Goal: Task Accomplishment & Management: Use online tool/utility

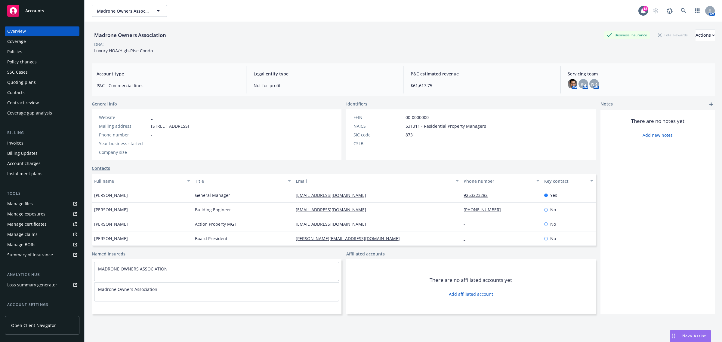
click at [677, 14] on link at bounding box center [683, 11] width 12 height 12
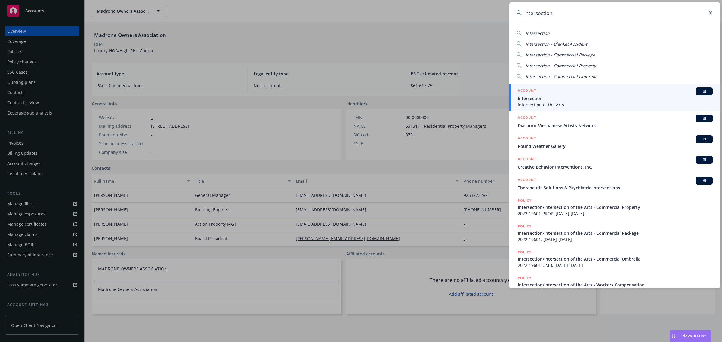
type input "intersection"
click at [613, 96] on span "Intersection" at bounding box center [614, 98] width 195 height 6
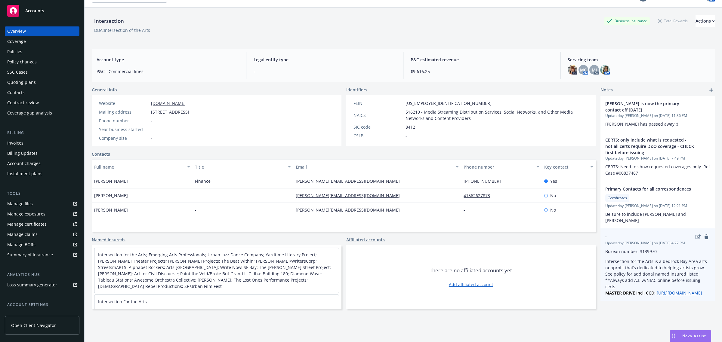
scroll to position [22, 0]
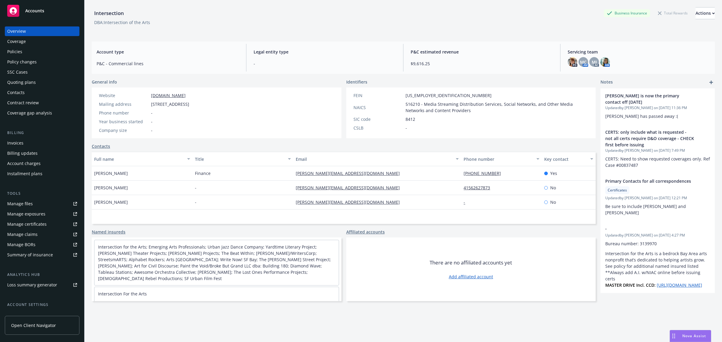
click at [42, 225] on div "Manage certificates" at bounding box center [26, 224] width 39 height 10
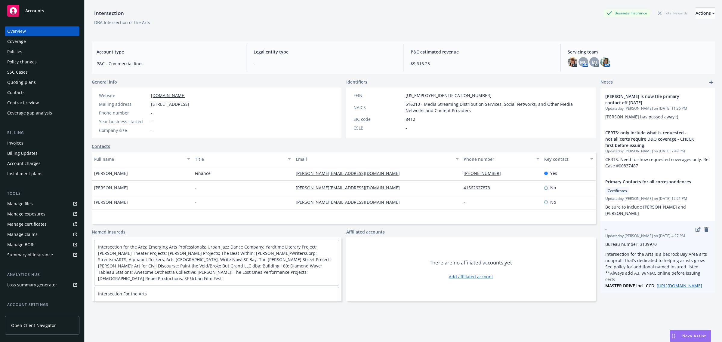
scroll to position [12, 0]
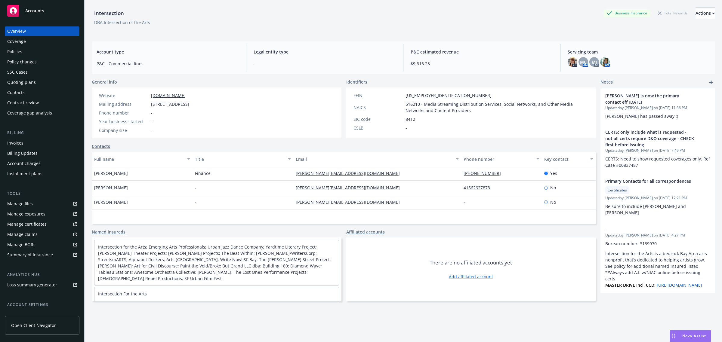
click at [38, 222] on div "Manage certificates" at bounding box center [26, 224] width 39 height 10
click at [383, 289] on div "There are no affiliated accounts yet Add affiliated account" at bounding box center [471, 270] width 250 height 64
click at [35, 224] on div "Manage certificates" at bounding box center [26, 224] width 39 height 10
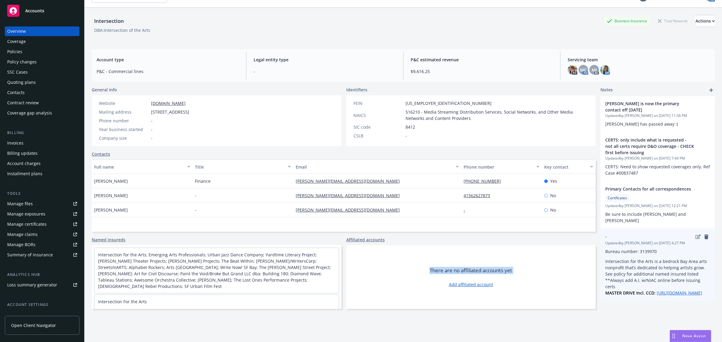
scroll to position [22, 0]
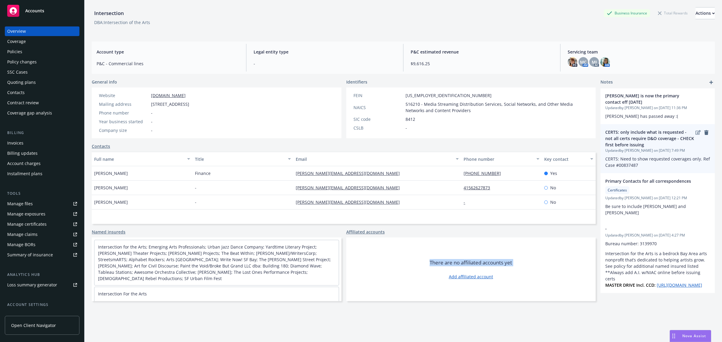
click at [632, 156] on span "CERTS: Need to show requested coverages only. Ref Case #00837487" at bounding box center [658, 162] width 106 height 12
click at [629, 156] on span "CERTS: Need to show requested coverages only. Ref Case #00837487" at bounding box center [658, 162] width 106 height 12
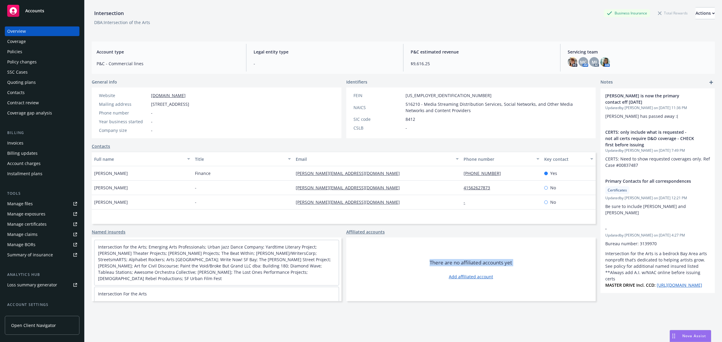
click at [42, 222] on div "Manage certificates" at bounding box center [26, 224] width 39 height 10
click at [20, 41] on div "Coverage" at bounding box center [16, 42] width 19 height 10
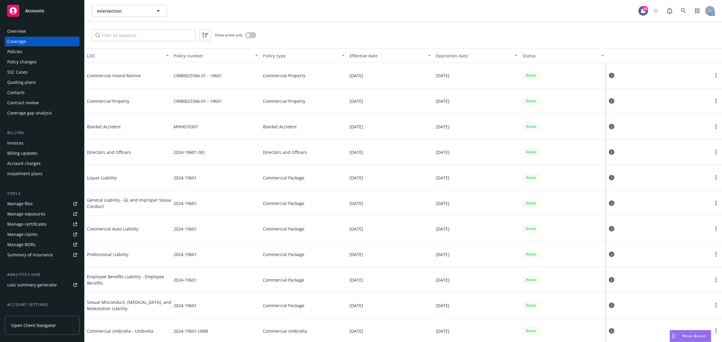
click at [251, 117] on div "MHH010307" at bounding box center [215, 127] width 89 height 26
click at [169, 37] on input "Filter by keyword..." at bounding box center [144, 35] width 104 height 12
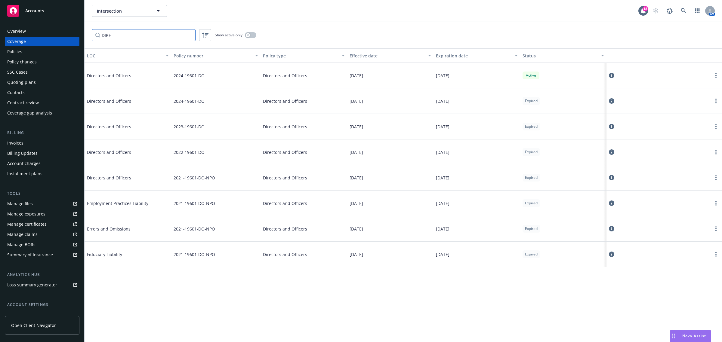
type input "DIRE"
click at [613, 77] on icon at bounding box center [610, 75] width 5 height 5
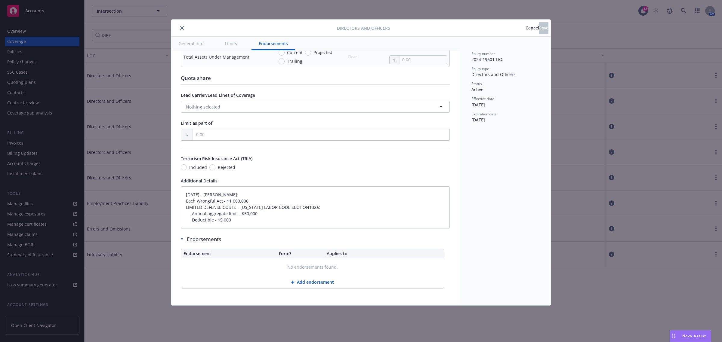
scroll to position [32, 0]
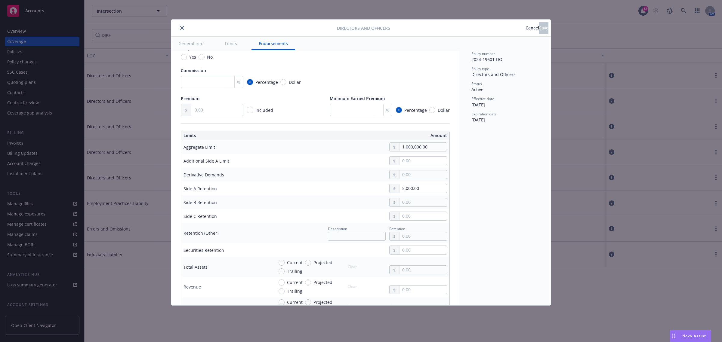
type textarea "x"
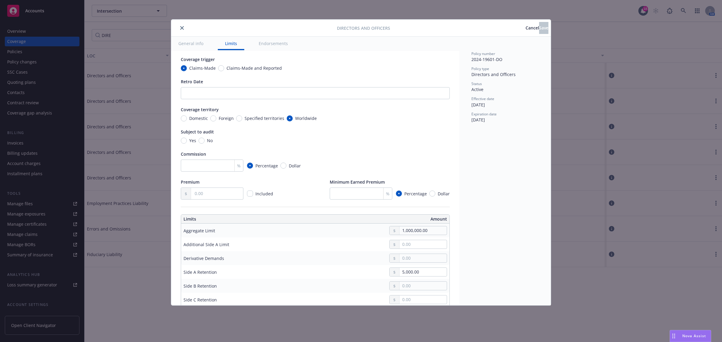
scroll to position [0, 0]
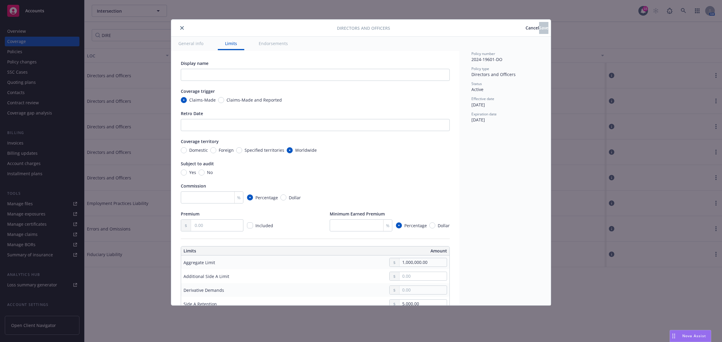
click at [525, 28] on span "Cancel" at bounding box center [532, 28] width 14 height 6
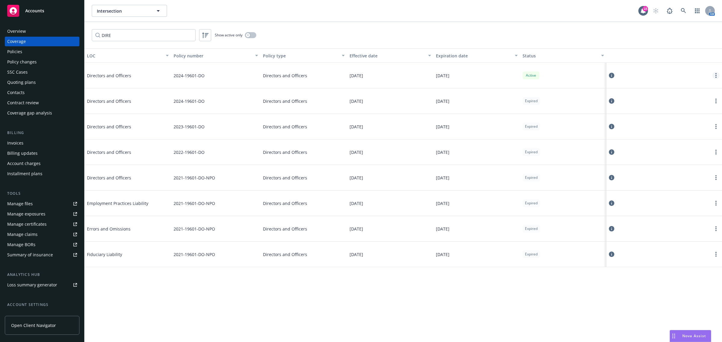
click at [714, 76] on link "more" at bounding box center [715, 75] width 7 height 7
click at [688, 114] on link "View policy" at bounding box center [679, 112] width 79 height 12
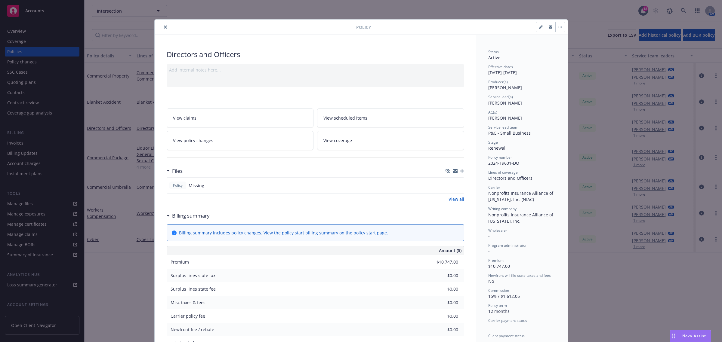
click at [231, 184] on div "Policy Missing" at bounding box center [315, 185] width 297 height 16
click at [164, 28] on icon "close" at bounding box center [166, 27] width 4 height 4
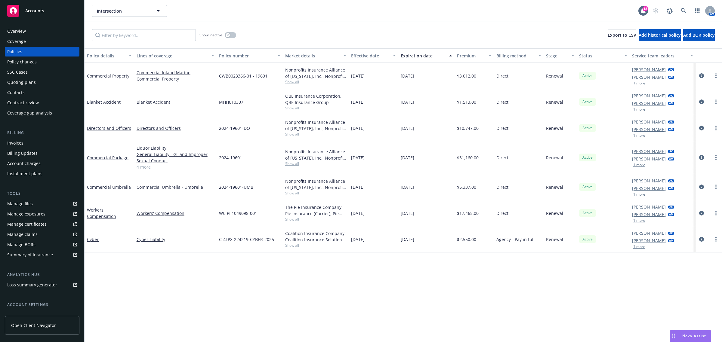
click at [46, 27] on div "Overview" at bounding box center [42, 31] width 70 height 10
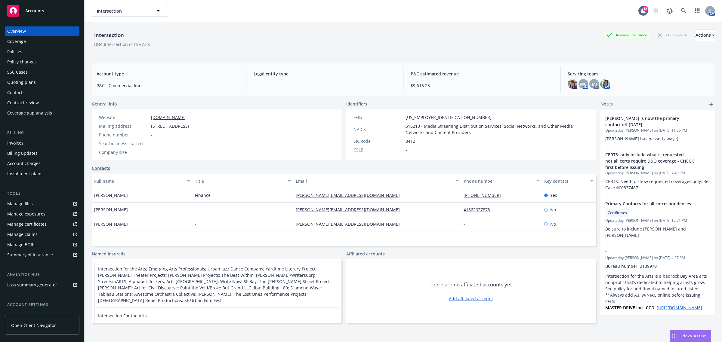
click at [103, 47] on div "DBA: Intersection of the Arts" at bounding box center [122, 44] width 56 height 6
drag, startPoint x: 106, startPoint y: 44, endPoint x: 162, endPoint y: 44, distance: 56.8
click at [162, 44] on div "DBA: Intersection of the Arts" at bounding box center [403, 44] width 623 height 6
copy div "ntersection of the Arts"
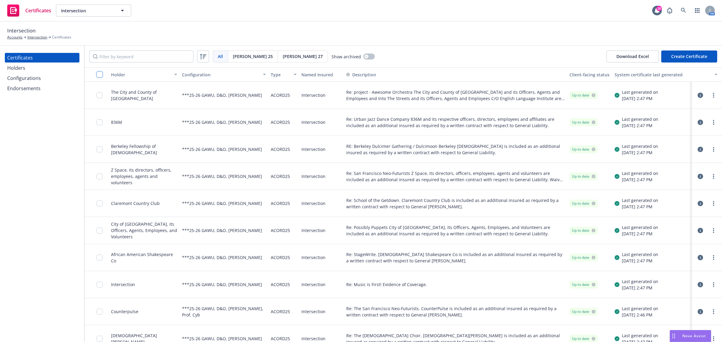
click at [98, 74] on input "checkbox" at bounding box center [100, 75] width 6 height 6
click at [643, 79] on button "System certificate last generated" at bounding box center [666, 74] width 108 height 14
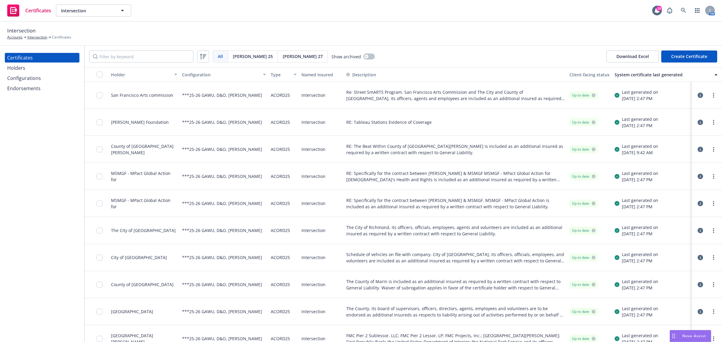
click at [697, 95] on icon "button" at bounding box center [699, 95] width 5 height 5
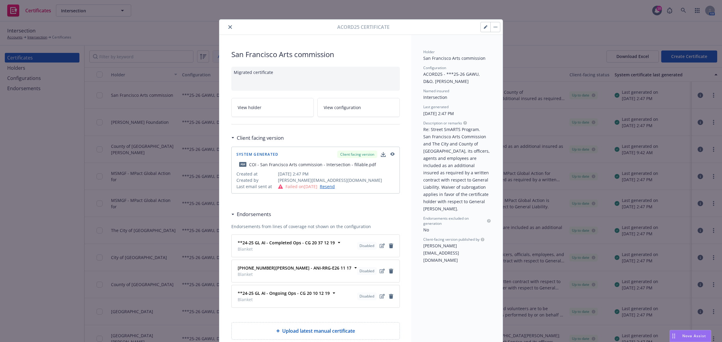
click at [228, 26] on icon "close" at bounding box center [230, 27] width 4 height 4
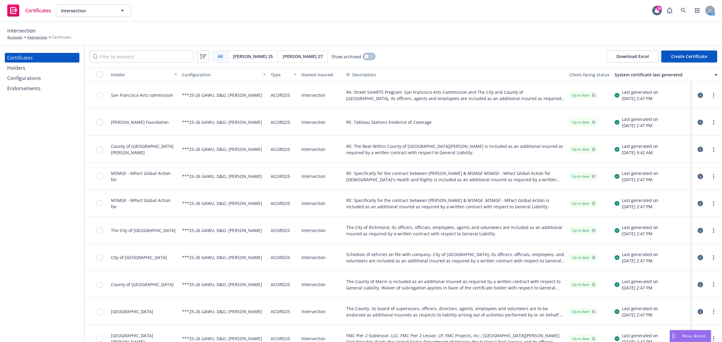
click at [363, 57] on button "button" at bounding box center [368, 57] width 11 height 6
click at [313, 95] on div "Intersection" at bounding box center [321, 95] width 45 height 27
click at [241, 59] on span "[PERSON_NAME] 25" at bounding box center [253, 56] width 40 height 6
click at [216, 59] on div "All" at bounding box center [220, 56] width 15 height 11
click at [18, 68] on div "Holders" at bounding box center [16, 68] width 18 height 10
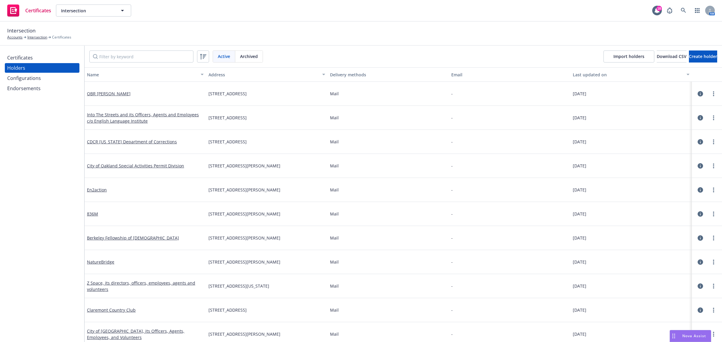
click at [25, 59] on div "Certificates" at bounding box center [20, 58] width 26 height 10
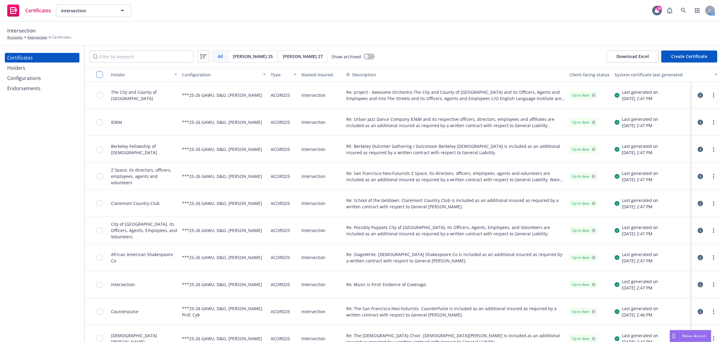
click at [98, 74] on input "checkbox" at bounding box center [100, 75] width 6 height 6
click at [363, 55] on button "button" at bounding box center [368, 57] width 11 height 6
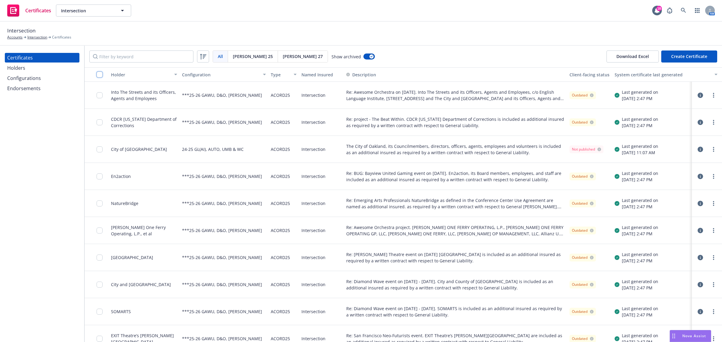
click at [100, 75] on input "checkbox" at bounding box center [100, 75] width 6 height 6
click at [151, 56] on input "Filter by keyword" at bounding box center [141, 57] width 104 height 12
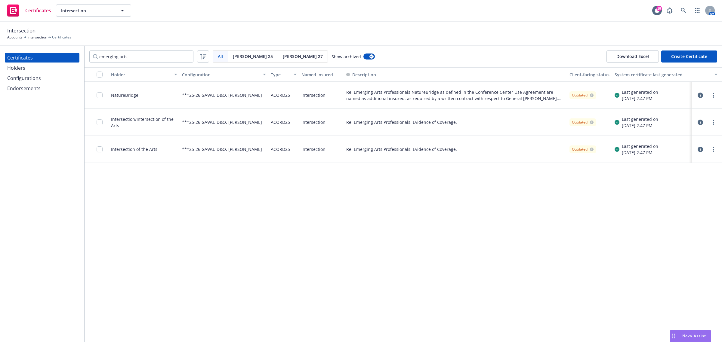
click at [311, 244] on div "Holder Configuration Type Named Insured Description Client-facing status System…" at bounding box center [402, 204] width 637 height 275
click at [714, 149] on link "more" at bounding box center [713, 149] width 7 height 7
click at [648, 256] on link "Preview a new version" at bounding box center [668, 258] width 96 height 12
click at [173, 56] on input "emerging arts" at bounding box center [141, 57] width 104 height 12
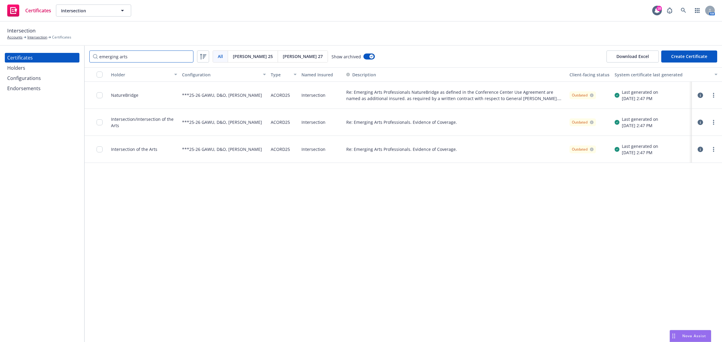
click at [173, 56] on input "emerging arts" at bounding box center [141, 57] width 104 height 12
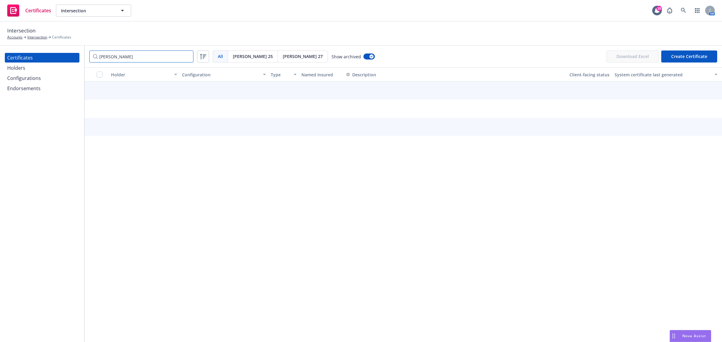
type input "fault"
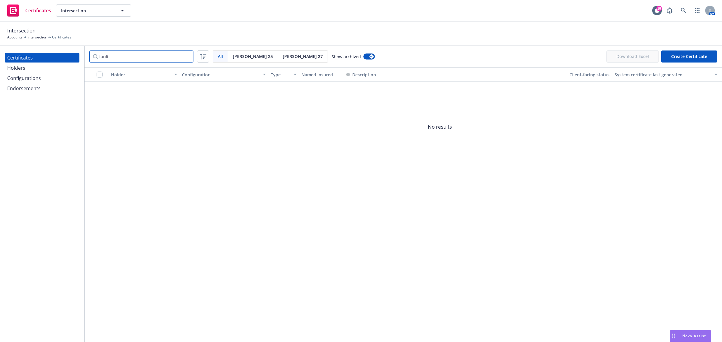
click at [186, 56] on input "fault" at bounding box center [141, 57] width 104 height 12
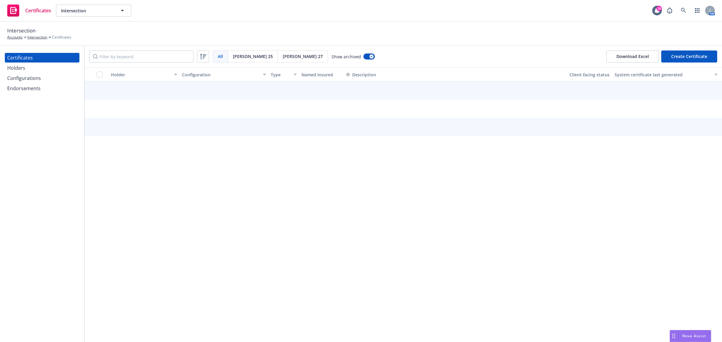
click at [232, 56] on div "[PERSON_NAME] 25" at bounding box center [253, 56] width 50 height 11
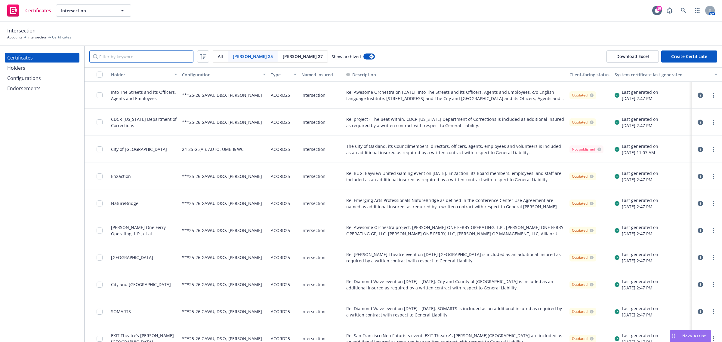
click at [161, 59] on input "Filter by keyword" at bounding box center [141, 57] width 104 height 12
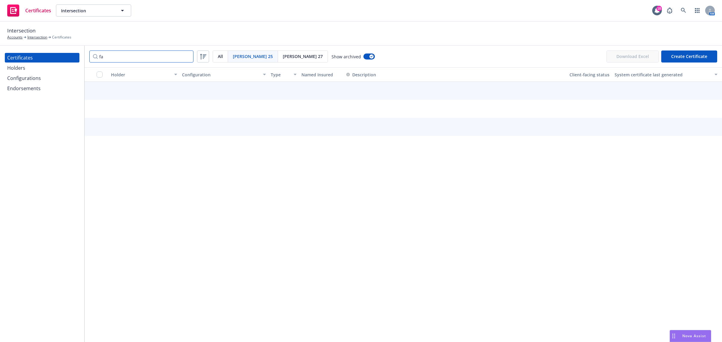
type input "f"
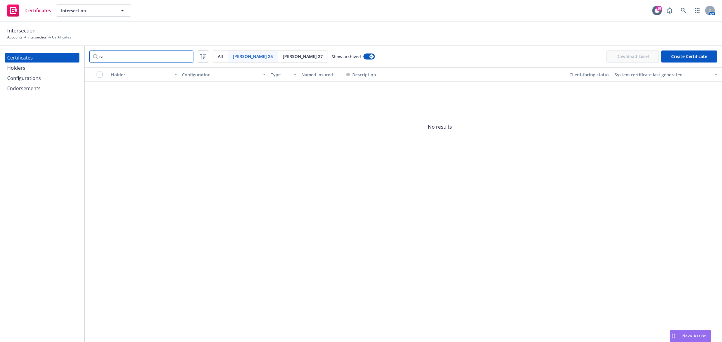
type input "r"
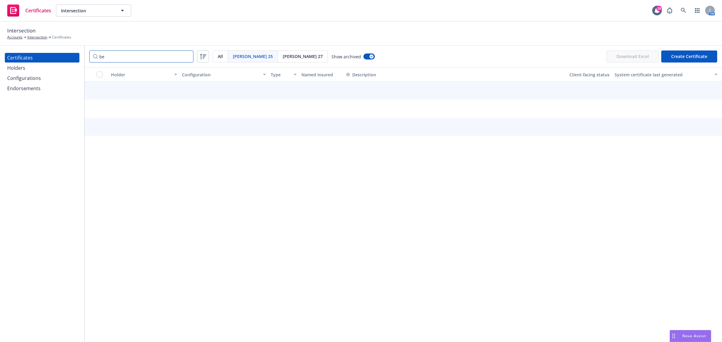
type input "b"
type input "h"
click at [363, 56] on button "button" at bounding box center [368, 57] width 11 height 6
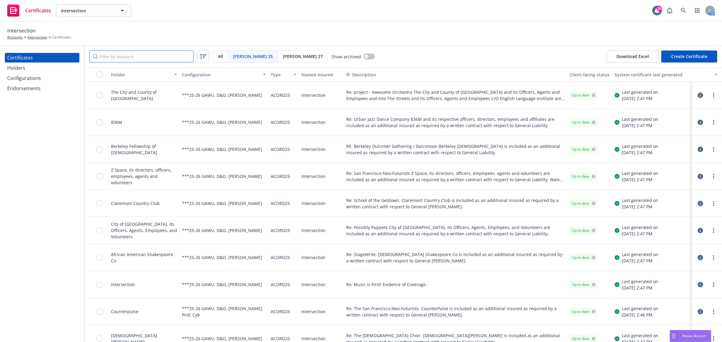
click at [169, 57] on input "Filter by keyword" at bounding box center [141, 57] width 104 height 12
type input "f"
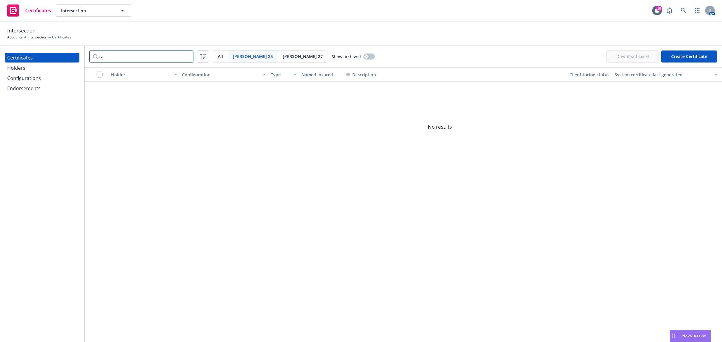
type input "r"
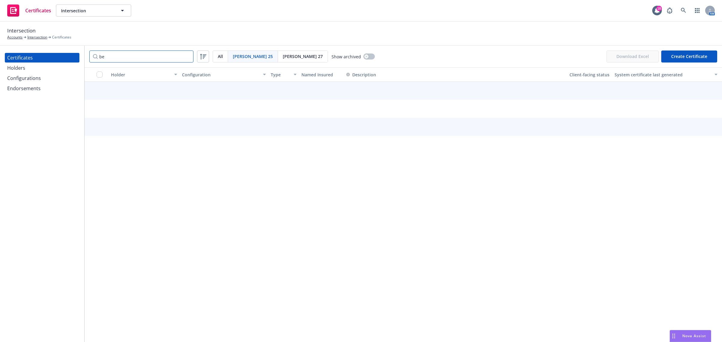
type input "b"
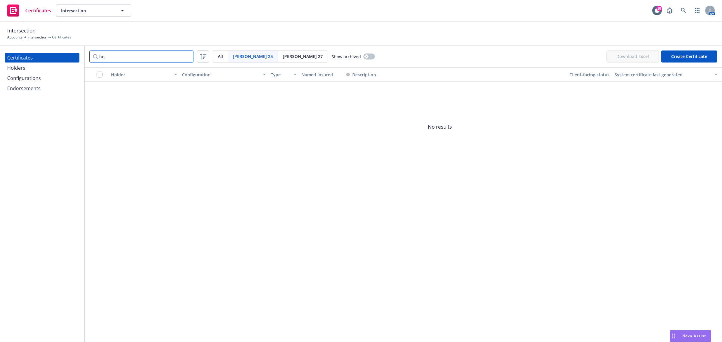
type input "h"
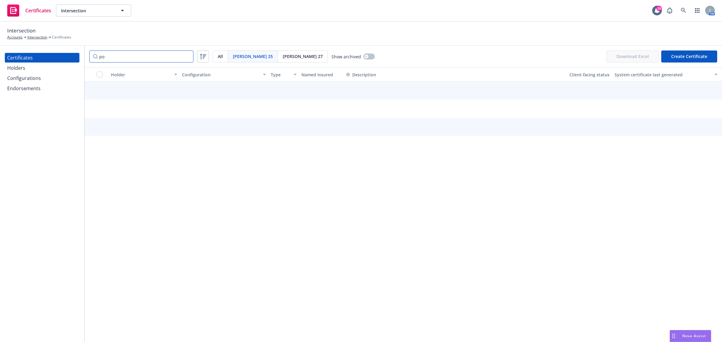
type input "p"
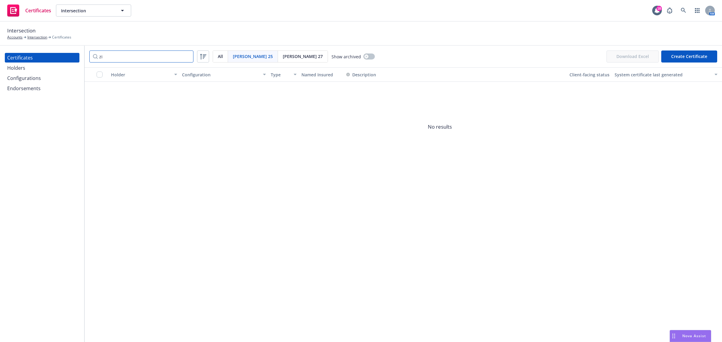
type input "z"
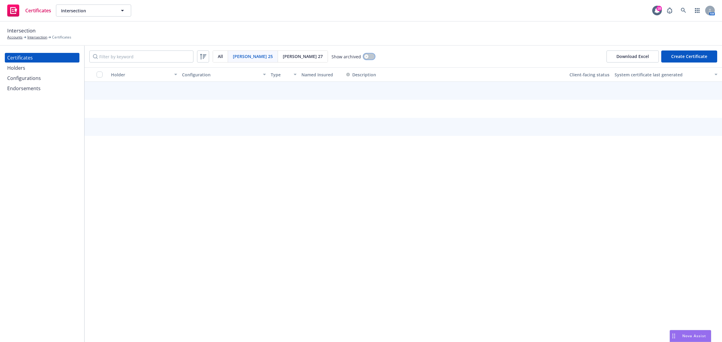
click at [363, 55] on button "button" at bounding box center [368, 57] width 11 height 6
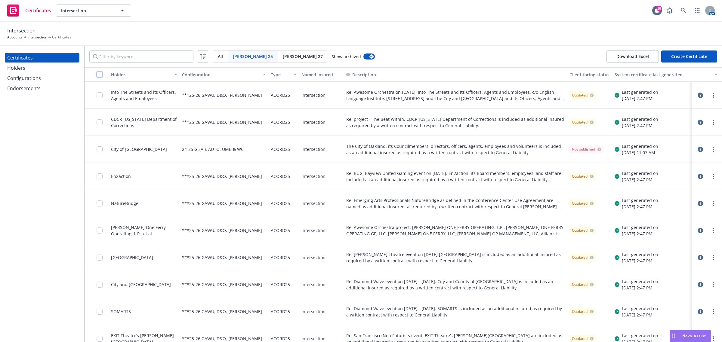
click at [98, 74] on input "checkbox" at bounding box center [100, 75] width 6 height 6
click at [148, 55] on input "Filter by keyword" at bounding box center [141, 57] width 104 height 12
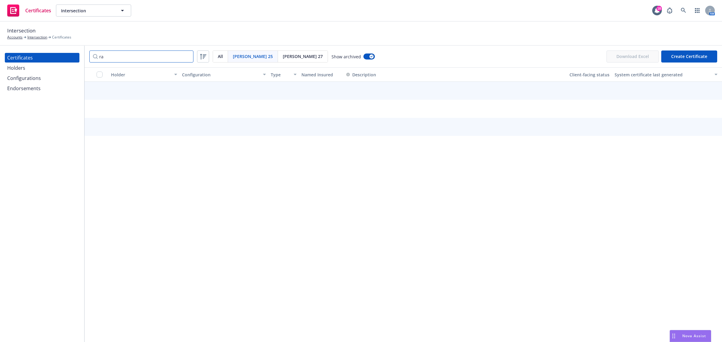
type input "r"
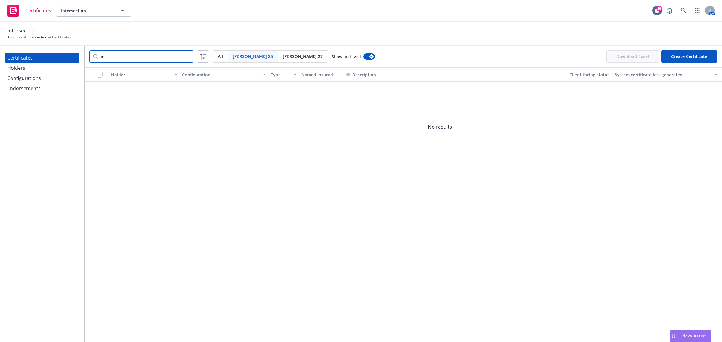
type input "b"
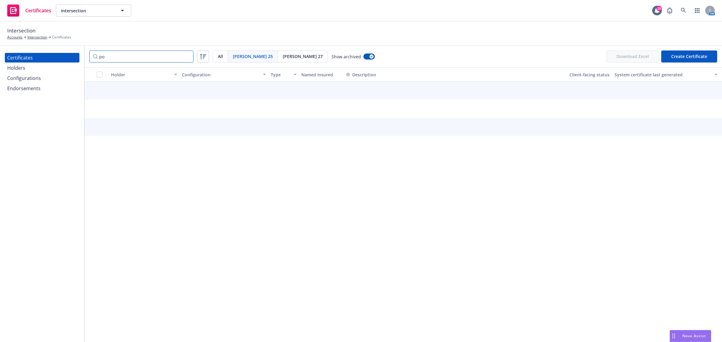
type input "p"
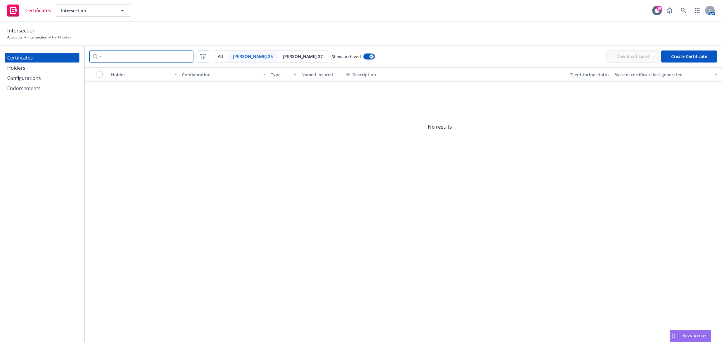
type input "z"
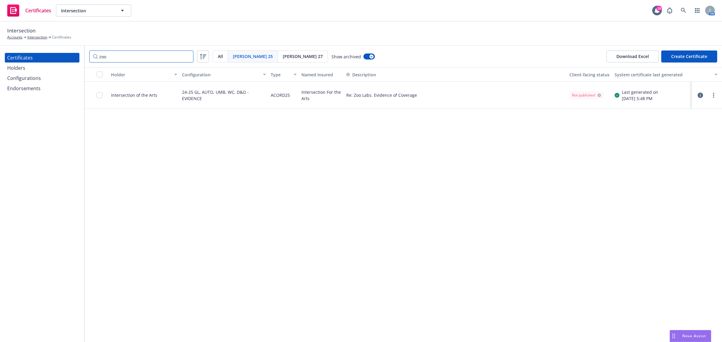
type input "zoo"
click at [714, 92] on link "more" at bounding box center [713, 95] width 7 height 7
click at [662, 202] on link "Preview a new version" at bounding box center [668, 204] width 96 height 12
click at [363, 58] on button "button" at bounding box center [368, 57] width 11 height 6
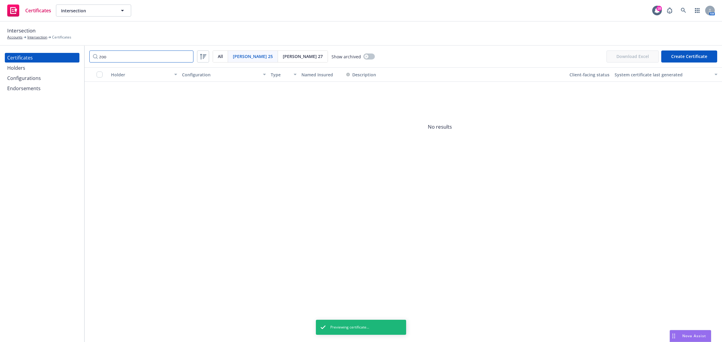
click at [162, 60] on input "zoo" at bounding box center [141, 57] width 104 height 12
click at [29, 66] on div "Holders" at bounding box center [42, 68] width 70 height 10
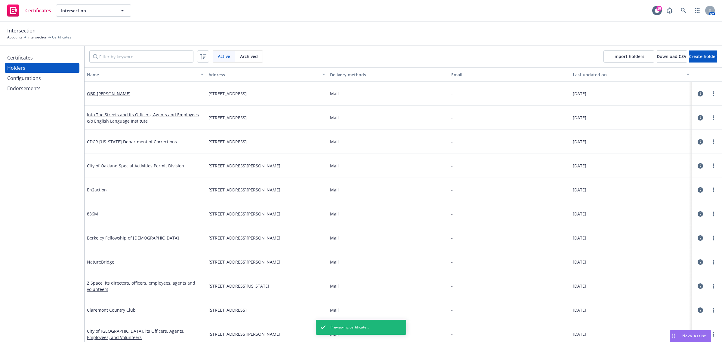
click at [29, 55] on div "Certificates" at bounding box center [20, 58] width 26 height 10
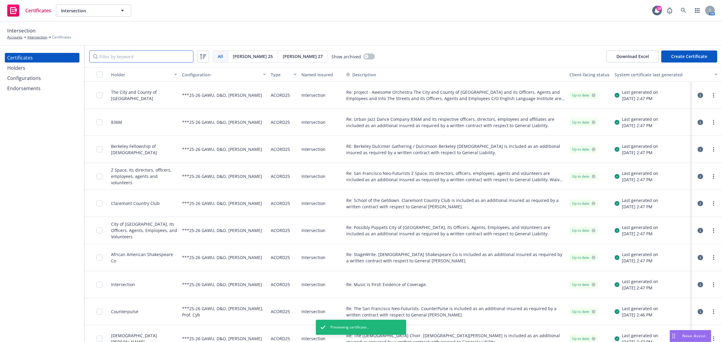
click at [130, 55] on input "Filter by keyword" at bounding box center [141, 57] width 104 height 12
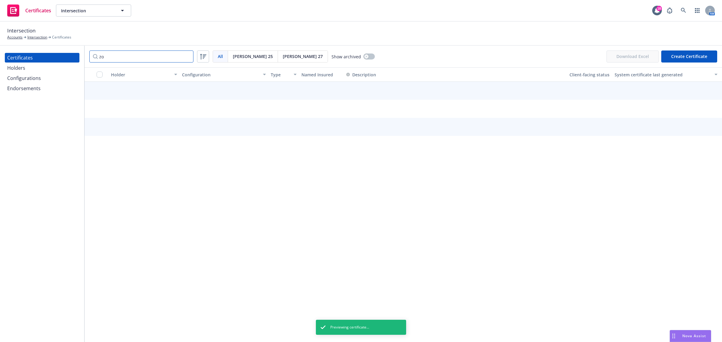
type input "zoo"
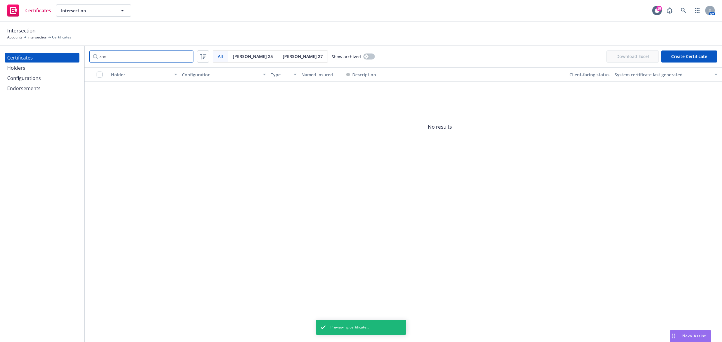
click at [187, 56] on input "zoo" at bounding box center [141, 57] width 104 height 12
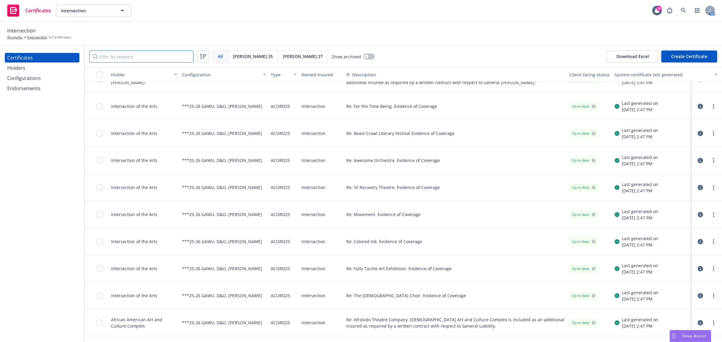
scroll to position [301, 0]
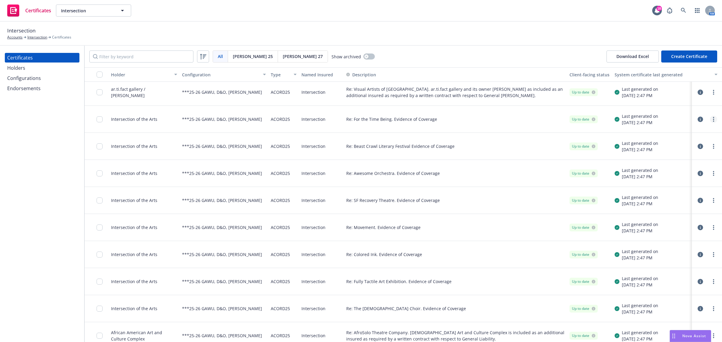
click at [710, 119] on link "more" at bounding box center [713, 119] width 7 height 7
click at [676, 225] on link "Preview a new version" at bounding box center [662, 228] width 96 height 12
drag, startPoint x: 407, startPoint y: 124, endPoint x: 448, endPoint y: 122, distance: 41.2
click at [407, 124] on div "Re: For the Time Being. Evidence of Coverage" at bounding box center [455, 119] width 223 height 27
click at [697, 119] on icon "button" at bounding box center [699, 119] width 5 height 5
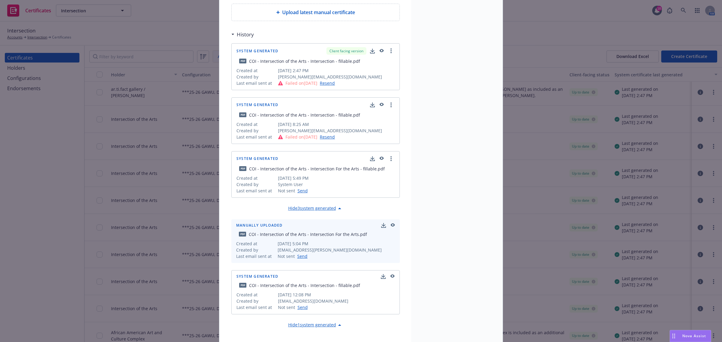
scroll to position [225, 0]
click at [379, 157] on icon "button" at bounding box center [381, 157] width 4 height 3
click at [378, 106] on icon "button" at bounding box center [380, 104] width 5 height 4
click at [380, 158] on icon "button" at bounding box center [381, 157] width 4 height 3
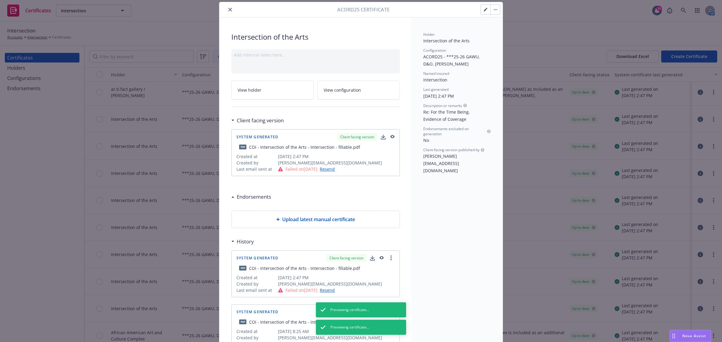
scroll to position [0, 0]
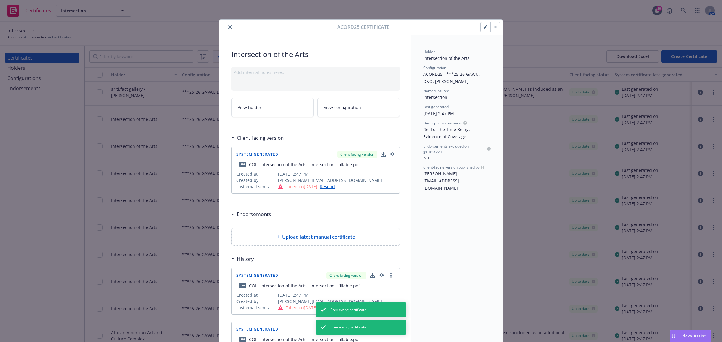
click at [229, 27] on icon "close" at bounding box center [230, 27] width 4 height 4
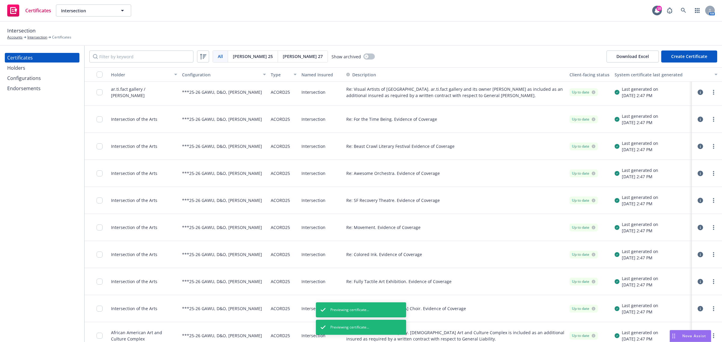
click at [44, 80] on div "Configurations" at bounding box center [42, 78] width 70 height 10
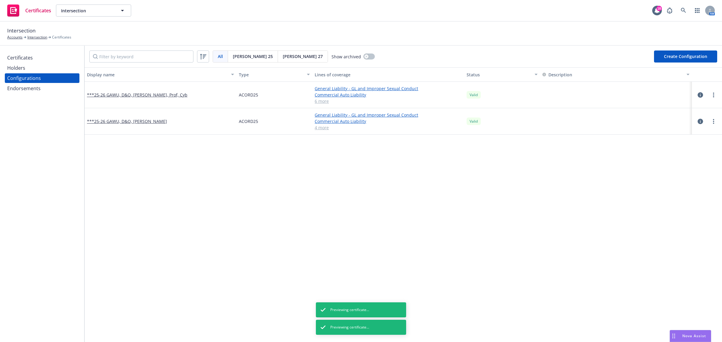
click at [37, 56] on div "Certificates" at bounding box center [42, 58] width 70 height 10
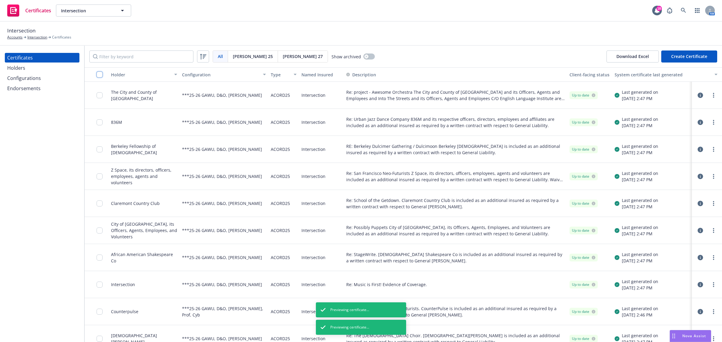
click at [98, 75] on input "checkbox" at bounding box center [100, 75] width 6 height 6
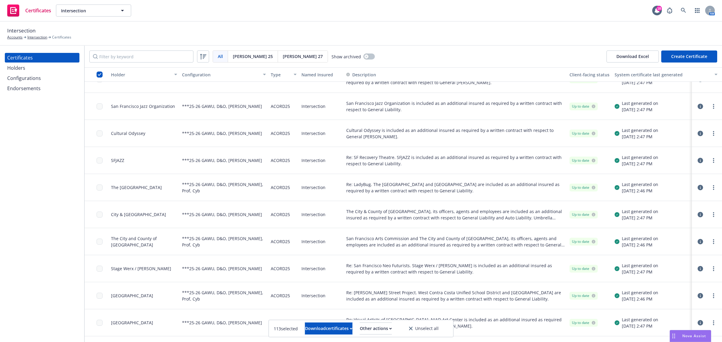
scroll to position [676, 0]
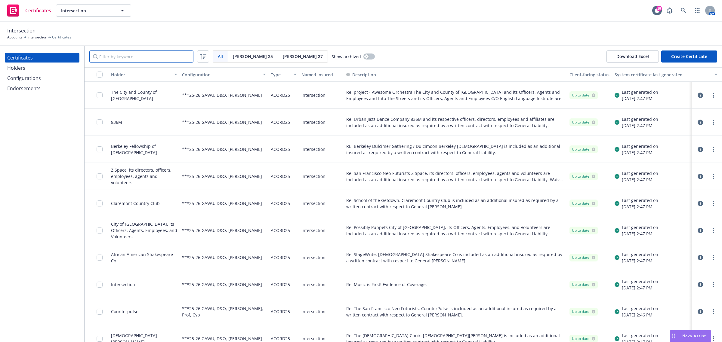
click at [176, 57] on input "Filter by keyword" at bounding box center [141, 57] width 104 height 12
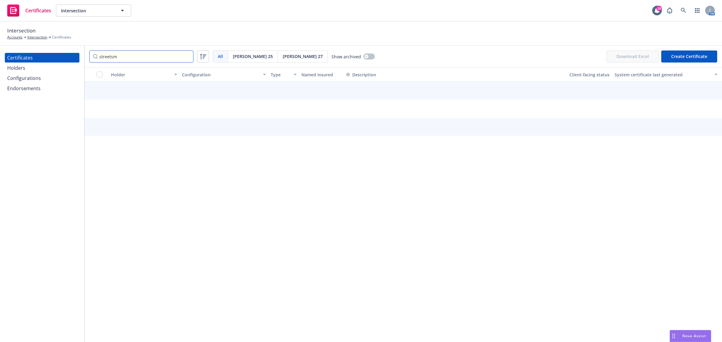
type input "streetsma"
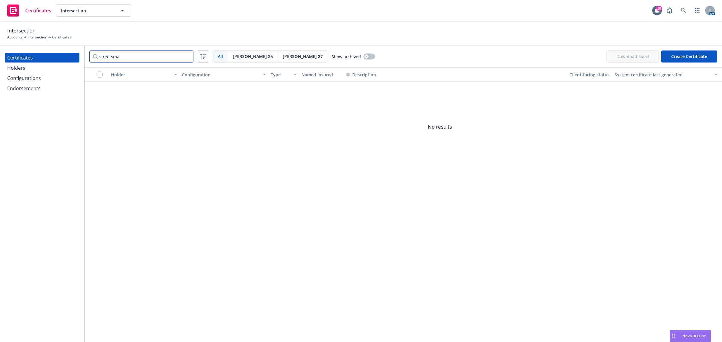
click at [134, 60] on input "streetsma" at bounding box center [141, 57] width 104 height 12
click at [190, 57] on input "streetsma" at bounding box center [141, 57] width 104 height 12
click at [187, 57] on input "streetsma" at bounding box center [141, 57] width 104 height 12
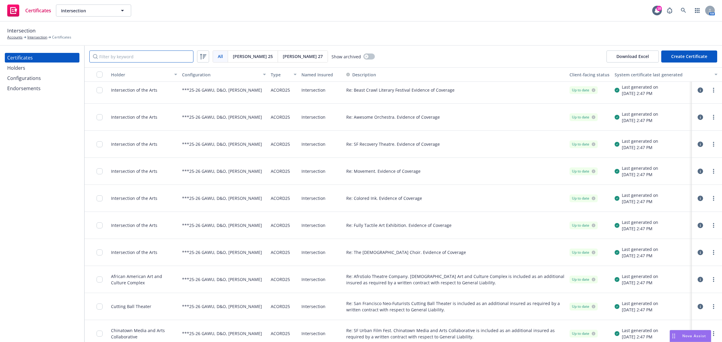
scroll to position [376, 0]
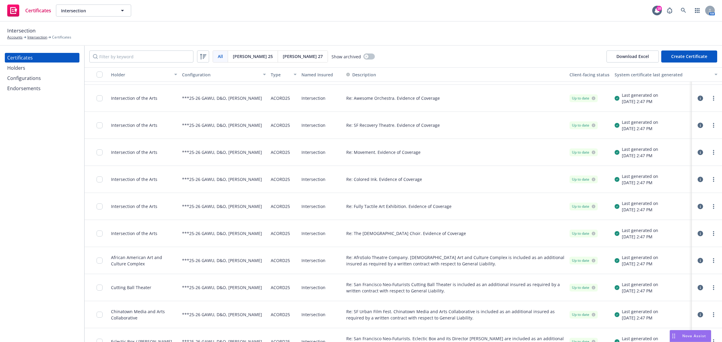
click at [697, 99] on icon "button" at bounding box center [699, 98] width 5 height 5
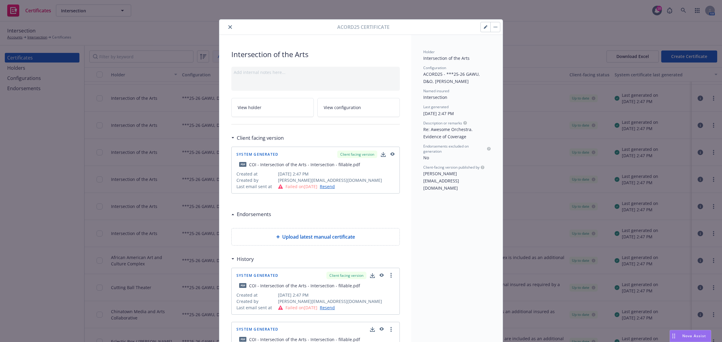
click at [391, 154] on icon "button" at bounding box center [392, 153] width 4 height 3
click at [227, 23] on button "close" at bounding box center [229, 26] width 7 height 7
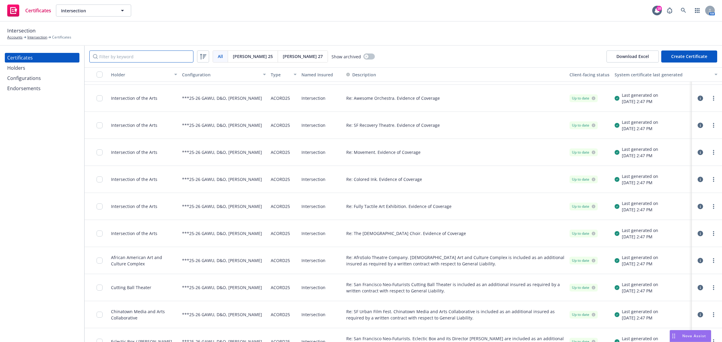
click at [178, 57] on input "Filter by keyword" at bounding box center [141, 57] width 104 height 12
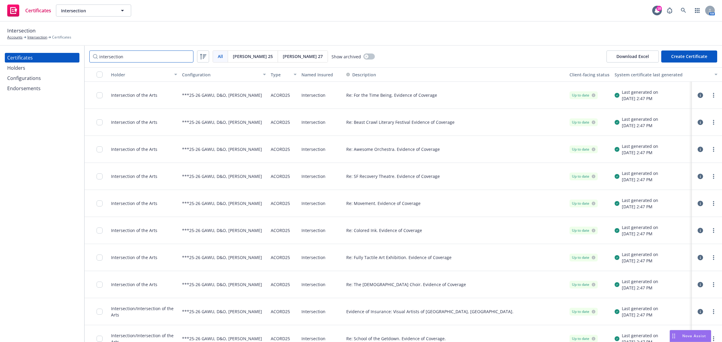
type input "intersection"
click at [373, 72] on button "Description" at bounding box center [361, 75] width 30 height 6
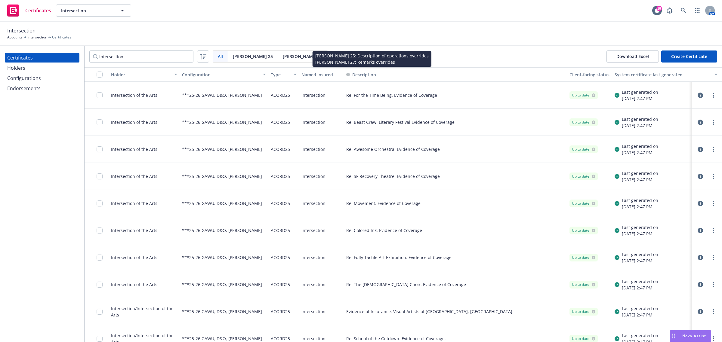
click at [697, 149] on icon "button" at bounding box center [699, 149] width 5 height 5
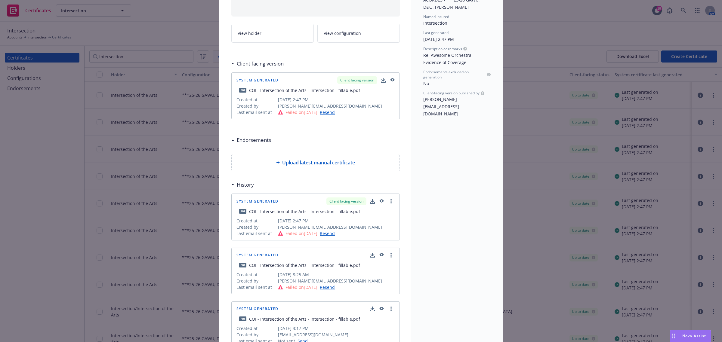
scroll to position [75, 0]
click at [391, 79] on icon "button" at bounding box center [392, 78] width 4 height 3
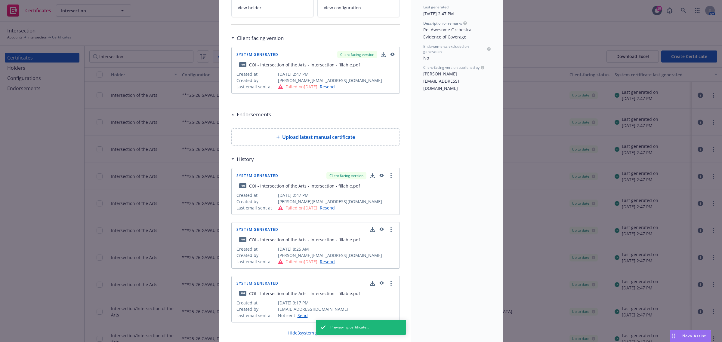
scroll to position [113, 0]
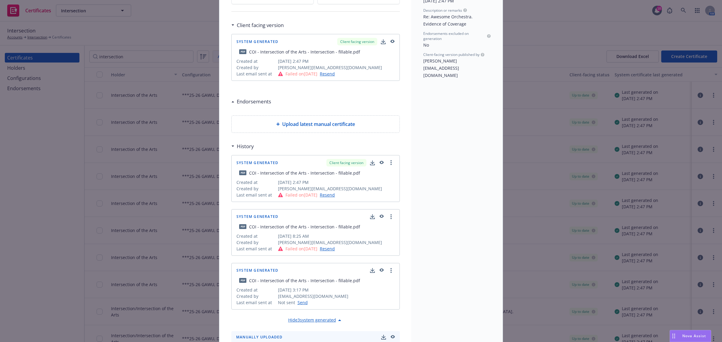
click at [325, 319] on div "Hide 3 system generated" at bounding box center [315, 320] width 55 height 7
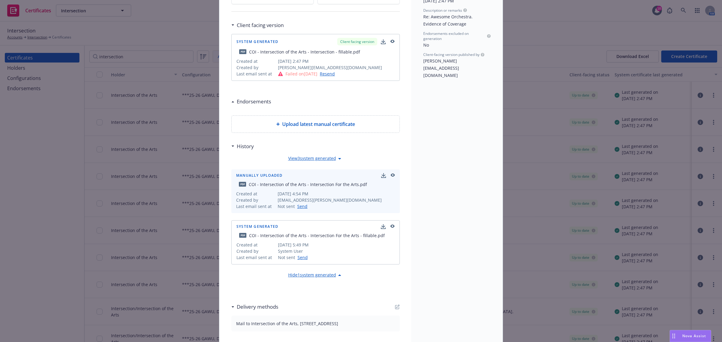
click at [325, 275] on div "Hide 1 system generated" at bounding box center [315, 275] width 55 height 7
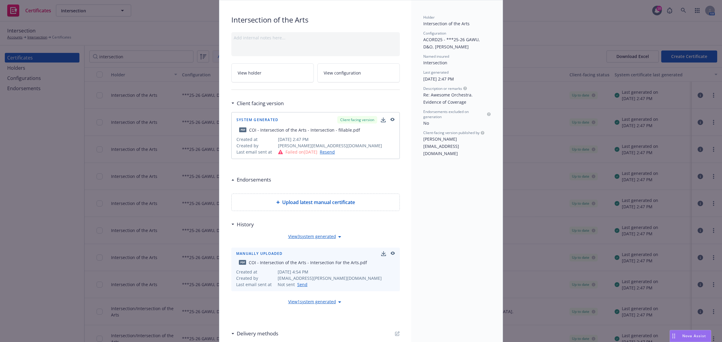
scroll to position [48, 0]
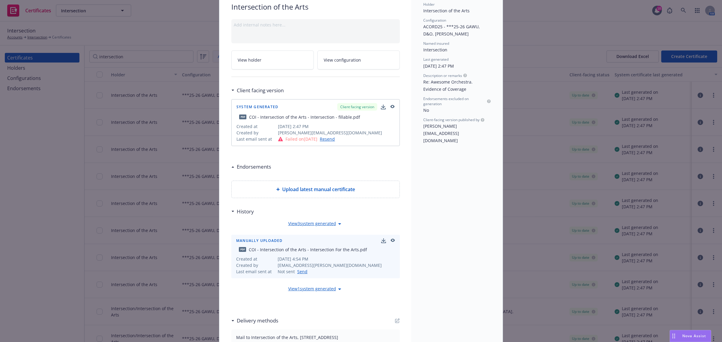
click at [328, 223] on div "View 3 system generated" at bounding box center [315, 223] width 55 height 7
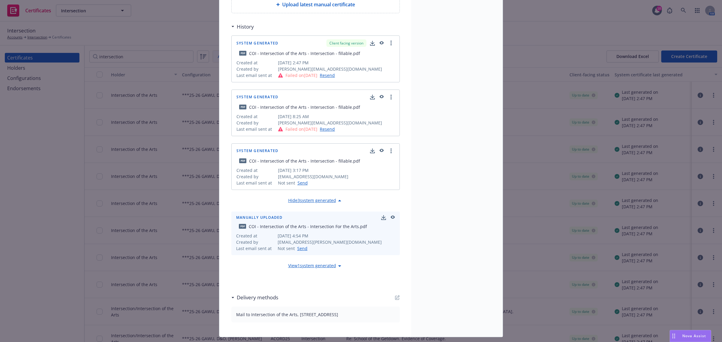
scroll to position [235, 0]
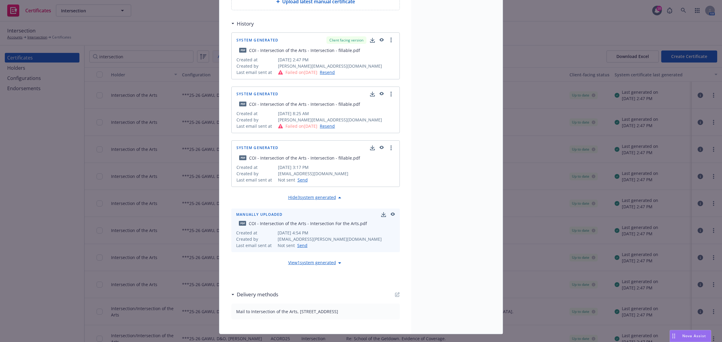
click at [336, 265] on icon at bounding box center [339, 262] width 7 height 7
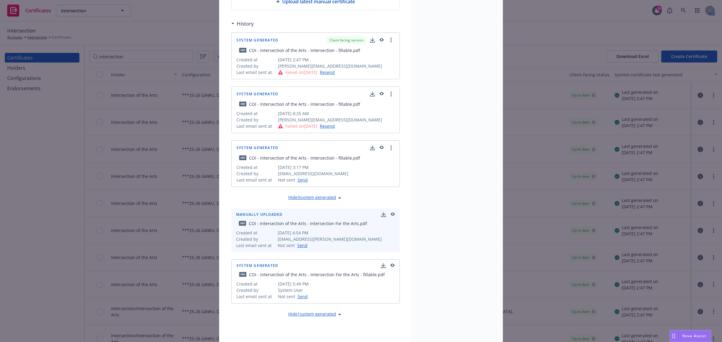
click at [337, 282] on span "08/02/2024, 5:49 PM" at bounding box center [336, 284] width 117 height 6
click at [390, 268] on icon "button" at bounding box center [391, 266] width 5 height 4
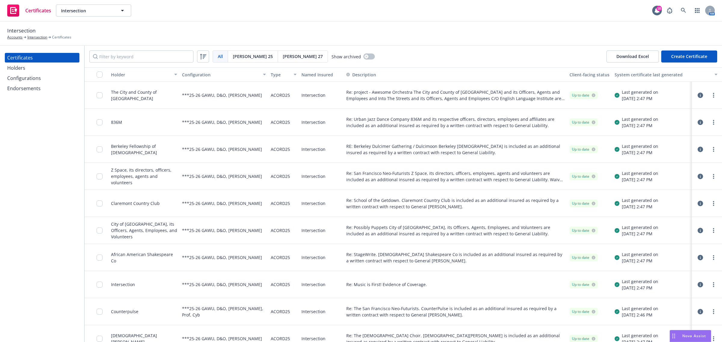
click at [26, 79] on div "Configurations" at bounding box center [24, 78] width 34 height 10
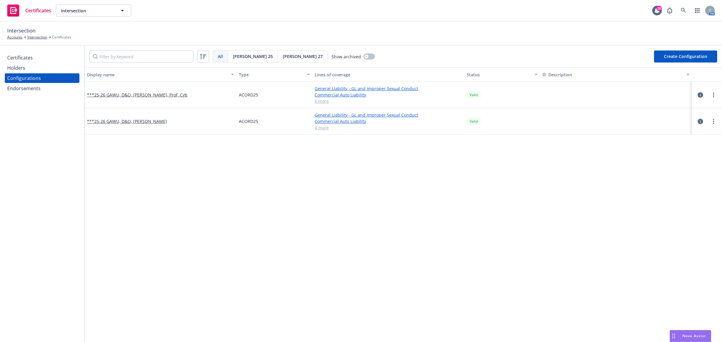
click at [189, 168] on div "Display name Type Lines of coverage Status Description ***25-26 GAWU, D&O, [PER…" at bounding box center [402, 325] width 637 height 516
click at [710, 122] on link "more" at bounding box center [713, 121] width 7 height 7
click at [680, 192] on link "Preview an [PERSON_NAME]" at bounding box center [678, 194] width 66 height 12
click at [277, 240] on div "Display name Type Lines of coverage Status Description ***25-26 GAWU, D&O, [PER…" at bounding box center [402, 325] width 637 height 516
click at [274, 285] on div "Display name Type Lines of coverage Status Description ***25-26 GAWU, D&O, [PER…" at bounding box center [402, 325] width 637 height 516
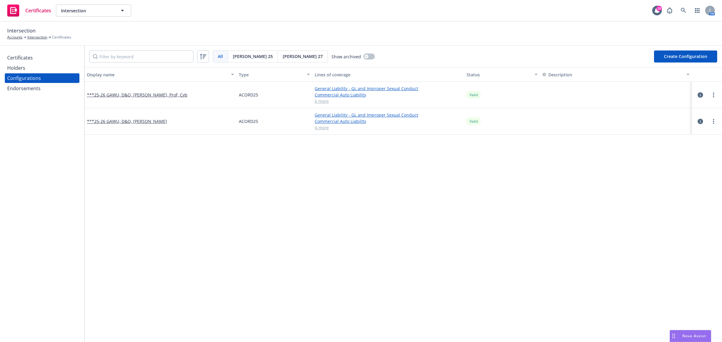
click at [274, 285] on div "Display name Type Lines of coverage Status Description ***25-26 GAWU, D&O, [PER…" at bounding box center [402, 325] width 637 height 516
click at [27, 55] on div "Certificates" at bounding box center [20, 58] width 26 height 10
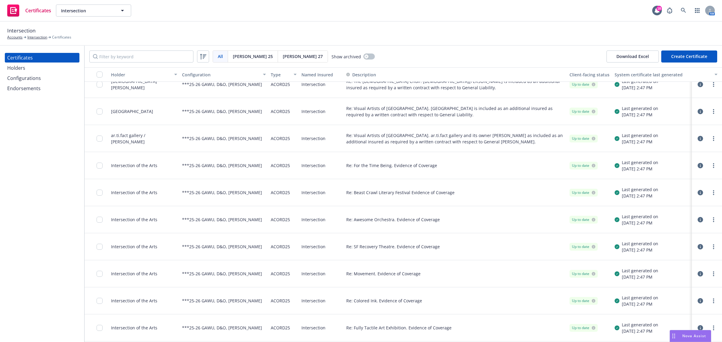
scroll to position [263, 0]
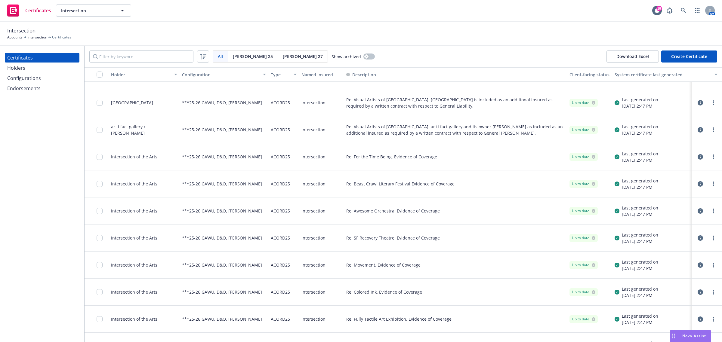
click at [697, 239] on icon "button" at bounding box center [699, 237] width 5 height 5
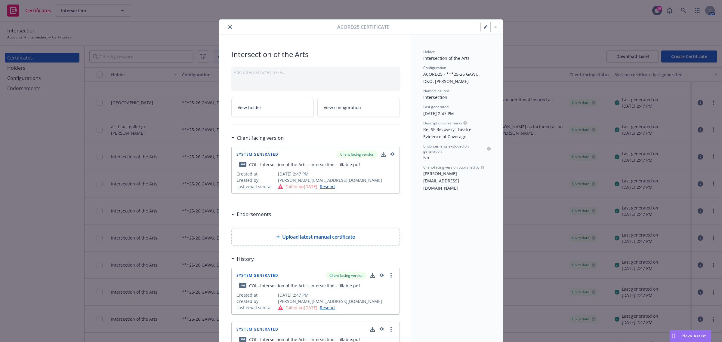
click at [228, 29] on button "close" at bounding box center [229, 26] width 7 height 7
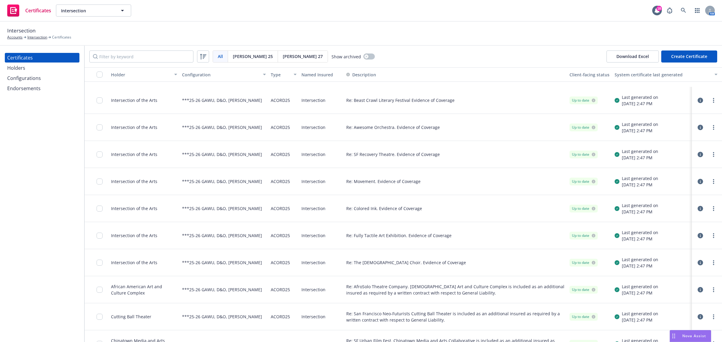
scroll to position [413, 0]
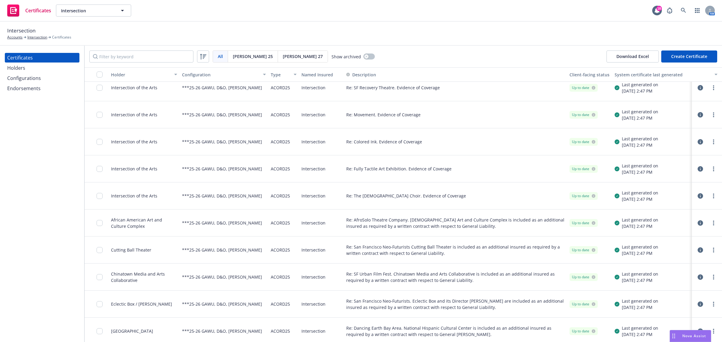
click at [697, 196] on icon "button" at bounding box center [699, 195] width 5 height 5
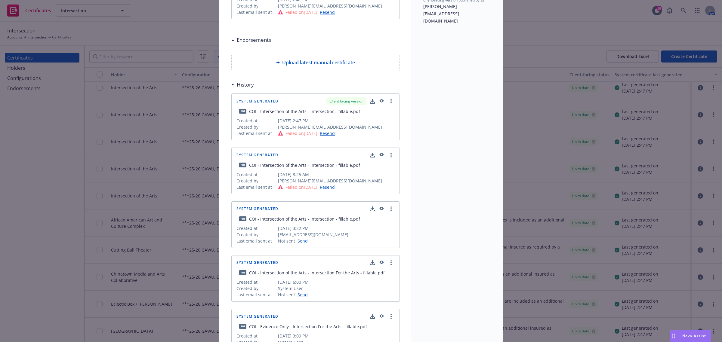
scroll to position [188, 0]
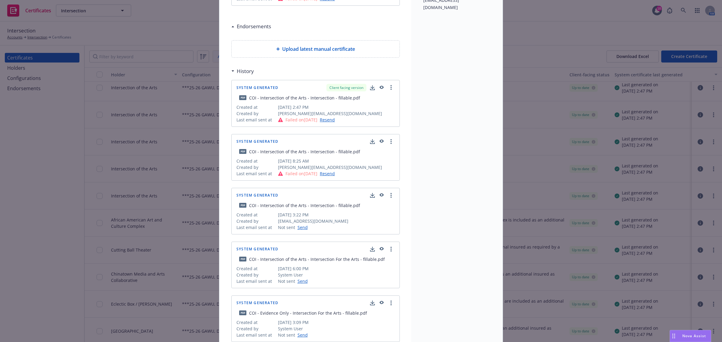
click at [379, 195] on icon "button" at bounding box center [381, 194] width 4 height 3
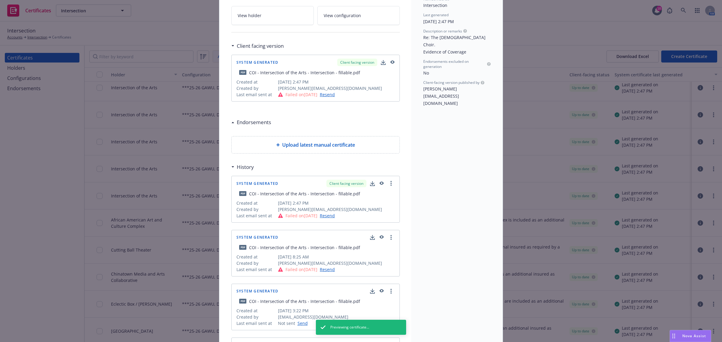
scroll to position [0, 0]
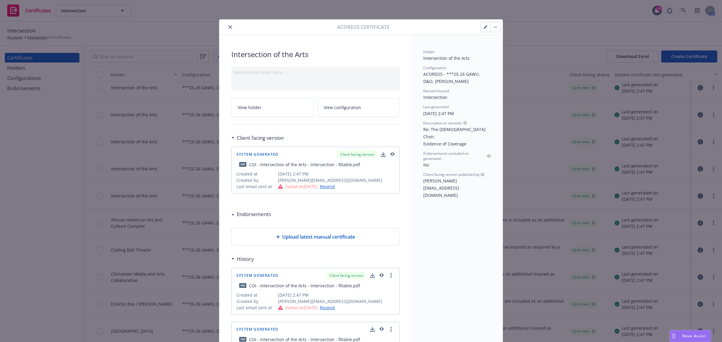
click at [228, 26] on icon "close" at bounding box center [230, 27] width 4 height 4
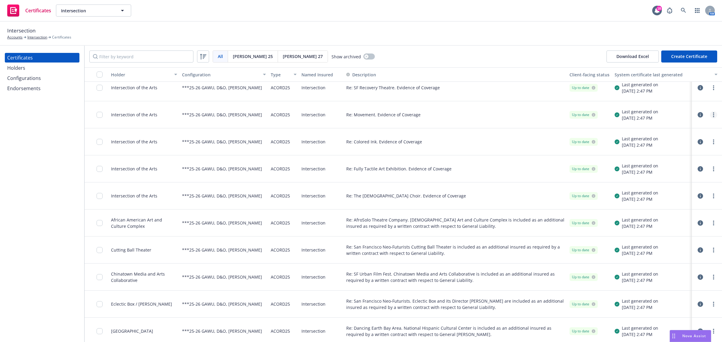
click at [713, 113] on icon "more" at bounding box center [713, 114] width 1 height 5
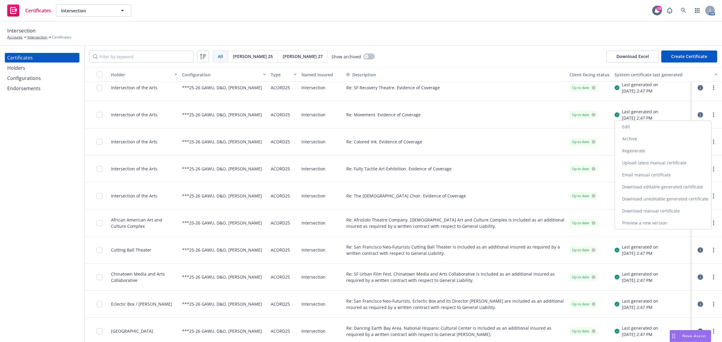
click at [667, 222] on link "Preview a new version" at bounding box center [662, 223] width 96 height 12
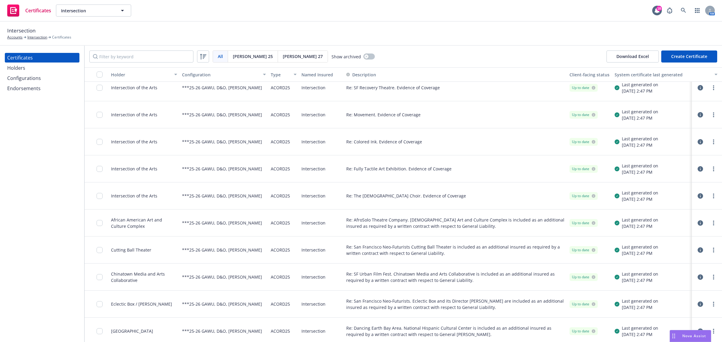
click at [20, 81] on div "Configurations" at bounding box center [24, 78] width 34 height 10
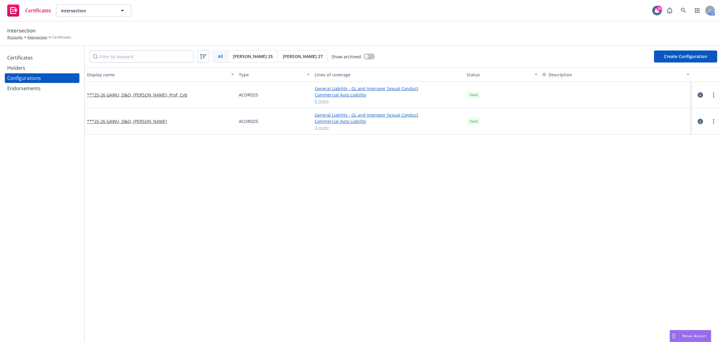
click at [249, 204] on div "Display name Type Lines of coverage Status Description ***25-26 GAWU, D&O, [PER…" at bounding box center [402, 325] width 637 height 516
click at [713, 121] on circle "more" at bounding box center [713, 121] width 1 height 1
click at [680, 193] on link "Preview an [PERSON_NAME]" at bounding box center [678, 194] width 66 height 12
click at [675, 59] on button "Create Configuration" at bounding box center [685, 57] width 63 height 12
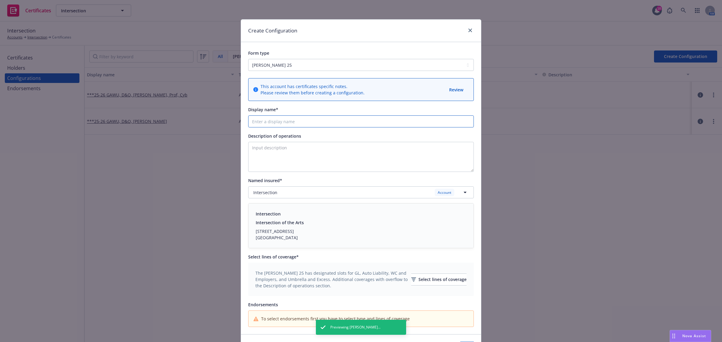
click at [342, 124] on input "Display name*" at bounding box center [360, 121] width 225 height 12
type input "2"
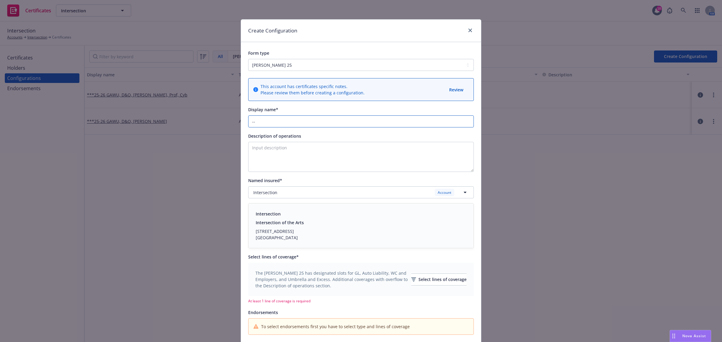
type input "-"
click at [280, 123] on input "**25-26 GAWU,D&O" at bounding box center [360, 121] width 225 height 12
type input "**25-26 GAWU, D&O"
click at [412, 195] on div "Intersection Account" at bounding box center [357, 193] width 208 height 8
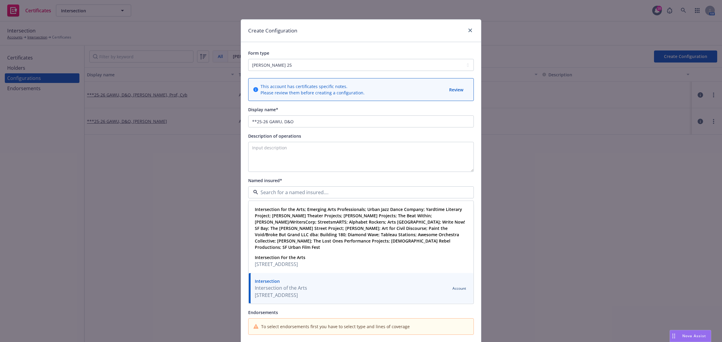
click at [408, 174] on div "This account has certificates specific notes. Please review them before creatin…" at bounding box center [360, 206] width 225 height 256
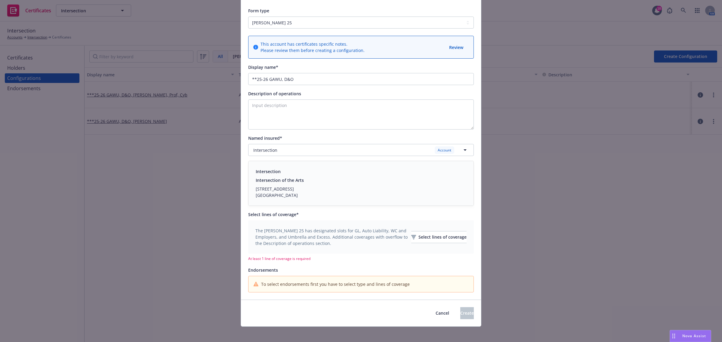
scroll to position [47, 0]
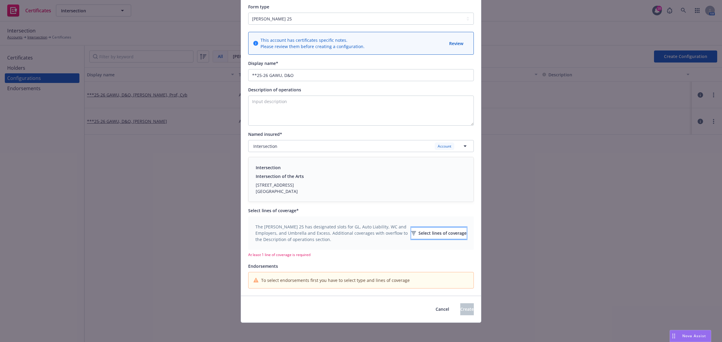
click at [432, 229] on div "Select lines of coverage" at bounding box center [438, 233] width 55 height 11
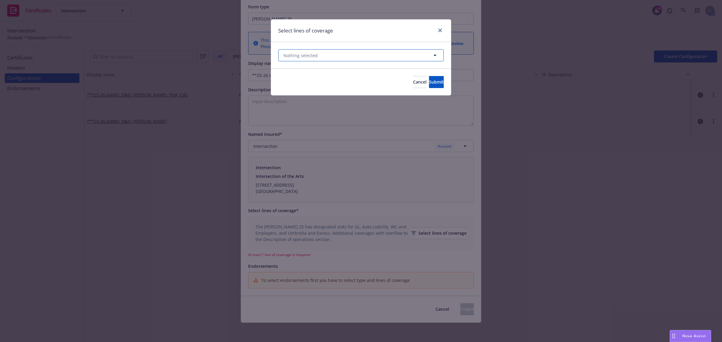
click at [367, 55] on button "Nothing selected" at bounding box center [360, 55] width 165 height 12
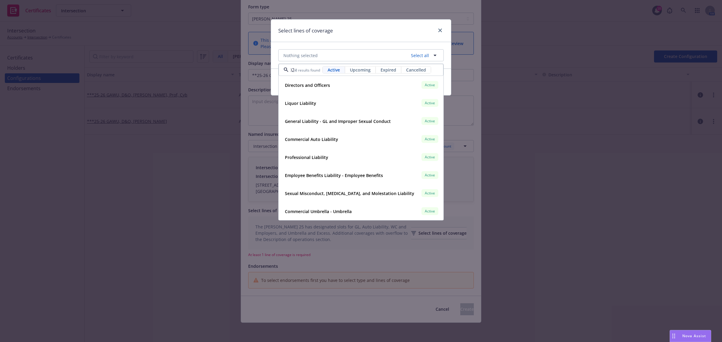
scroll to position [0, 7]
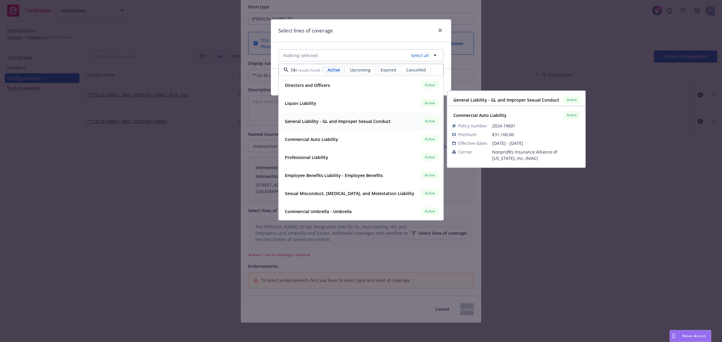
click at [352, 122] on strong "General Liability - GL and Improper Sexual Conduct" at bounding box center [338, 121] width 106 height 6
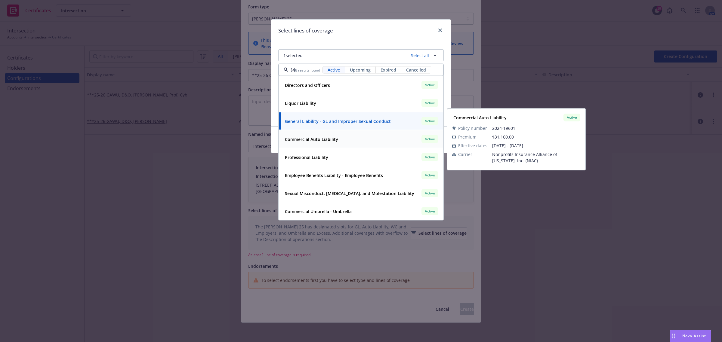
click at [352, 136] on div "Commercial Auto Liability Active" at bounding box center [360, 139] width 157 height 10
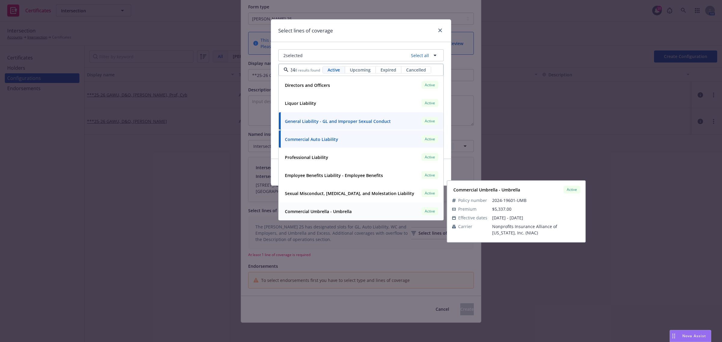
click at [361, 214] on div "Commercial Umbrella - Umbrella Active" at bounding box center [360, 211] width 157 height 10
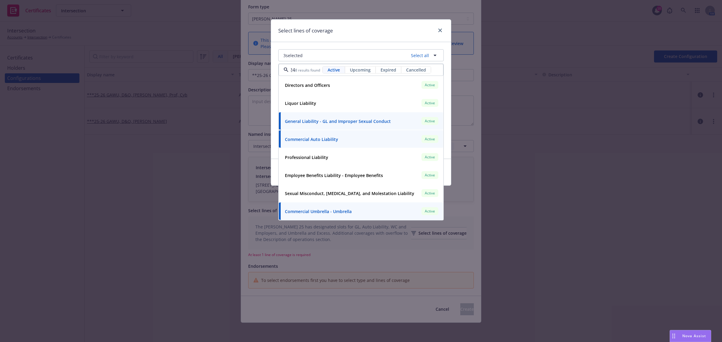
type input "2024"
click at [275, 134] on div "3 selected Select all 2024 8 results found Active Upcoming Expired Cancelled Di…" at bounding box center [361, 100] width 180 height 117
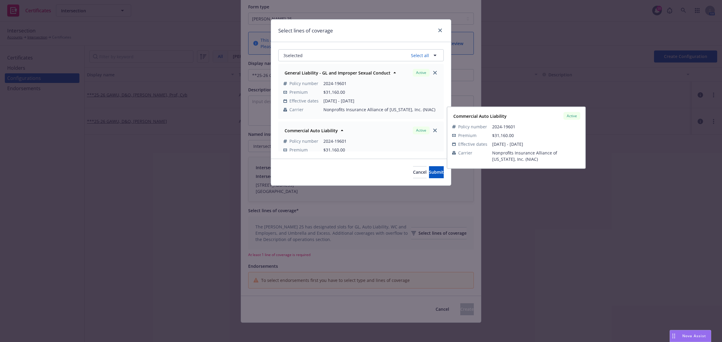
scroll to position [0, 0]
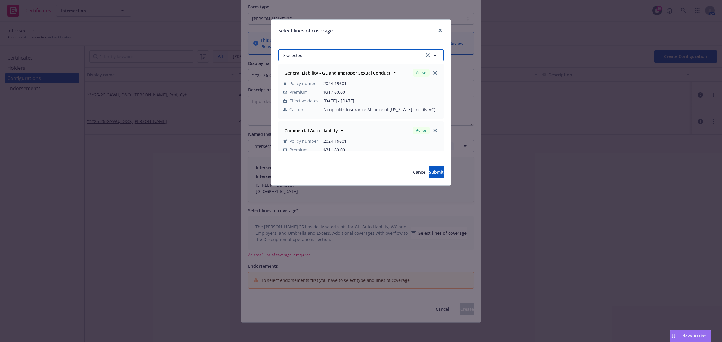
click at [310, 54] on button "3 selected" at bounding box center [360, 55] width 165 height 12
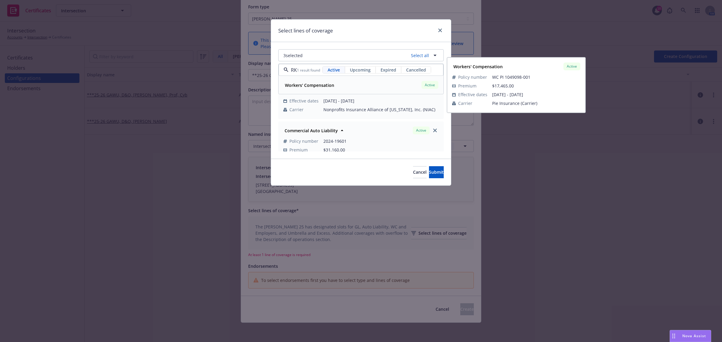
click at [322, 85] on strong "Workers' Compensation" at bounding box center [309, 85] width 49 height 6
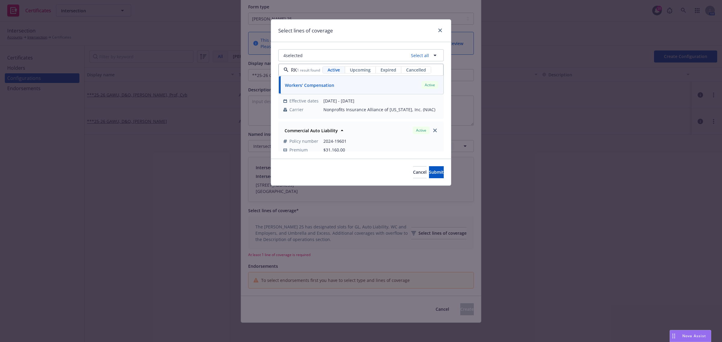
type input "WORK"
click at [274, 83] on div "4 selected Select all WORK 1 result found Active Upcoming Expired Cancelled Wor…" at bounding box center [361, 100] width 180 height 117
click at [312, 57] on button "4 selected" at bounding box center [360, 55] width 165 height 12
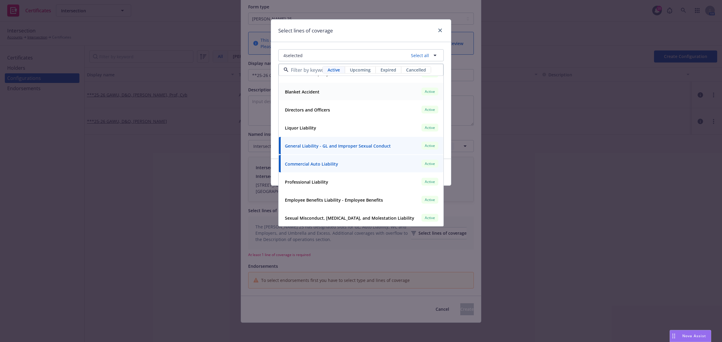
scroll to position [38, 0]
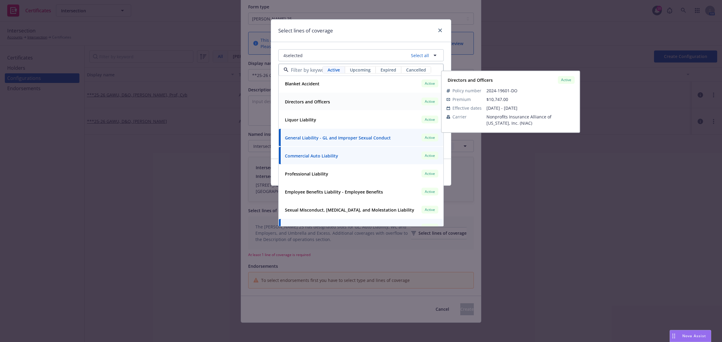
click at [322, 103] on strong "Directors and Officers" at bounding box center [307, 102] width 45 height 6
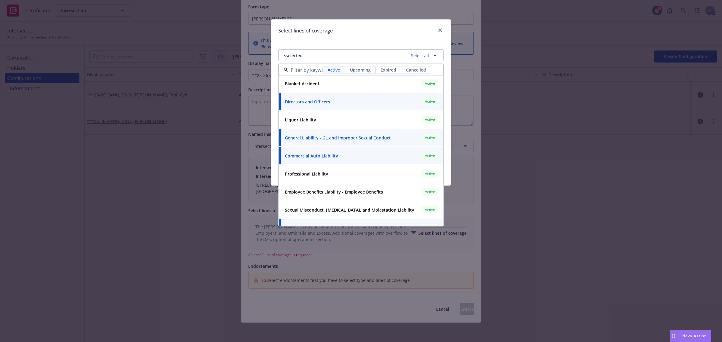
click at [271, 105] on div "5 selected Select all Active Upcoming Expired Cancelled Commercial Property Act…" at bounding box center [361, 100] width 180 height 117
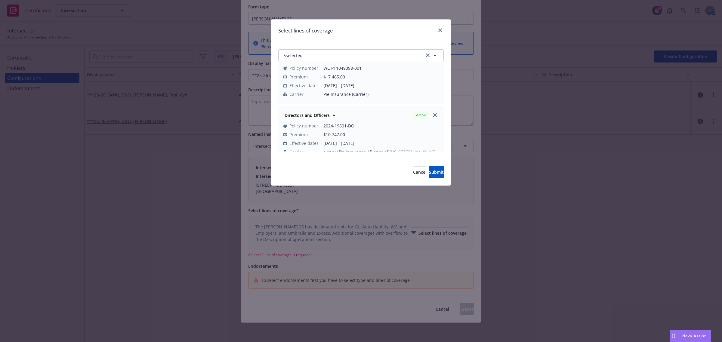
scroll to position [199, 0]
click at [429, 173] on span "Submit" at bounding box center [436, 172] width 15 height 6
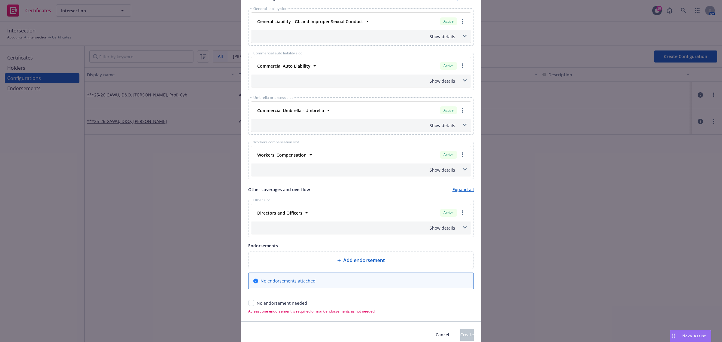
scroll to position [310, 0]
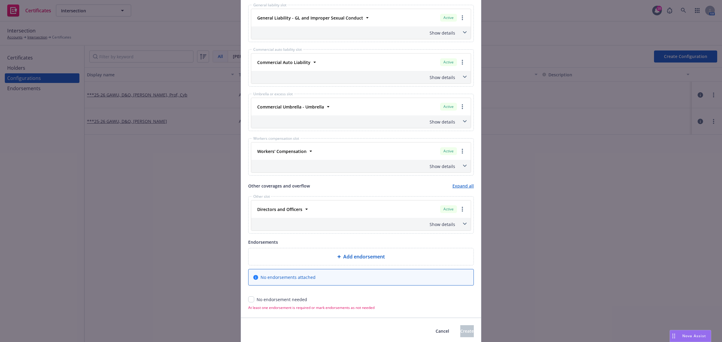
click at [465, 225] on span at bounding box center [465, 224] width 10 height 10
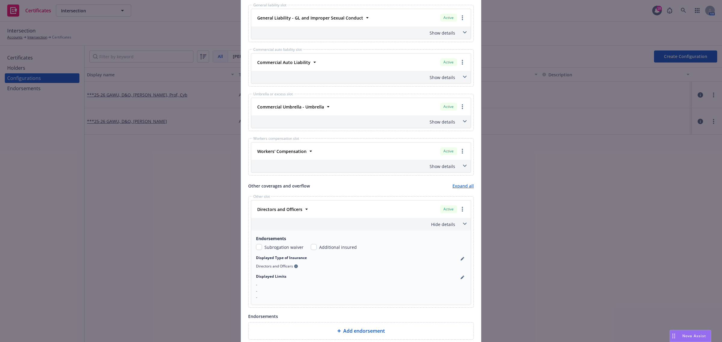
scroll to position [347, 0]
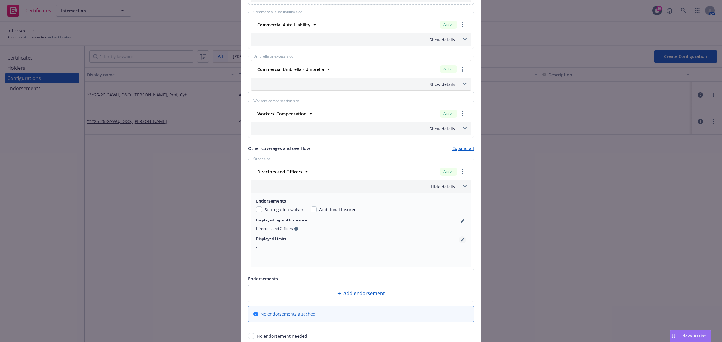
click at [461, 238] on link "pencil" at bounding box center [461, 239] width 7 height 7
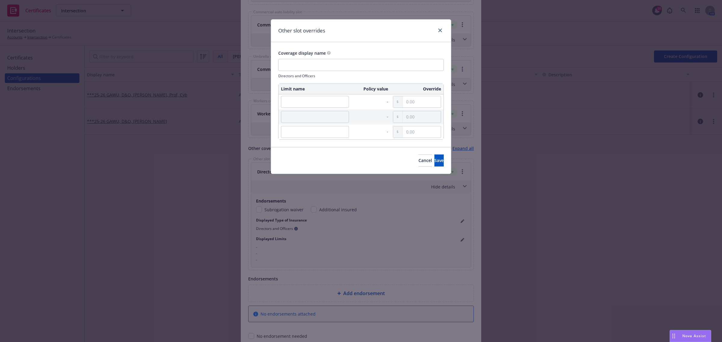
click at [302, 95] on td at bounding box center [314, 101] width 73 height 15
click at [301, 101] on input "text" at bounding box center [315, 102] width 68 height 12
paste input "Per Occ"
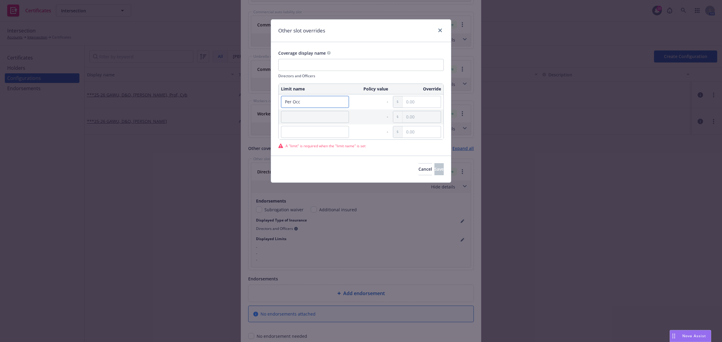
type input "Per Occ"
click at [299, 116] on input "text" at bounding box center [315, 117] width 68 height 12
paste input "Aggregate"
type input "Aggregate"
click at [323, 132] on input "text" at bounding box center [315, 132] width 68 height 12
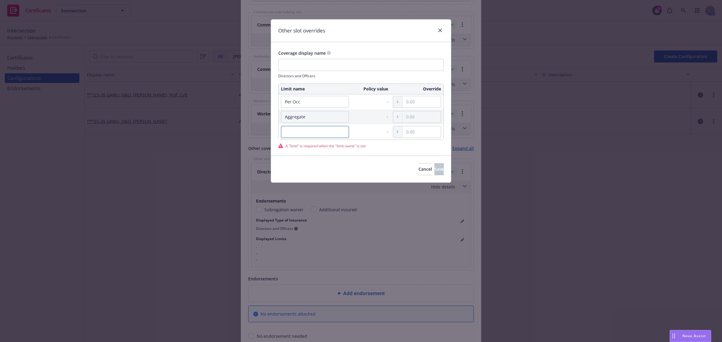
paste input "Ded"
type input "Ded"
click at [415, 103] on input "text" at bounding box center [421, 101] width 38 height 11
paste input "1,000,000.00"
type input "1,000,000.00"
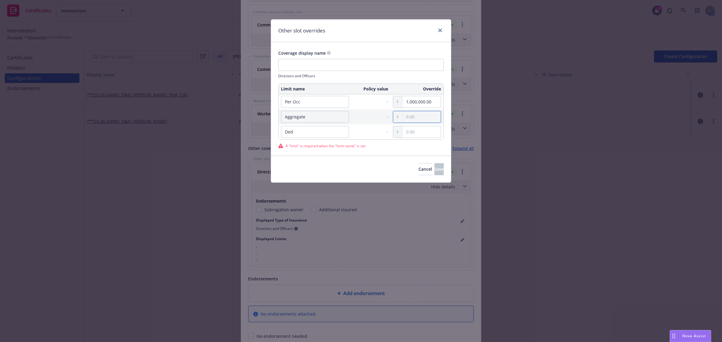
click at [418, 118] on input "text" at bounding box center [421, 116] width 38 height 11
paste input "1,000,000.00"
type input "1,000,000.00"
click at [417, 134] on input "text" at bounding box center [421, 131] width 38 height 11
paste input "5,000.00"
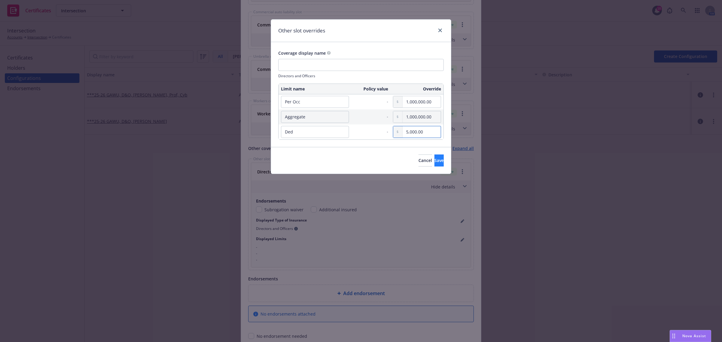
type input "5,000.00"
click at [438, 161] on button "Save" at bounding box center [438, 161] width 9 height 12
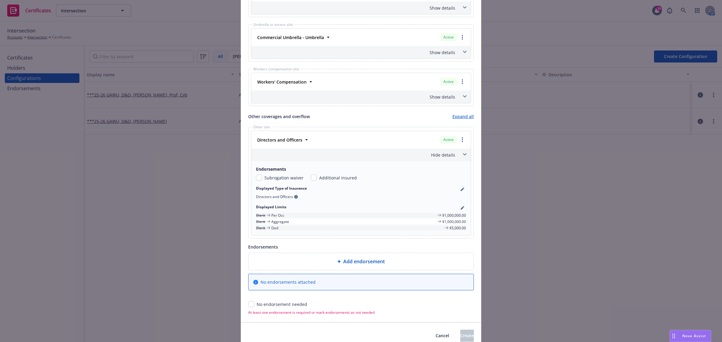
scroll to position [407, 0]
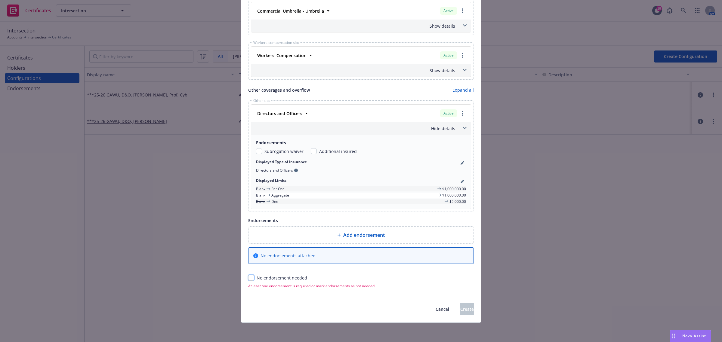
click at [250, 277] on input "checkbox" at bounding box center [251, 278] width 6 height 6
checkbox input "true"
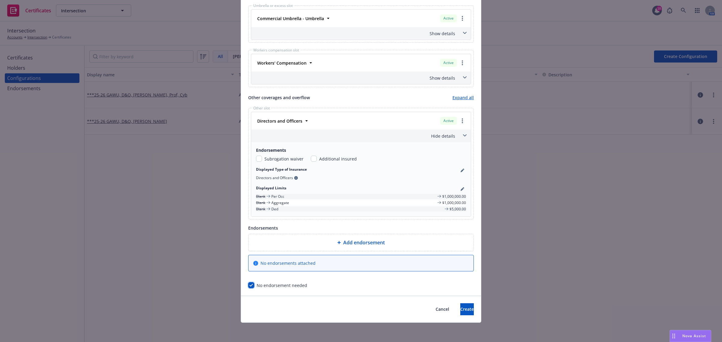
scroll to position [400, 0]
click at [460, 309] on span "Create" at bounding box center [467, 309] width 14 height 6
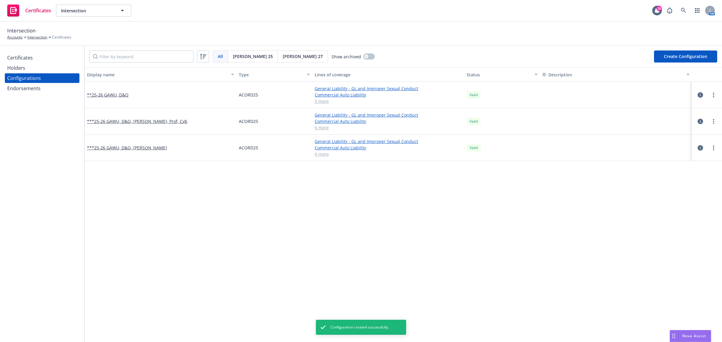
click at [313, 209] on div "Display name Type Lines of coverage Status Description **25-26 GAWU, D&O ACORD2…" at bounding box center [402, 325] width 637 height 516
click at [275, 207] on div "Display name Type Lines of coverage Status Description **25-26 GAWU, D&O ACORD2…" at bounding box center [402, 325] width 637 height 516
click at [678, 58] on button "Create Configuration" at bounding box center [685, 57] width 63 height 12
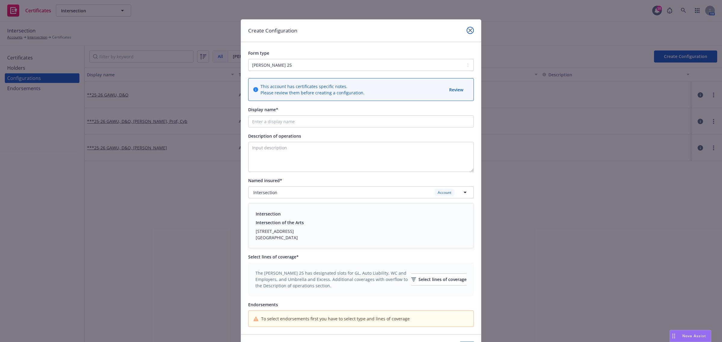
drag, startPoint x: 465, startPoint y: 32, endPoint x: 443, endPoint y: 38, distance: 23.3
click at [466, 32] on link "close" at bounding box center [469, 30] width 7 height 7
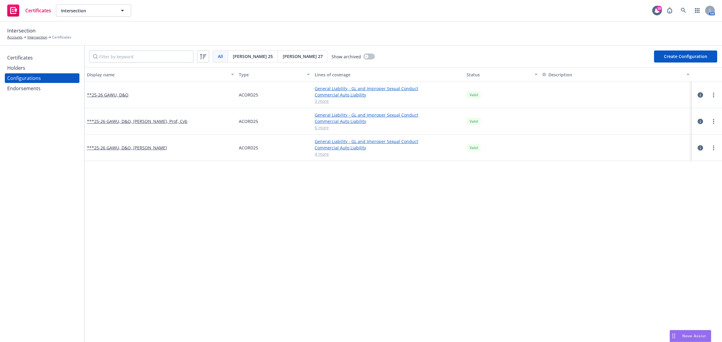
click at [29, 57] on div "Certificates" at bounding box center [20, 58] width 26 height 10
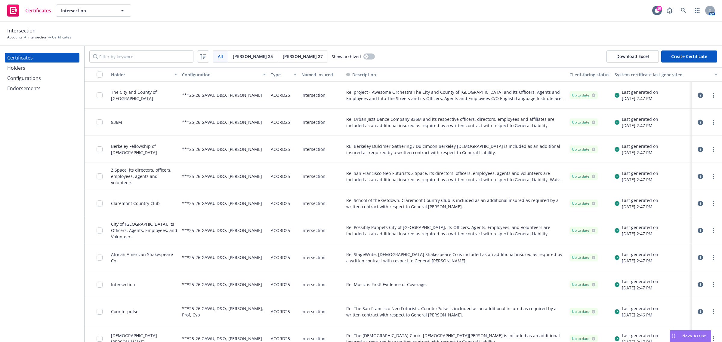
click at [686, 58] on button "Create Certificate" at bounding box center [689, 57] width 56 height 12
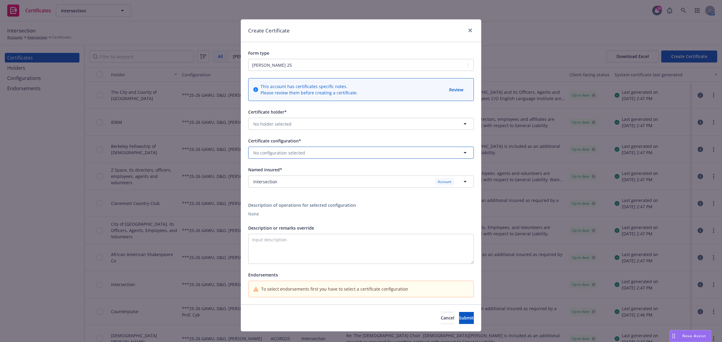
click at [310, 151] on button "No configuration selected" at bounding box center [360, 153] width 225 height 12
click at [305, 203] on div "**25-26 GAWU, D&O Valid" at bounding box center [360, 206] width 217 height 10
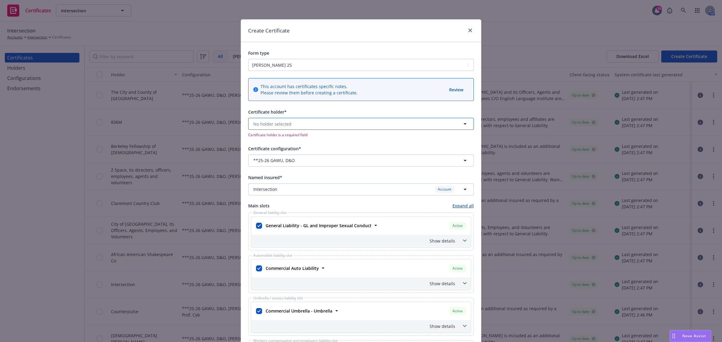
click at [316, 122] on button "No holder selected" at bounding box center [360, 124] width 225 height 12
type input "INTERSE"
click at [303, 164] on span "Intersection of the Arts" at bounding box center [279, 164] width 48 height 6
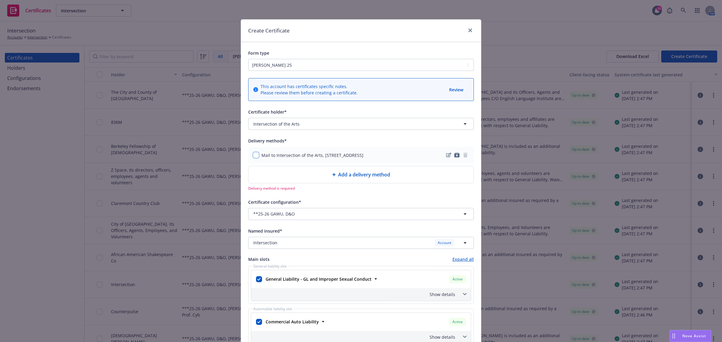
click at [255, 154] on input "checkbox" at bounding box center [256, 155] width 6 height 6
checkbox input "true"
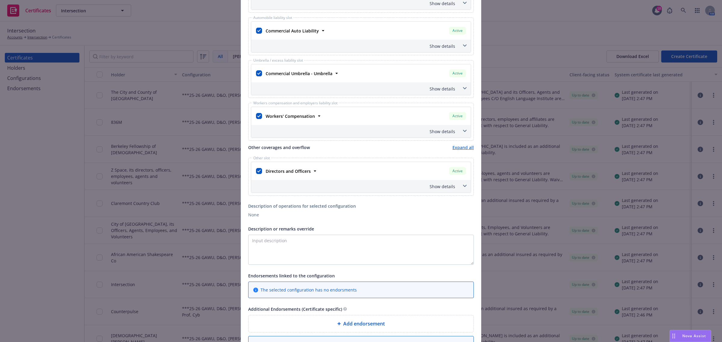
scroll to position [301, 0]
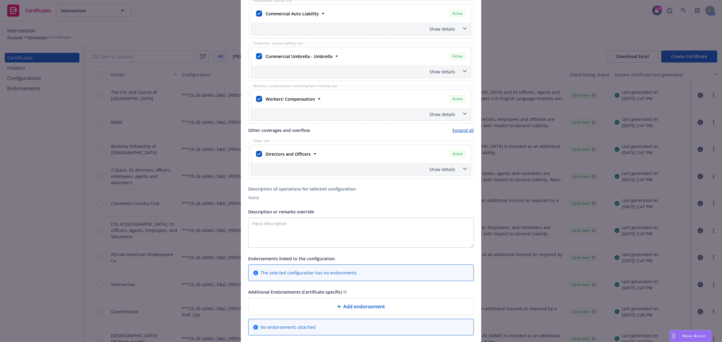
click at [460, 73] on span at bounding box center [465, 71] width 10 height 10
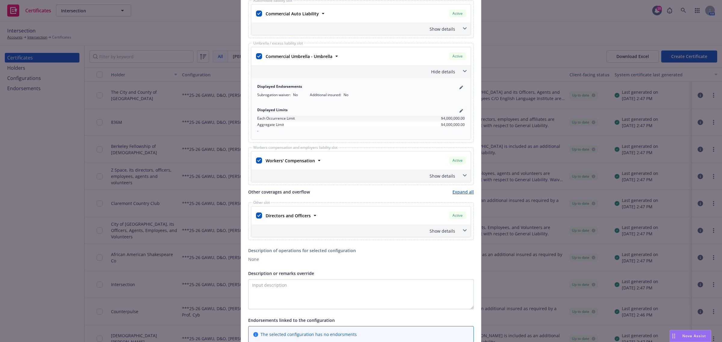
click at [460, 73] on span at bounding box center [465, 71] width 10 height 10
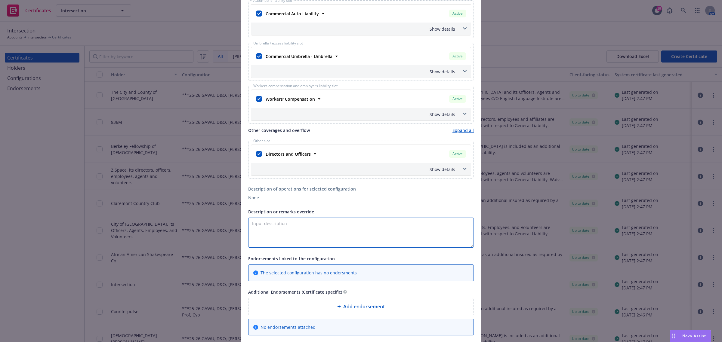
click at [296, 230] on textarea "Description or remarks override" at bounding box center [360, 233] width 225 height 30
click at [286, 232] on textarea "RE:" at bounding box center [360, 233] width 225 height 30
paste textarea "• Emerging Arts Professionals"
click at [262, 223] on textarea "RE: • Emerging Arts Professionals" at bounding box center [360, 233] width 225 height 30
type textarea "RE: Emerging Arts Professionals"
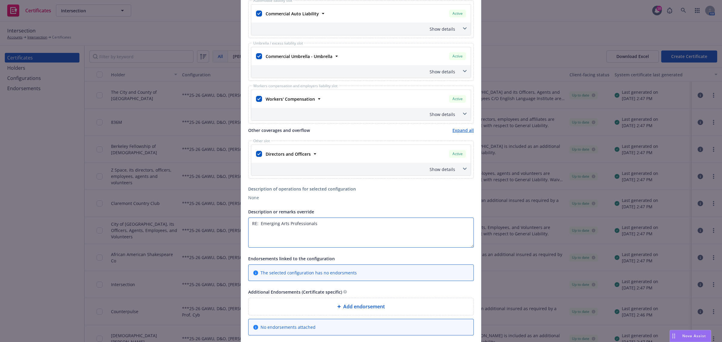
click at [348, 232] on textarea "RE: Emerging Arts Professionals" at bounding box center [360, 233] width 225 height 30
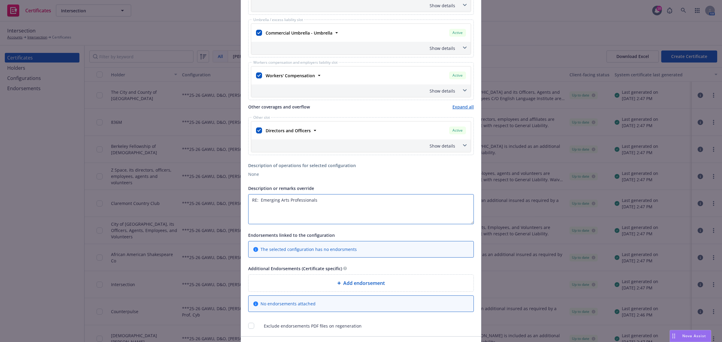
scroll to position [367, 0]
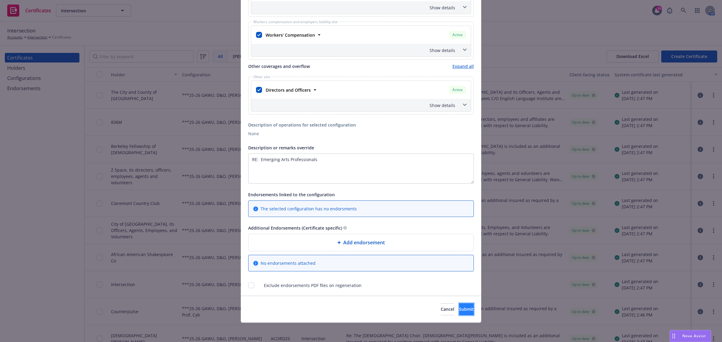
click at [459, 314] on button "Submit" at bounding box center [466, 309] width 15 height 12
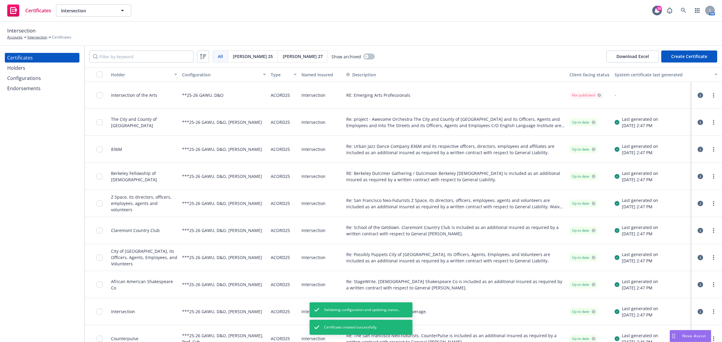
click at [681, 58] on button "Create Certificate" at bounding box center [689, 57] width 56 height 12
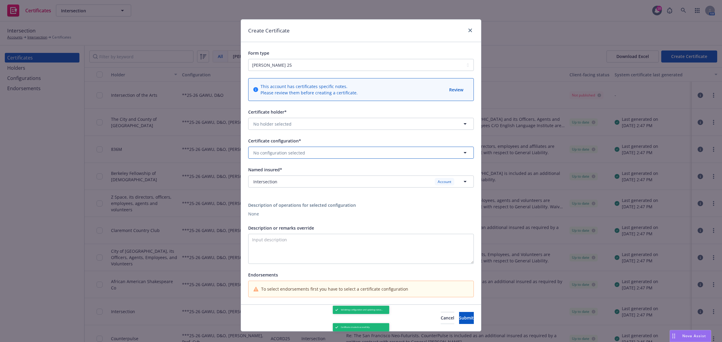
click at [352, 151] on button "No configuration selected" at bounding box center [360, 153] width 225 height 12
click at [333, 206] on div "**25-26 GAWU, D&O Valid" at bounding box center [360, 206] width 217 height 10
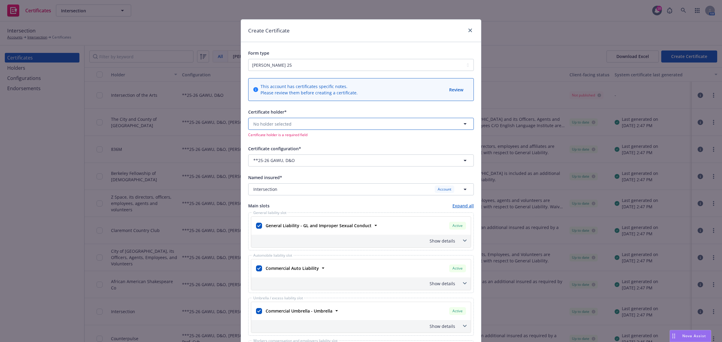
click at [327, 124] on button "No holder selected" at bounding box center [360, 124] width 225 height 12
type input "INTERS"
click at [303, 170] on span "1446 Market St,, San Francisco, CA, 94102, USA" at bounding box center [279, 170] width 48 height 6
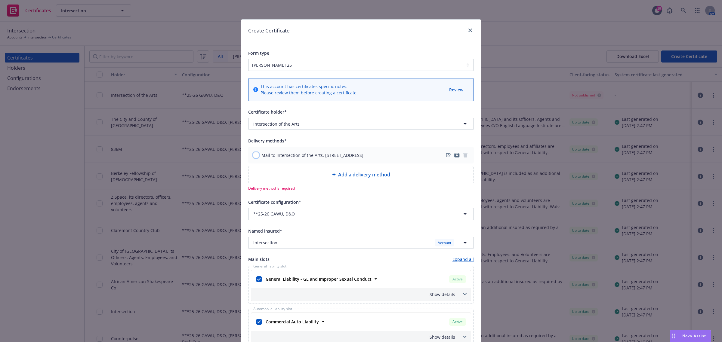
click at [253, 155] on input "checkbox" at bounding box center [256, 155] width 6 height 6
checkbox input "true"
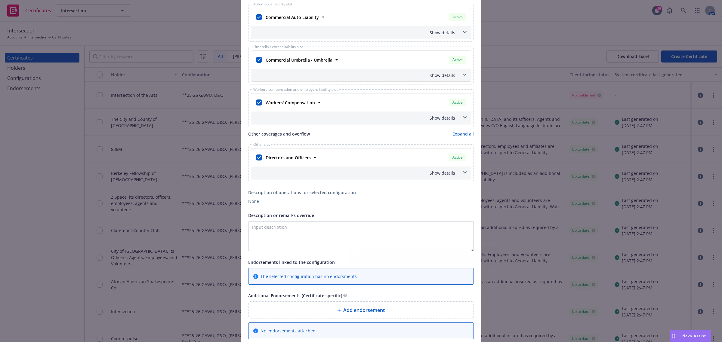
scroll to position [338, 0]
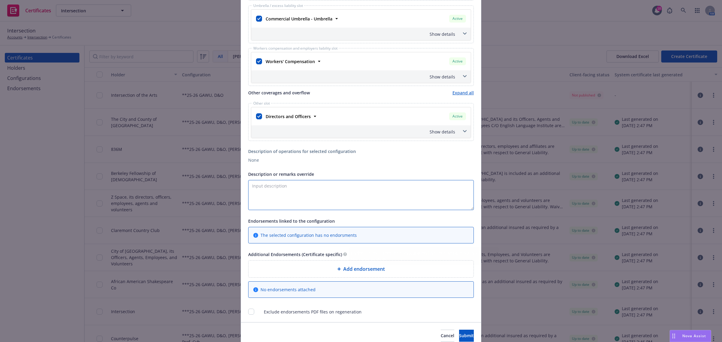
click at [289, 190] on textarea "Description or remarks override" at bounding box center [360, 195] width 225 height 30
paste textarea "Fault Radio Community"
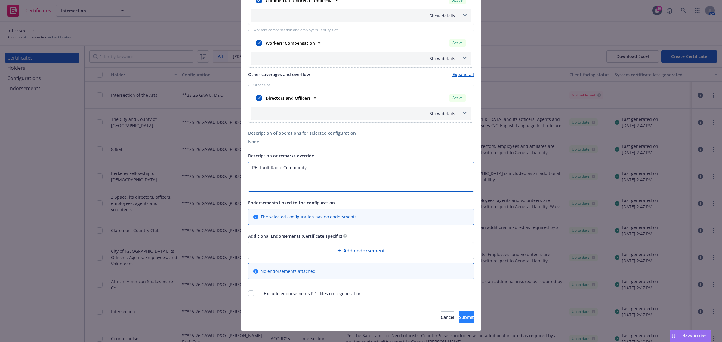
scroll to position [367, 0]
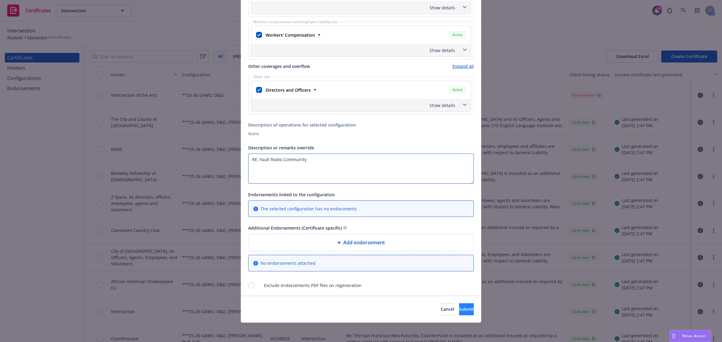
type textarea "RE: Fault Radio Community"
click at [459, 311] on button "Submit" at bounding box center [466, 309] width 15 height 12
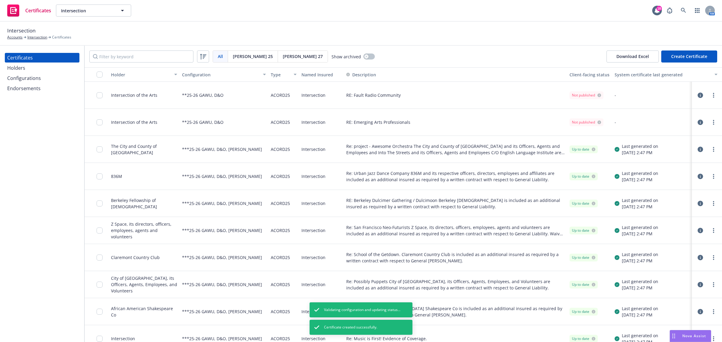
click at [687, 56] on button "Create Certificate" at bounding box center [689, 57] width 56 height 12
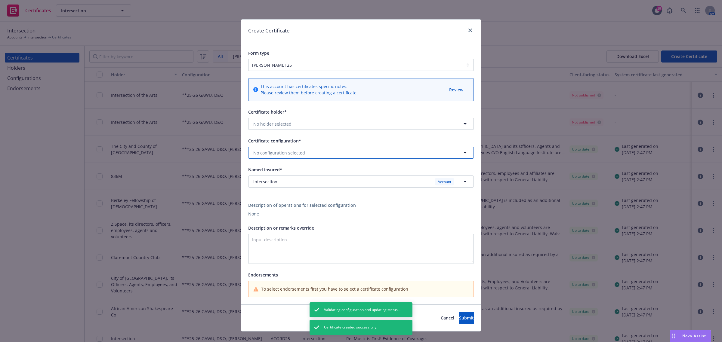
click at [338, 149] on button "No configuration selected" at bounding box center [360, 153] width 225 height 12
click at [317, 205] on div "**25-26 GAWU, D&O Valid" at bounding box center [360, 206] width 217 height 10
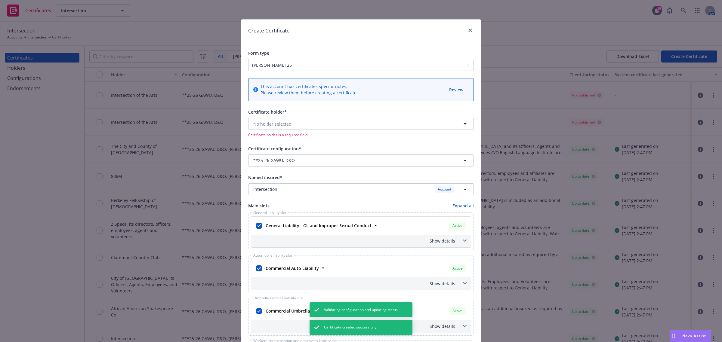
click at [364, 131] on div "No holder selected Certificate holder is a required field" at bounding box center [360, 128] width 225 height 20
click at [363, 127] on button "No holder selected" at bounding box center [360, 124] width 225 height 12
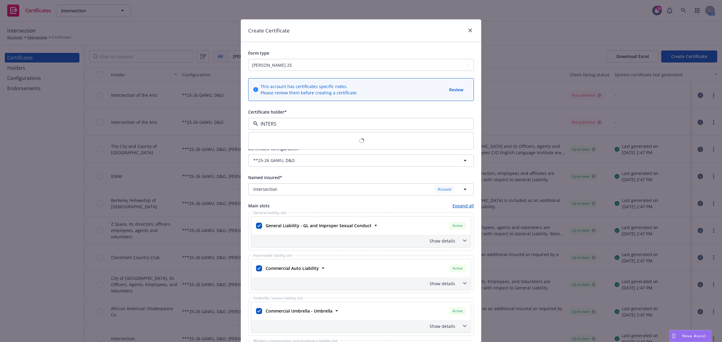
type input "INTERSE"
click at [303, 166] on span "Intersection of the Arts" at bounding box center [279, 164] width 48 height 6
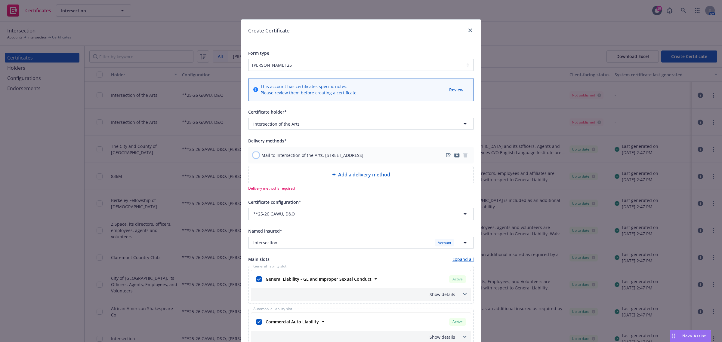
click at [255, 154] on input "checkbox" at bounding box center [256, 155] width 6 height 6
checkbox input "true"
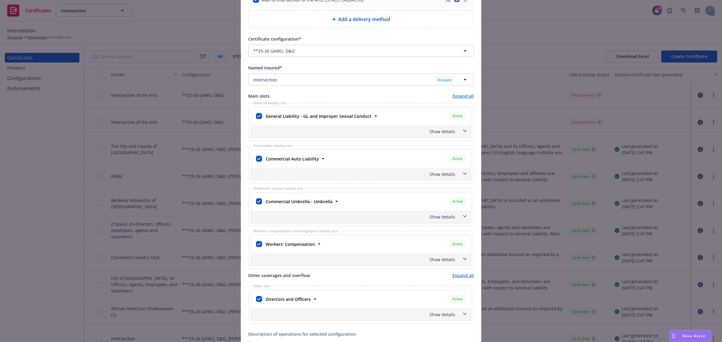
scroll to position [263, 0]
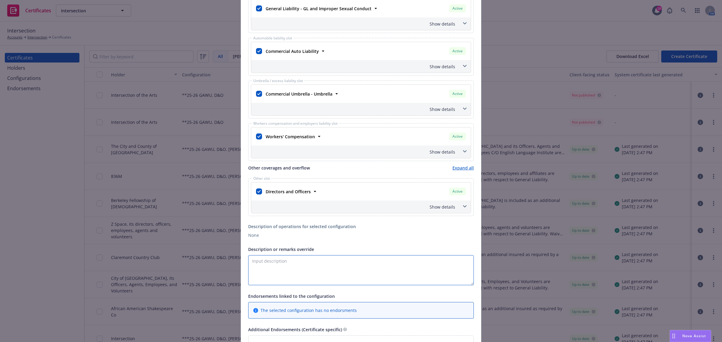
click at [314, 265] on textarea "Description or remarks override" at bounding box center [360, 270] width 225 height 30
paste textarea "Moth Belly Projects"
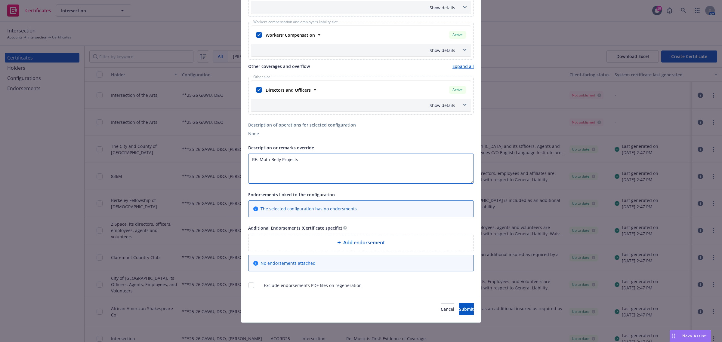
scroll to position [367, 0]
type textarea "RE: Moth Belly Projects"
click at [461, 305] on button "Submit" at bounding box center [466, 309] width 15 height 12
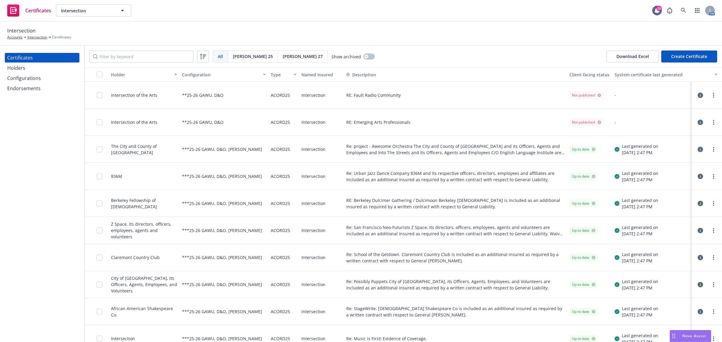
click at [675, 59] on button "Create Certificate" at bounding box center [689, 57] width 56 height 12
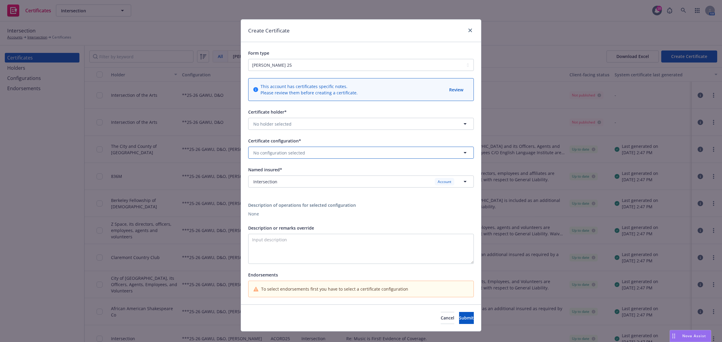
click at [304, 150] on button "No configuration selected" at bounding box center [360, 153] width 225 height 12
click at [299, 205] on div "**25-26 GAWU, D&O Valid" at bounding box center [360, 206] width 217 height 10
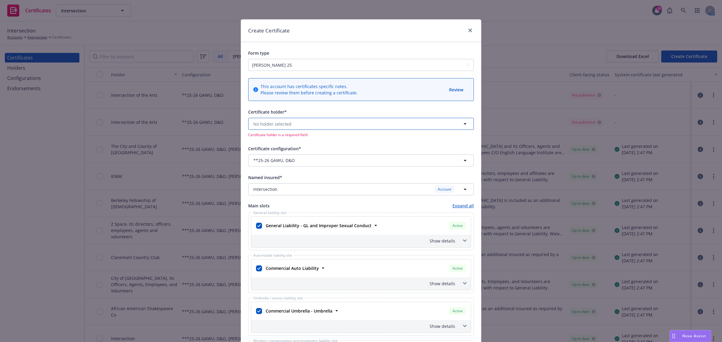
click at [333, 126] on button "No holder selected" at bounding box center [360, 124] width 225 height 12
type input "INTERSEC"
click at [303, 169] on span "1446 Market St,, San Francisco, CA, 94102, USA" at bounding box center [279, 170] width 48 height 6
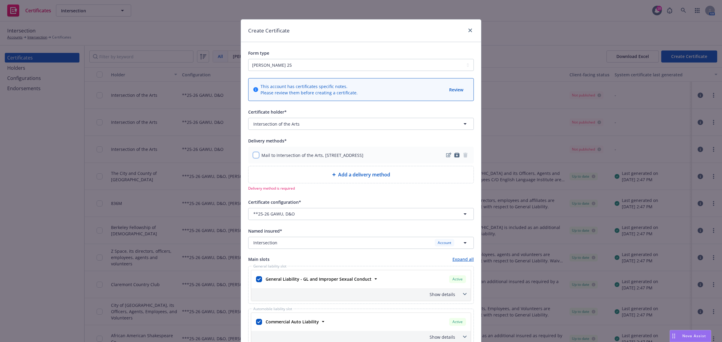
click at [253, 155] on input "checkbox" at bounding box center [256, 155] width 6 height 6
checkbox input "true"
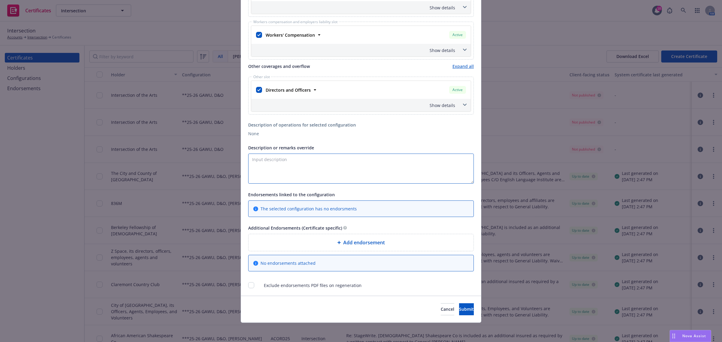
click at [337, 157] on textarea "Description or remarks override" at bounding box center [360, 169] width 225 height 30
paste textarea "On The Horizon"
type textarea "RE: On The Horizon"
click at [459, 308] on span "Submit" at bounding box center [466, 309] width 15 height 6
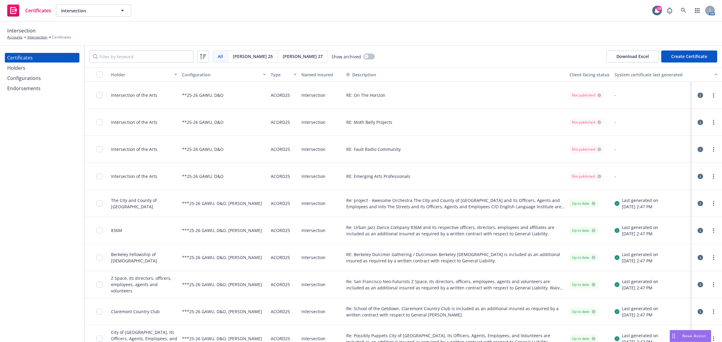
click at [707, 49] on div "All All Acord 25 Acord 27 Show archived Download Excel Create Certificate" at bounding box center [402, 57] width 637 height 22
click at [705, 53] on button "Create Certificate" at bounding box center [689, 57] width 56 height 12
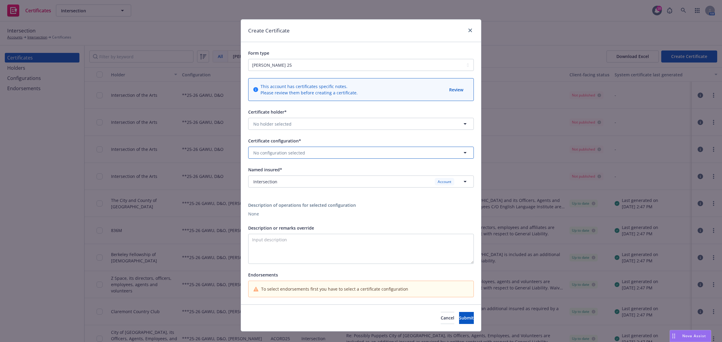
click at [336, 149] on button "No configuration selected" at bounding box center [360, 153] width 225 height 12
click at [300, 203] on div "**25-26 GAWU, D&O Valid" at bounding box center [360, 206] width 217 height 10
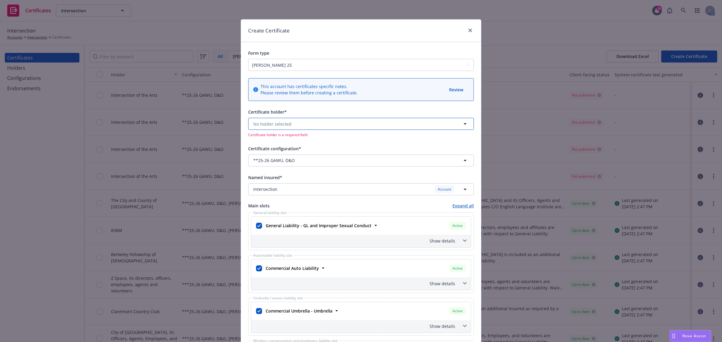
click at [316, 124] on button "No holder selected" at bounding box center [360, 124] width 225 height 12
type input "INTERSE"
click at [303, 171] on span "1446 Market St,, San Francisco, CA, 94102, USA" at bounding box center [279, 170] width 48 height 6
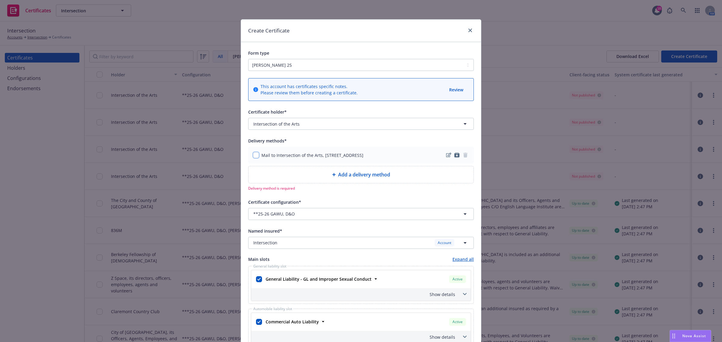
click at [253, 156] on input "checkbox" at bounding box center [256, 155] width 6 height 6
checkbox input "true"
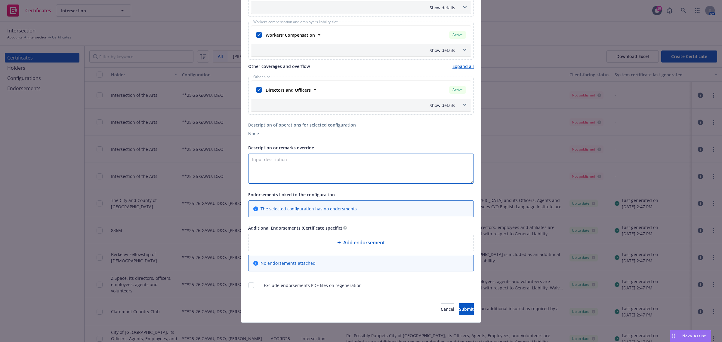
click at [345, 171] on textarea "Description or remarks override" at bounding box center [360, 169] width 225 height 30
paste textarea "Red Poppy Art House"
type textarea "RE: Red Poppy Art House"
click at [459, 312] on button "Submit" at bounding box center [466, 309] width 15 height 12
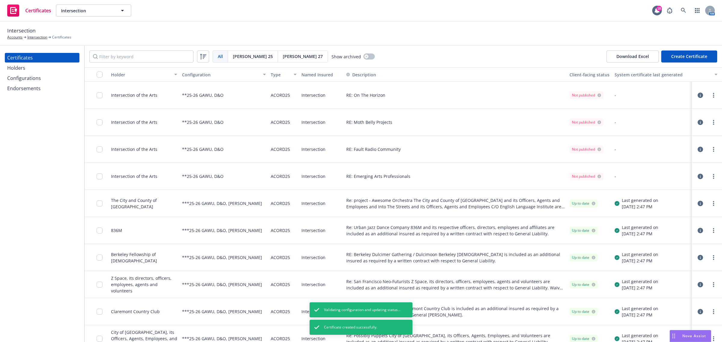
click at [694, 57] on button "Create Certificate" at bounding box center [689, 57] width 56 height 12
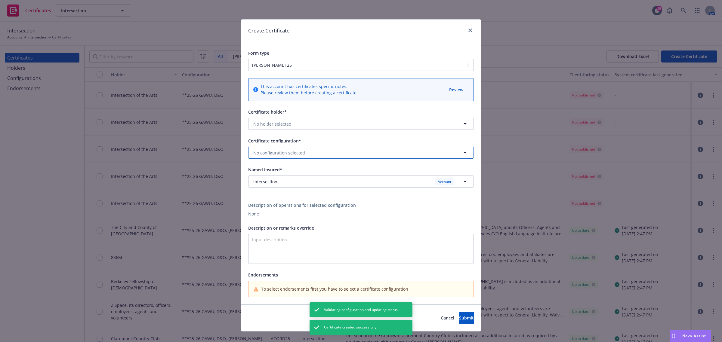
click at [313, 154] on button "No configuration selected" at bounding box center [360, 153] width 225 height 12
click at [310, 208] on div "**25-26 GAWU, D&O Valid" at bounding box center [360, 206] width 217 height 10
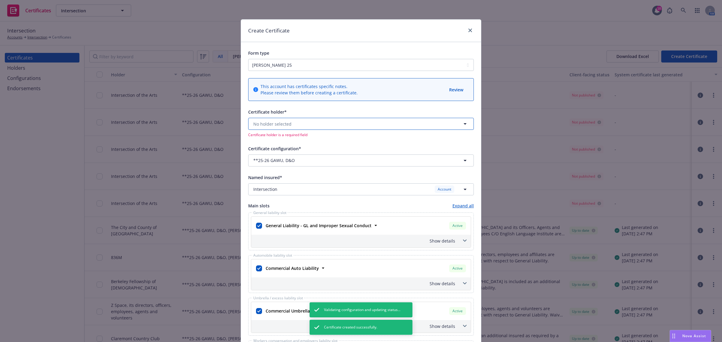
click at [308, 124] on button "No holder selected" at bounding box center [360, 124] width 225 height 12
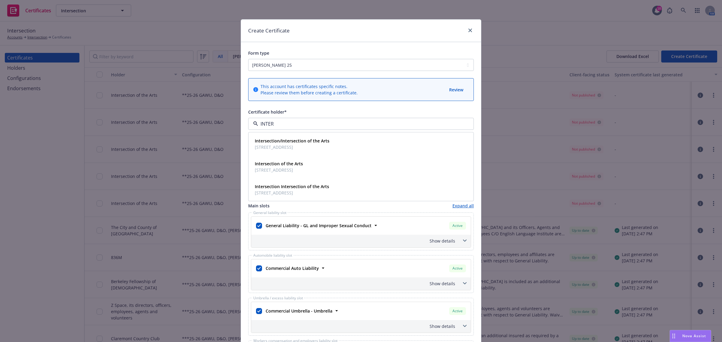
type input "INTERS"
click at [300, 163] on span "Intersection of the Arts" at bounding box center [279, 164] width 48 height 6
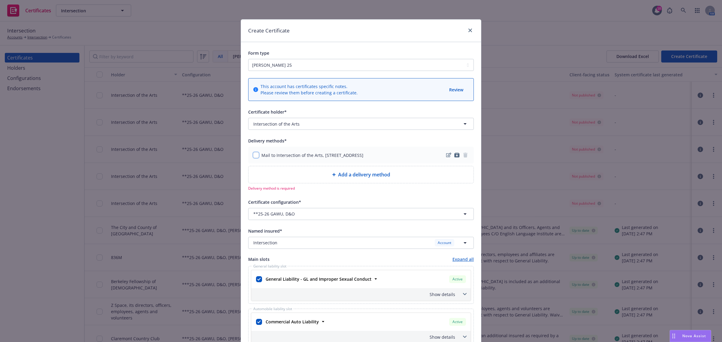
click at [255, 155] on input "checkbox" at bounding box center [256, 155] width 6 height 6
checkbox input "true"
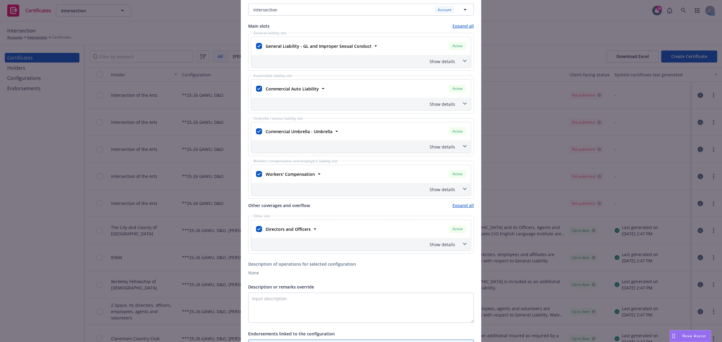
scroll to position [301, 0]
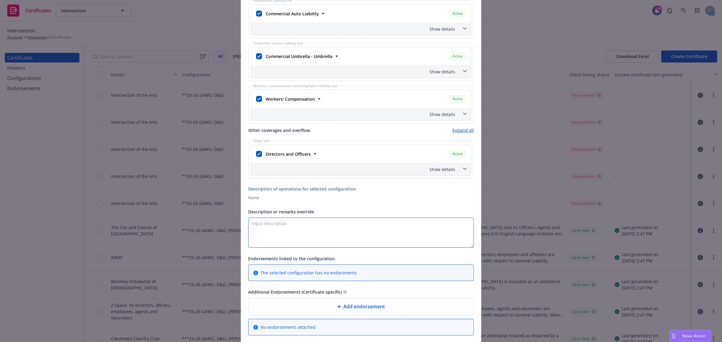
click at [381, 238] on textarea "Description or remarks override" at bounding box center [360, 233] width 225 height 30
paste textarea "San Francisco Zine Fest"
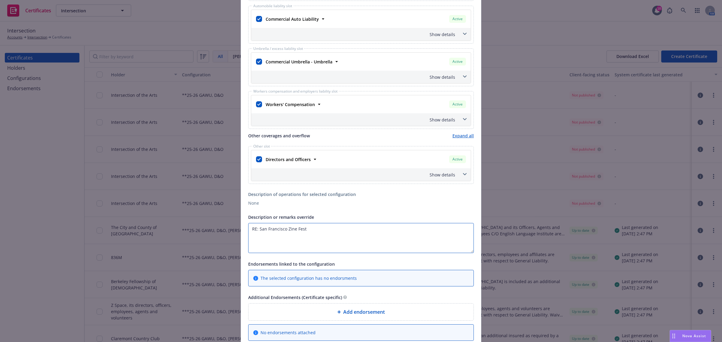
scroll to position [367, 0]
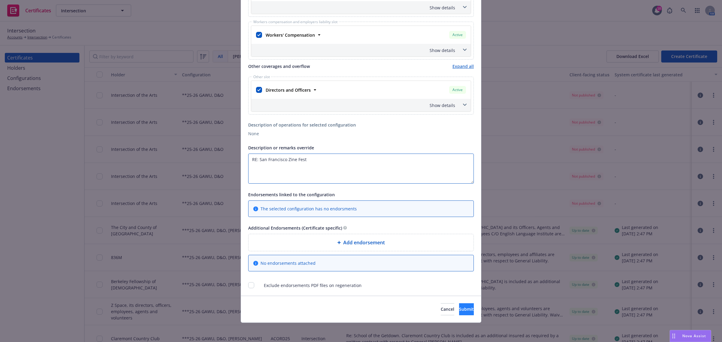
type textarea "RE: San Francisco Zine Fest"
click at [461, 307] on button "Submit" at bounding box center [466, 309] width 15 height 12
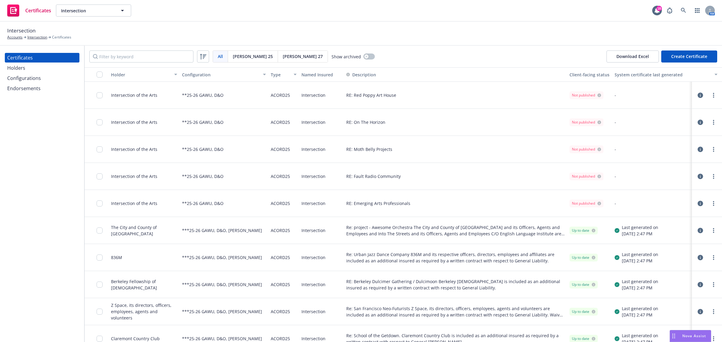
click at [404, 127] on div "RE: On The Horizon" at bounding box center [455, 122] width 223 height 27
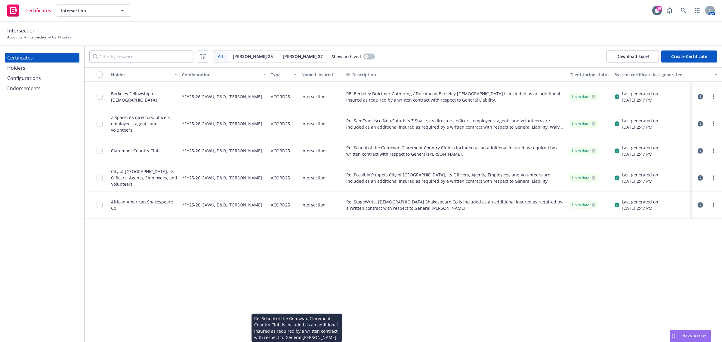
scroll to position [0, 0]
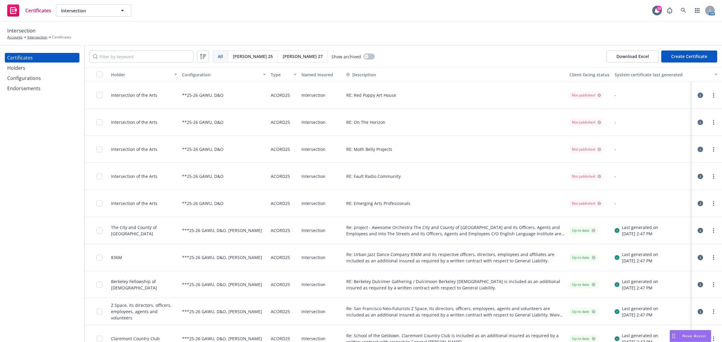
click at [390, 100] on div "RE: Red Poppy Art House" at bounding box center [455, 95] width 223 height 27
click at [390, 94] on span "RE: Red Poppy Art House" at bounding box center [371, 95] width 50 height 6
click at [41, 71] on div "Holders" at bounding box center [42, 68] width 70 height 10
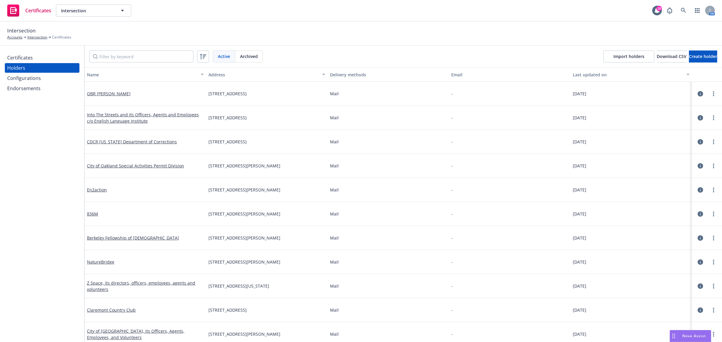
click at [42, 60] on div "Certificates" at bounding box center [42, 58] width 70 height 10
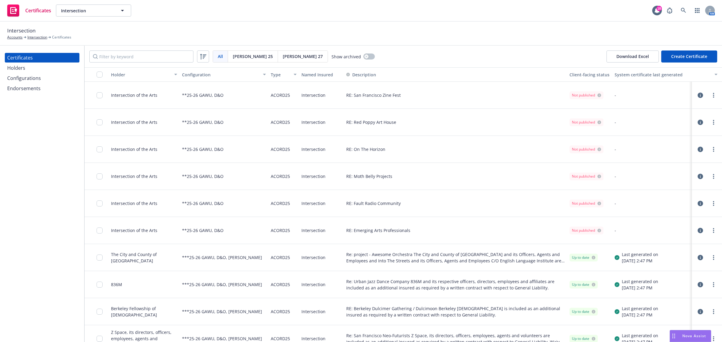
click at [283, 59] on span "[PERSON_NAME] 27" at bounding box center [303, 56] width 40 height 6
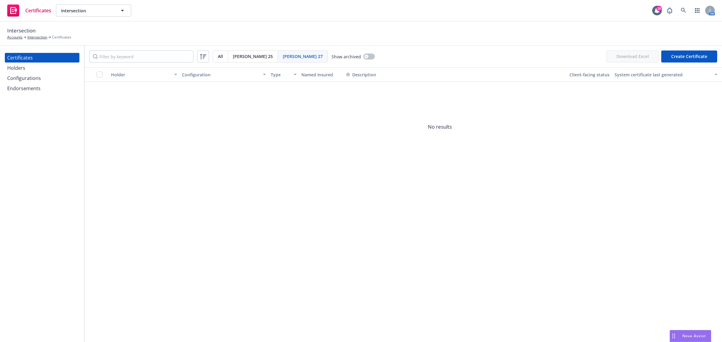
click at [242, 55] on span "[PERSON_NAME] 25" at bounding box center [253, 56] width 40 height 6
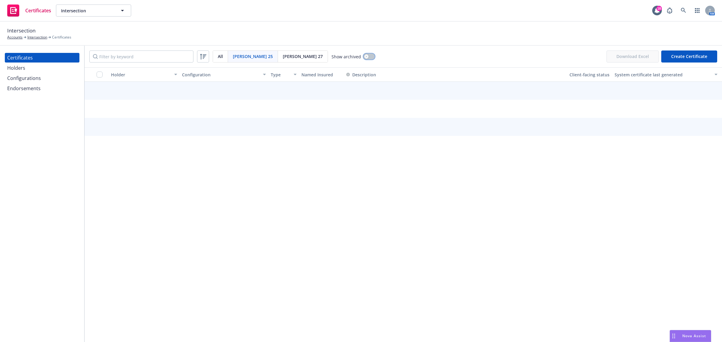
click at [363, 56] on button "button" at bounding box center [368, 57] width 11 height 6
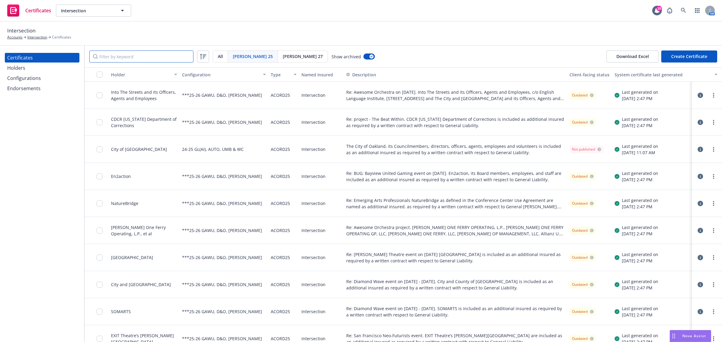
click at [124, 53] on input "Filter by keyword" at bounding box center [141, 57] width 104 height 12
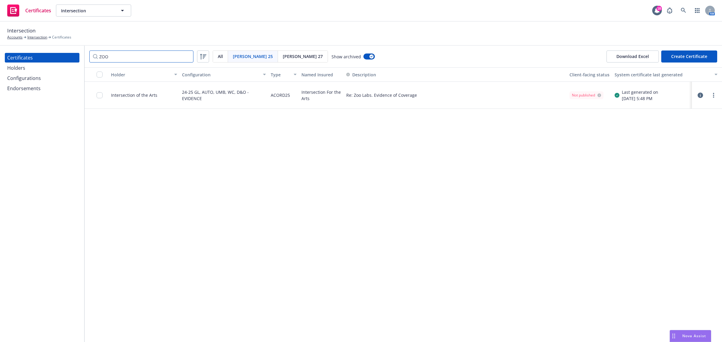
type input "ZOO"
click at [698, 98] on button "button" at bounding box center [699, 95] width 7 height 7
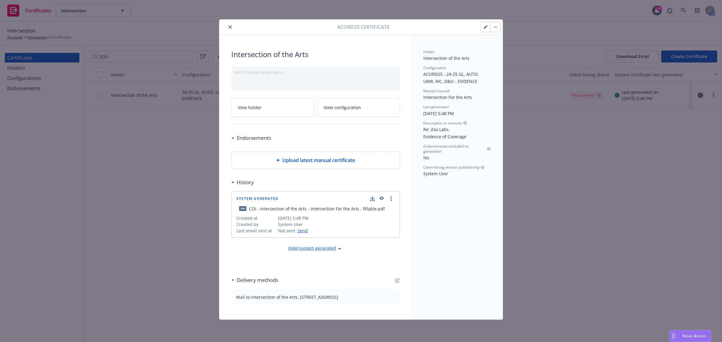
click at [381, 198] on icon "button" at bounding box center [380, 199] width 5 height 4
click at [483, 30] on button "button" at bounding box center [485, 27] width 10 height 10
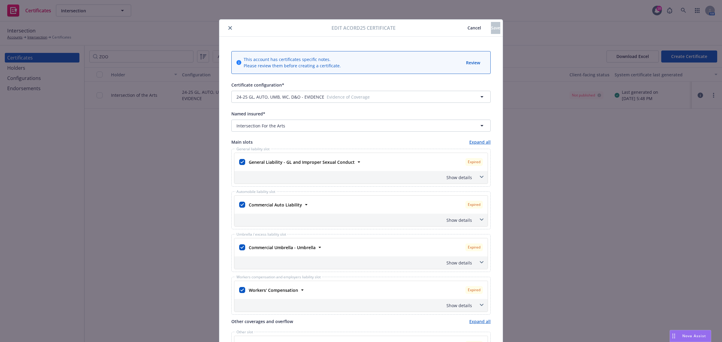
click at [467, 26] on span "Cancel" at bounding box center [474, 28] width 14 height 6
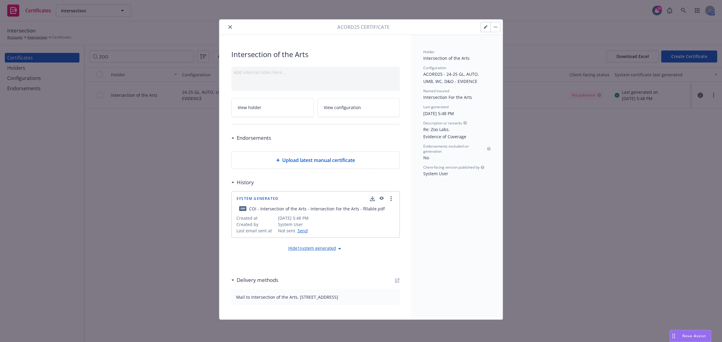
click at [498, 26] on button "button" at bounding box center [495, 27] width 10 height 10
click at [228, 29] on button "close" at bounding box center [229, 26] width 7 height 7
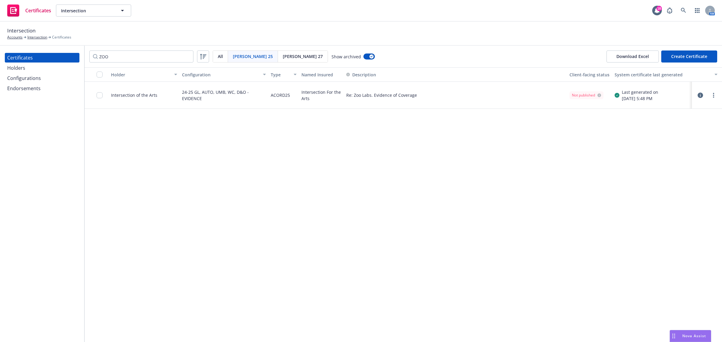
click at [517, 206] on div "Holder Configuration Type Named Insured Description Client-facing status System…" at bounding box center [402, 204] width 637 height 275
click at [698, 95] on icon "button" at bounding box center [699, 95] width 5 height 5
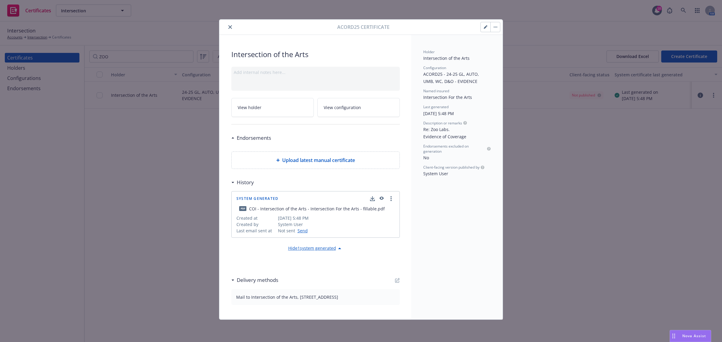
click at [485, 29] on icon "button" at bounding box center [485, 27] width 4 height 4
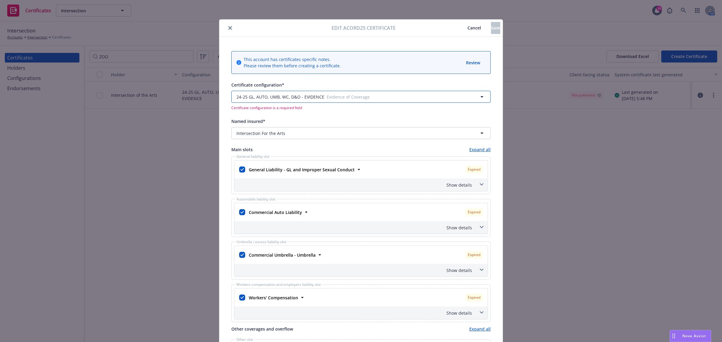
click at [439, 102] on button "24-25 GL, AUTO, UMB, WC, D&O - EVIDENCE Evidence of Coverage" at bounding box center [360, 97] width 259 height 12
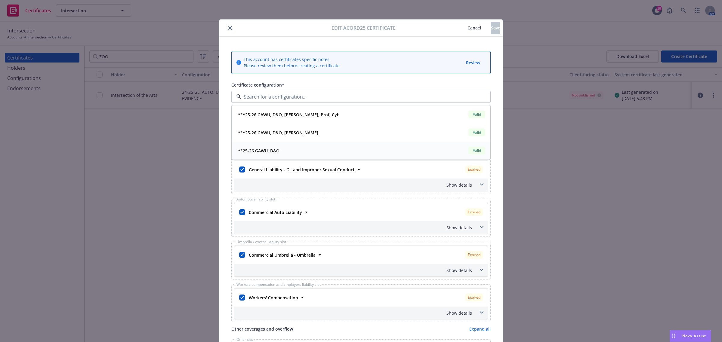
click at [419, 148] on div "**25-26 GAWU, D&O Valid" at bounding box center [360, 151] width 251 height 10
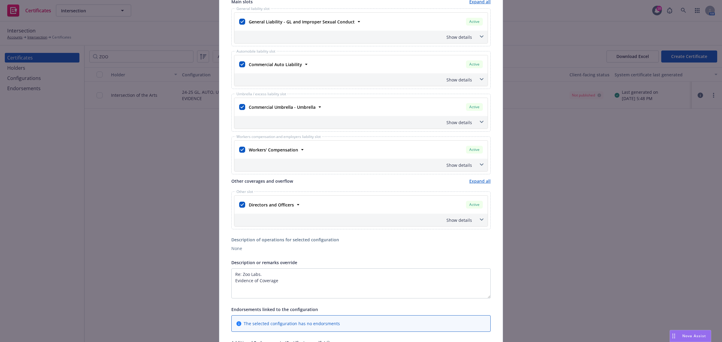
scroll to position [238, 0]
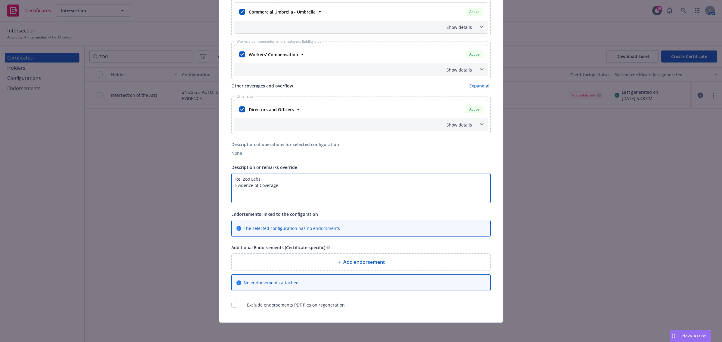
click at [287, 188] on textarea "Re: Zoo Labs. Evidence of Coverage" at bounding box center [360, 188] width 259 height 30
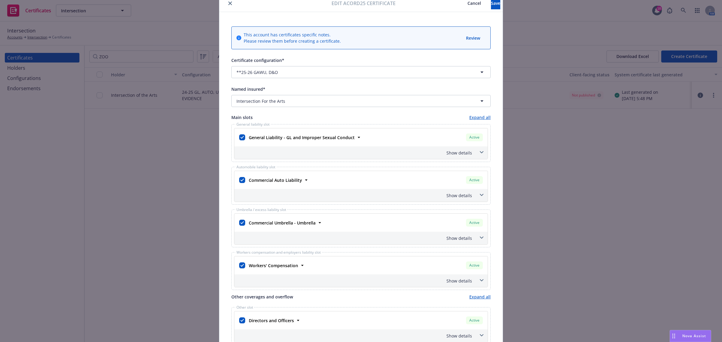
scroll to position [0, 0]
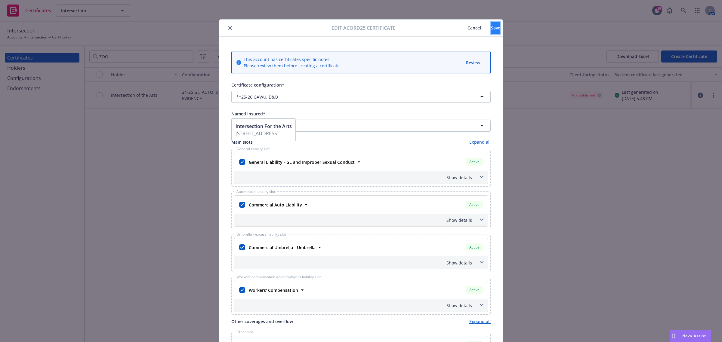
click at [491, 27] on span "Save" at bounding box center [495, 28] width 9 height 6
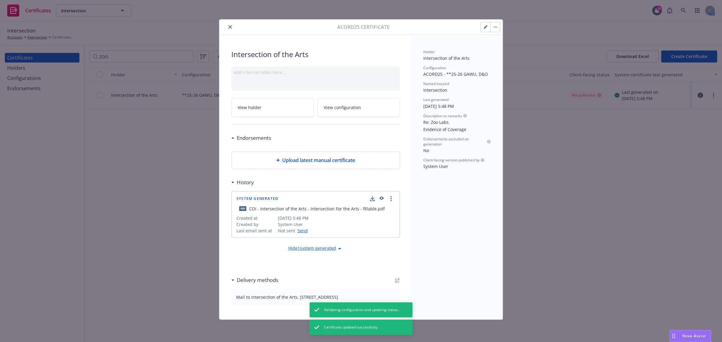
click at [495, 29] on button "button" at bounding box center [495, 27] width 10 height 10
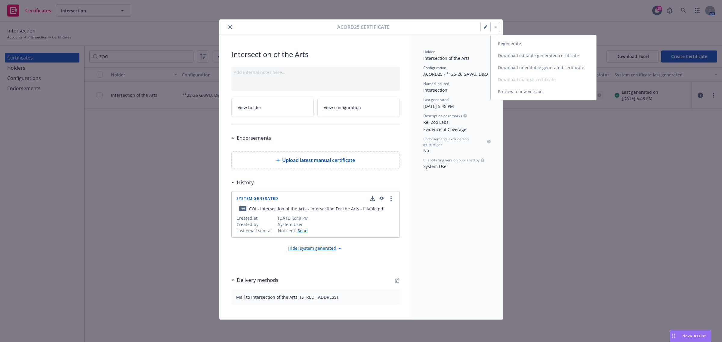
click at [497, 39] on link "Regenerate" at bounding box center [543, 44] width 106 height 12
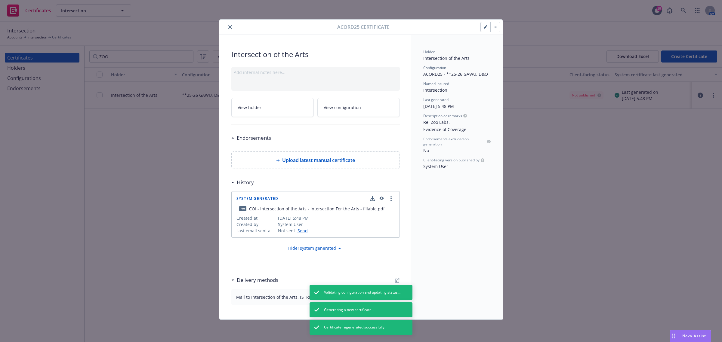
click at [231, 29] on button "close" at bounding box center [229, 26] width 7 height 7
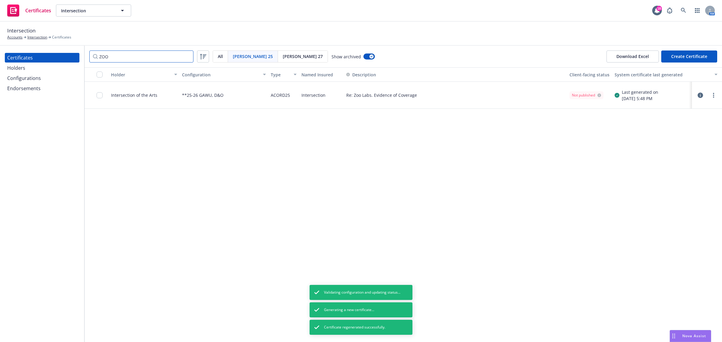
click at [161, 53] on input "ZOO" at bounding box center [141, 57] width 104 height 12
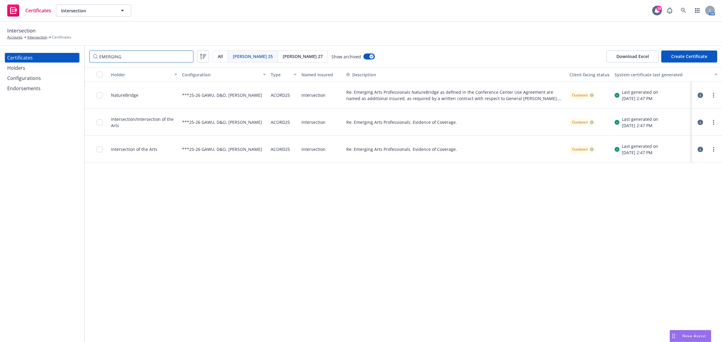
type input "EMERGING"
click at [244, 207] on div "Holder Configuration Type Named Insured Description Client-facing status System…" at bounding box center [402, 204] width 637 height 275
click at [432, 155] on div "Re: Emerging Arts Professionals. Evidence of Coverage." at bounding box center [455, 149] width 223 height 27
click at [712, 148] on link "more" at bounding box center [713, 149] width 7 height 7
click at [694, 173] on link "Unarchive" at bounding box center [668, 173] width 96 height 12
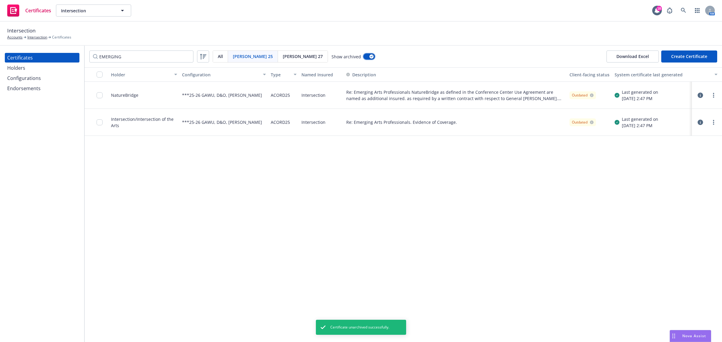
click at [363, 59] on button "button" at bounding box center [368, 57] width 11 height 6
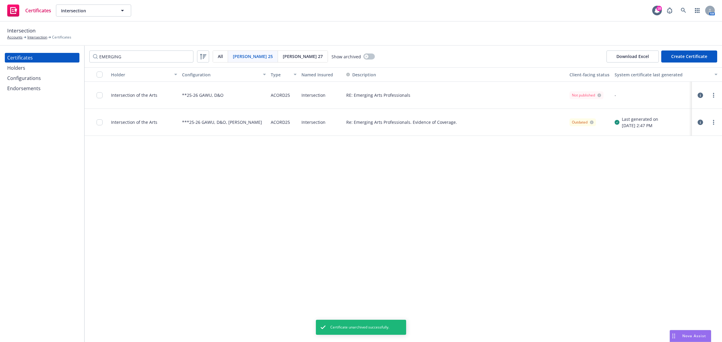
click at [243, 57] on span "[PERSON_NAME] 25" at bounding box center [253, 56] width 40 height 6
click at [162, 55] on input "EMERGING" at bounding box center [141, 57] width 104 height 12
click at [219, 56] on span "All" at bounding box center [220, 56] width 5 height 6
click at [238, 56] on span "[PERSON_NAME] 25" at bounding box center [253, 56] width 40 height 6
click at [133, 57] on input "EMERGING" at bounding box center [141, 57] width 104 height 12
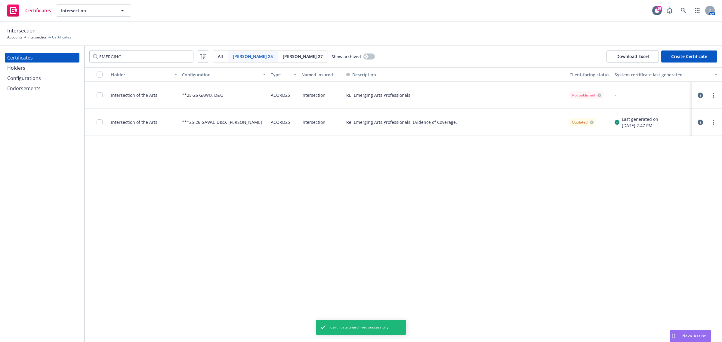
click at [463, 235] on div "Holder Configuration Type Named Insured Description Client-facing status System…" at bounding box center [402, 204] width 637 height 275
click at [712, 123] on link "more" at bounding box center [713, 122] width 7 height 7
click at [483, 203] on div "Holder Configuration Type Named Insured Description Client-facing status System…" at bounding box center [402, 204] width 637 height 275
click at [700, 122] on icon "button" at bounding box center [699, 122] width 5 height 5
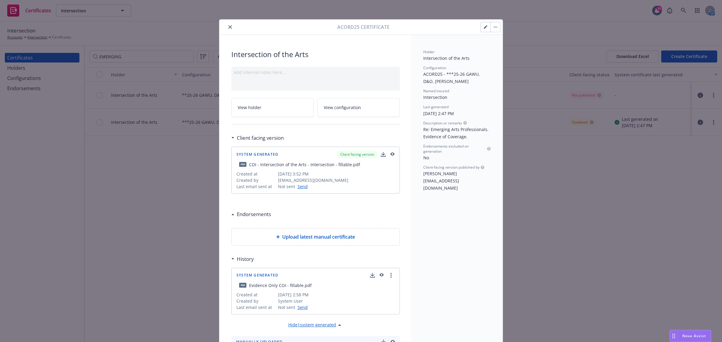
click at [228, 29] on icon "close" at bounding box center [230, 27] width 4 height 4
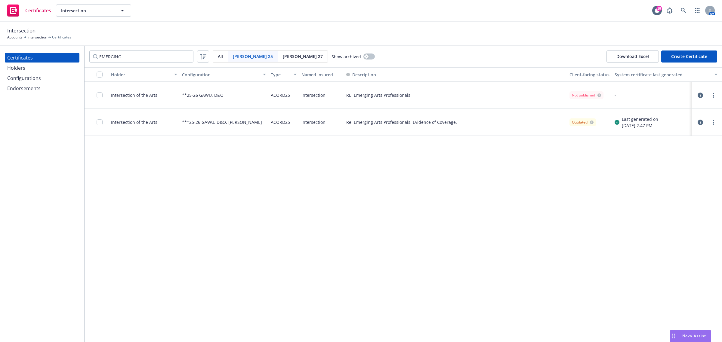
click at [698, 95] on icon "button" at bounding box center [699, 95] width 5 height 5
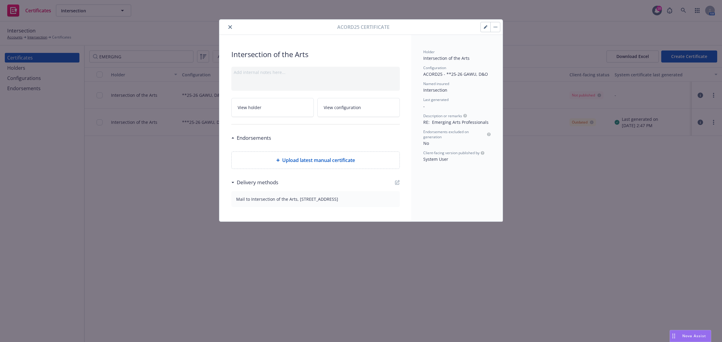
click at [498, 24] on button "button" at bounding box center [495, 27] width 10 height 10
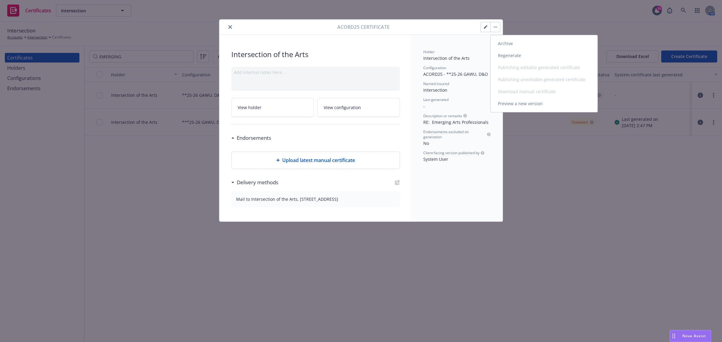
click at [513, 105] on link "Preview a new version" at bounding box center [543, 104] width 107 height 12
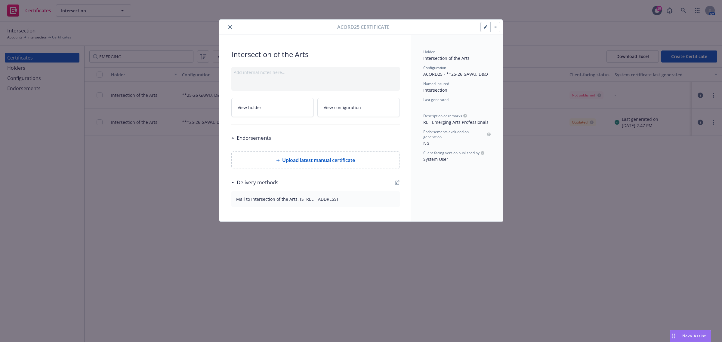
click at [231, 29] on icon "close" at bounding box center [230, 27] width 4 height 4
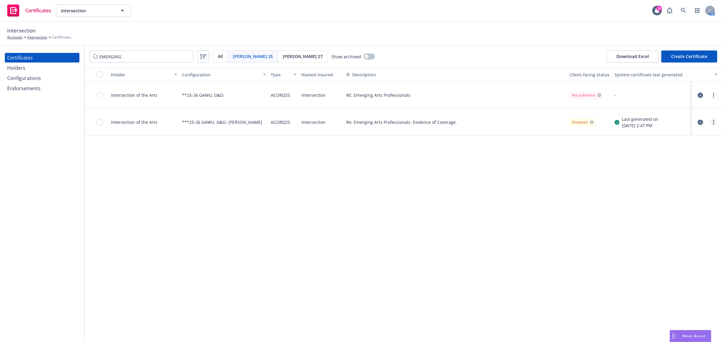
click at [714, 124] on link "more" at bounding box center [713, 122] width 7 height 7
click at [692, 147] on link "Archive" at bounding box center [668, 146] width 96 height 12
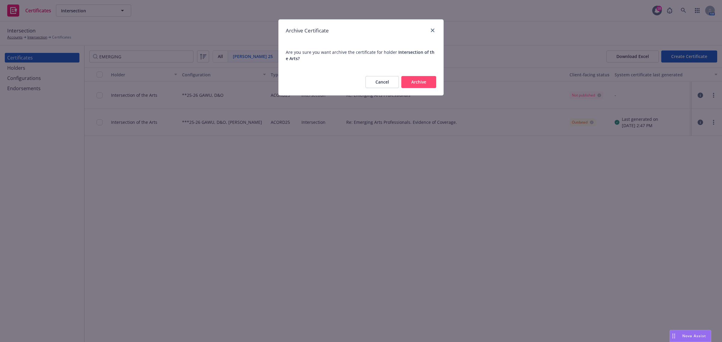
drag, startPoint x: 428, startPoint y: 84, endPoint x: 462, endPoint y: 95, distance: 36.2
click at [428, 84] on button "Archive" at bounding box center [418, 82] width 35 height 12
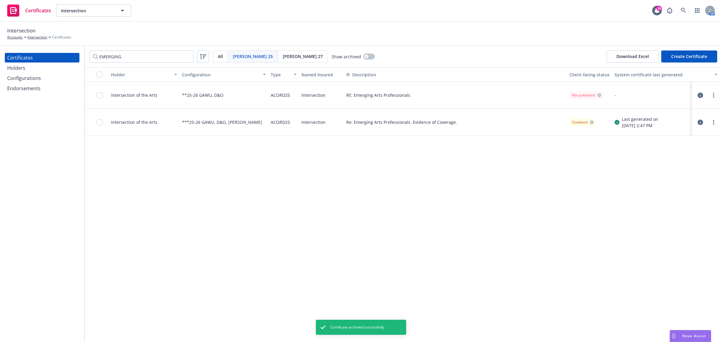
click at [455, 198] on div "Holder Configuration Type Named Insured Description Client-facing status System…" at bounding box center [402, 204] width 637 height 275
click at [14, 68] on div "Holders" at bounding box center [16, 68] width 18 height 10
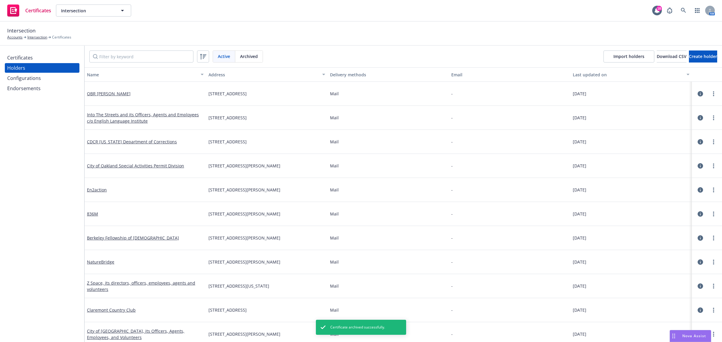
click at [21, 60] on div "Certificates" at bounding box center [20, 58] width 26 height 10
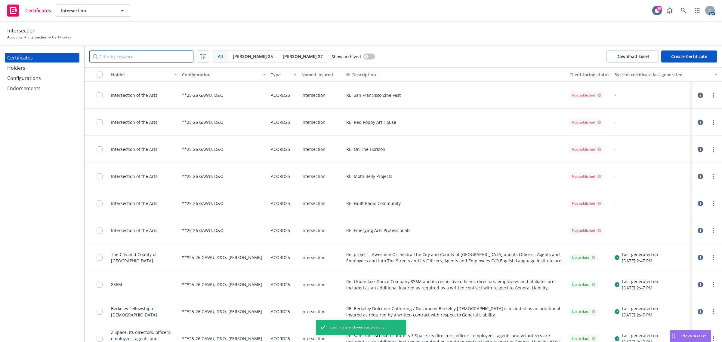
click at [129, 57] on input "Filter by keyword" at bounding box center [141, 57] width 104 height 12
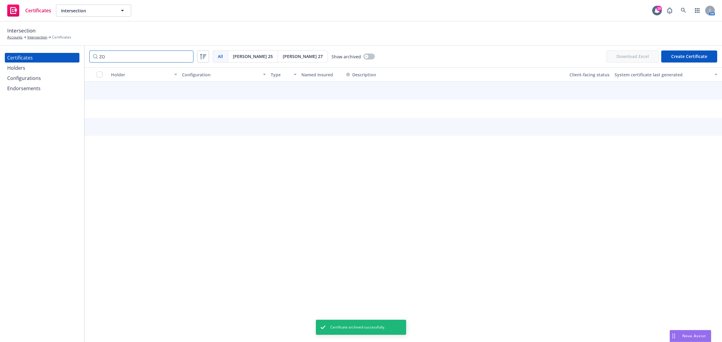
type input "ZOO"
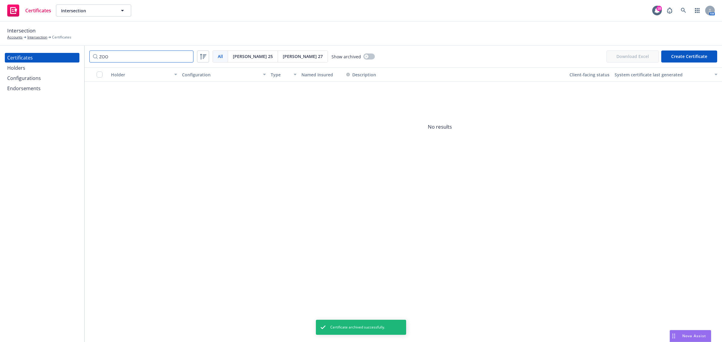
click at [189, 56] on input "ZOO" at bounding box center [141, 57] width 104 height 12
click at [187, 56] on input "ZOO" at bounding box center [141, 57] width 104 height 12
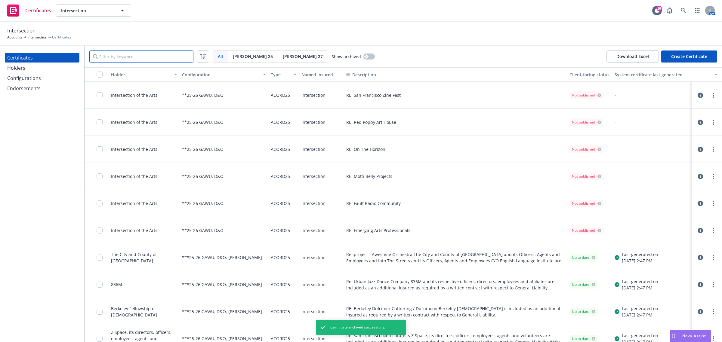
click at [169, 58] on input "Filter by keyword" at bounding box center [141, 57] width 104 height 12
click at [146, 60] on input "Filter by keyword" at bounding box center [141, 57] width 104 height 12
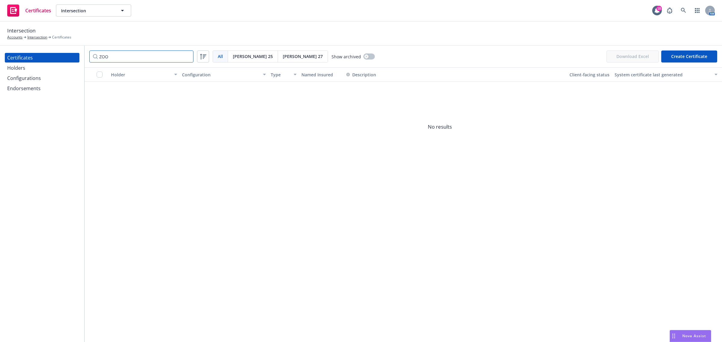
type input "ZOO"
click at [363, 55] on button "button" at bounding box center [368, 57] width 11 height 6
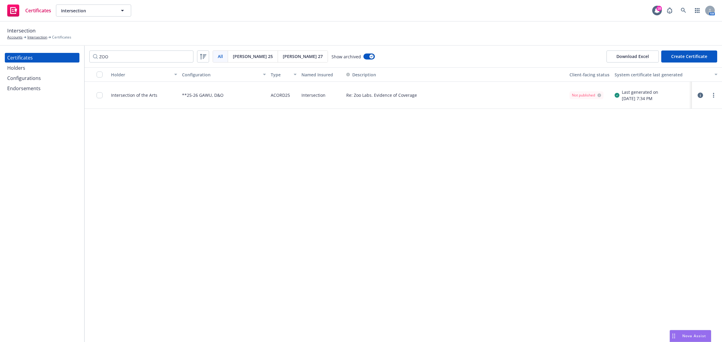
click at [336, 126] on div "Holder Configuration Type Named Insured Description Client-facing status System…" at bounding box center [402, 204] width 637 height 275
click at [652, 128] on div "Holder Configuration Type Named Insured Description Client-facing status System…" at bounding box center [402, 204] width 637 height 275
click at [715, 96] on link "more" at bounding box center [713, 95] width 7 height 7
click at [687, 121] on link "Unarchive" at bounding box center [668, 119] width 96 height 12
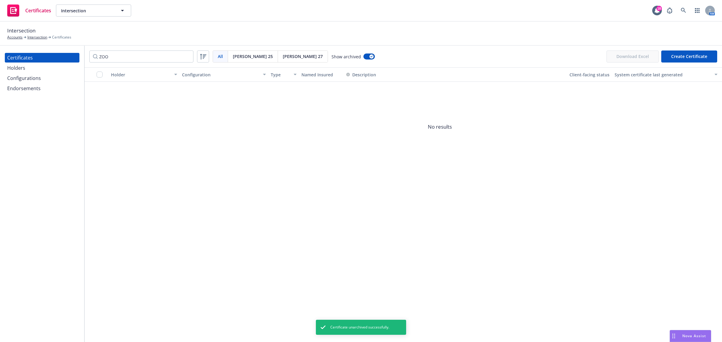
click at [26, 69] on div "Holders" at bounding box center [42, 68] width 70 height 10
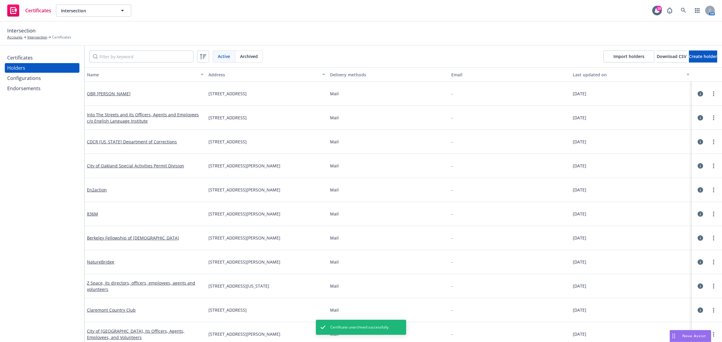
click at [32, 59] on div "Certificates" at bounding box center [20, 58] width 26 height 10
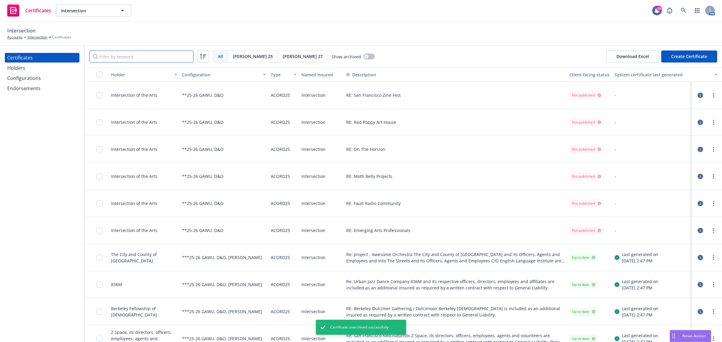
click at [157, 56] on input "Filter by keyword" at bounding box center [141, 57] width 104 height 12
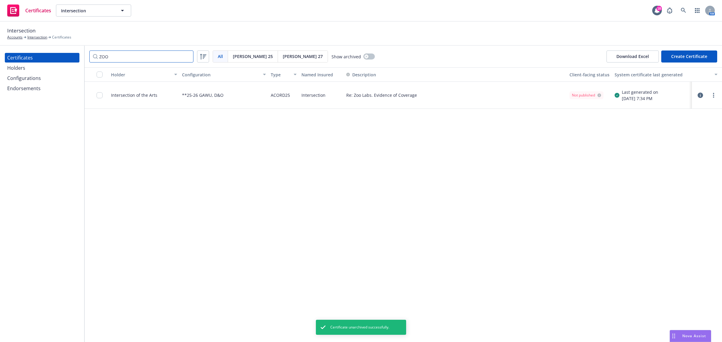
type input "ZOO"
click at [294, 181] on div "Holder Configuration Type Named Insured Description Client-facing status System…" at bounding box center [402, 204] width 637 height 275
click at [100, 96] on input "checkbox" at bounding box center [100, 95] width 6 height 6
drag, startPoint x: 452, startPoint y: 167, endPoint x: 436, endPoint y: 167, distance: 15.6
click at [452, 167] on div "Holder Configuration Type Named Insured Description Client-facing status System…" at bounding box center [402, 204] width 637 height 275
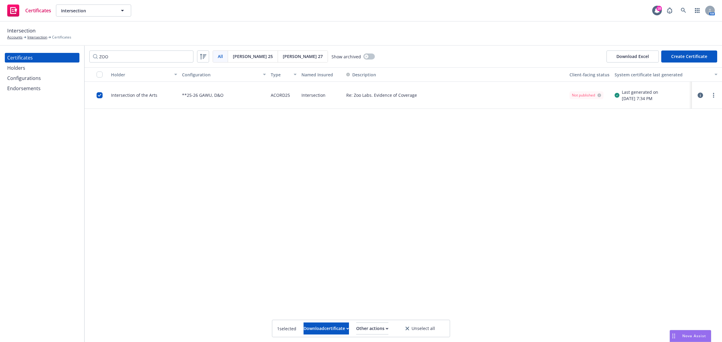
click at [34, 68] on div "Holders" at bounding box center [42, 68] width 70 height 10
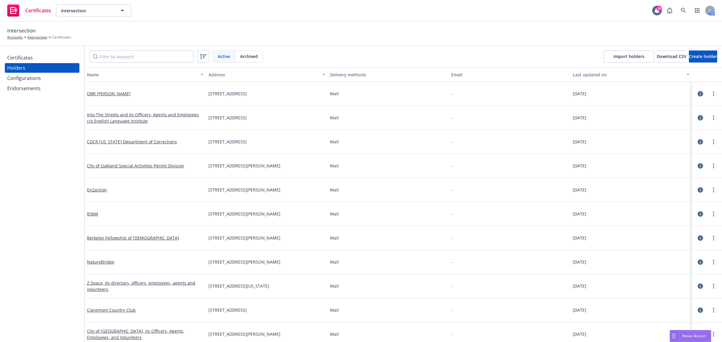
click at [34, 59] on div "Certificates" at bounding box center [42, 58] width 70 height 10
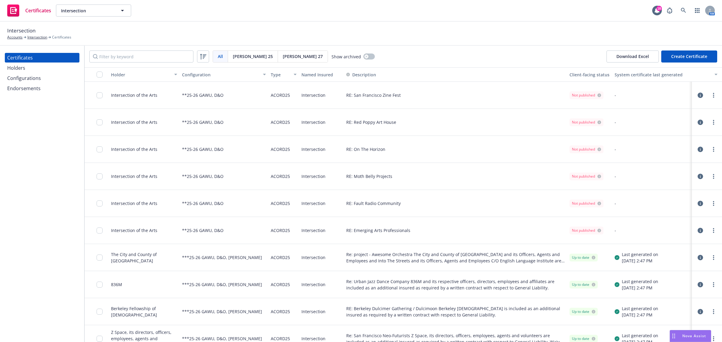
click at [421, 234] on div "RE: Emerging Arts Professionals" at bounding box center [455, 230] width 223 height 27
click at [422, 201] on div "RE: Fault Radio Community" at bounding box center [455, 203] width 223 height 27
click at [418, 176] on div "RE: Moth Belly Projects" at bounding box center [455, 176] width 223 height 27
click at [416, 151] on div "RE: On The Horizon" at bounding box center [455, 149] width 223 height 27
click at [417, 122] on div "RE: Red Poppy Art House" at bounding box center [455, 122] width 223 height 27
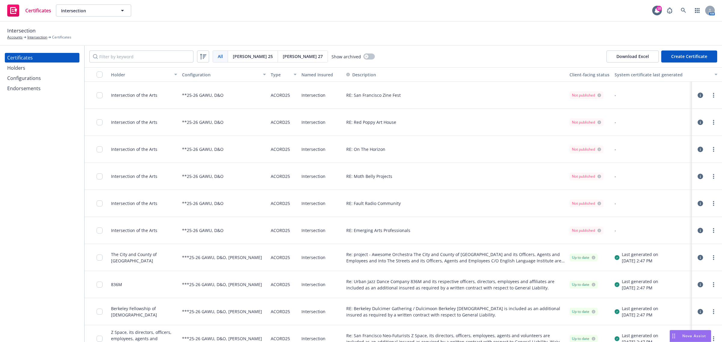
click at [421, 92] on div "RE: San Francisco Zine Fest" at bounding box center [455, 95] width 223 height 27
click at [100, 94] on input "checkbox" at bounding box center [100, 95] width 6 height 6
click at [97, 92] on input "checkbox" at bounding box center [100, 95] width 6 height 6
click at [710, 96] on link "more" at bounding box center [713, 95] width 7 height 7
click at [689, 129] on link "Regenerate" at bounding box center [662, 131] width 96 height 12
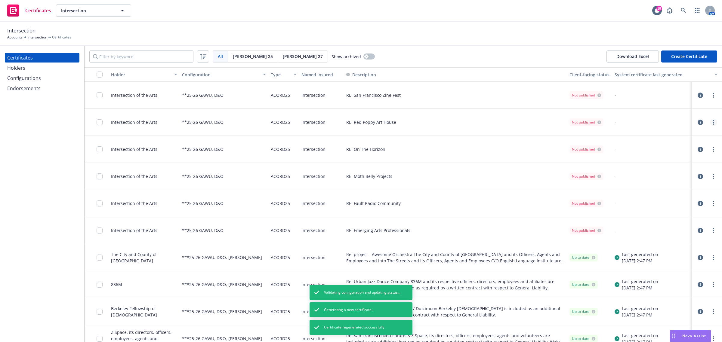
click at [710, 124] on link "more" at bounding box center [713, 122] width 7 height 7
click at [666, 158] on link "Regenerate" at bounding box center [662, 158] width 96 height 12
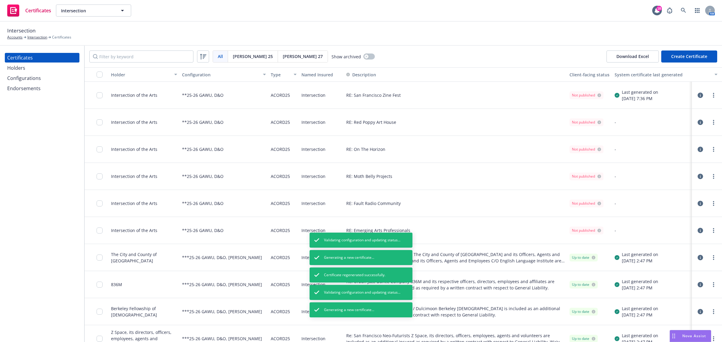
click at [710, 148] on link "more" at bounding box center [713, 149] width 7 height 7
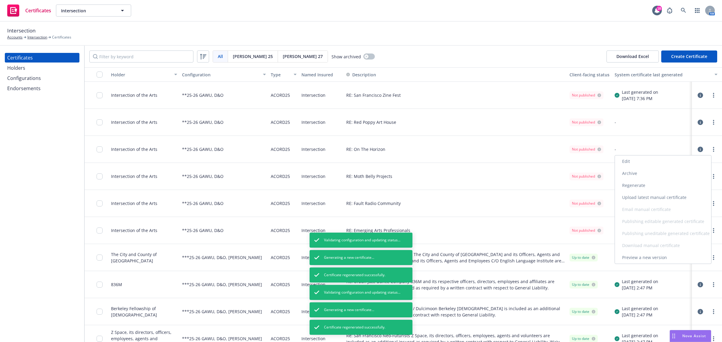
click at [675, 184] on link "Regenerate" at bounding box center [662, 185] width 96 height 12
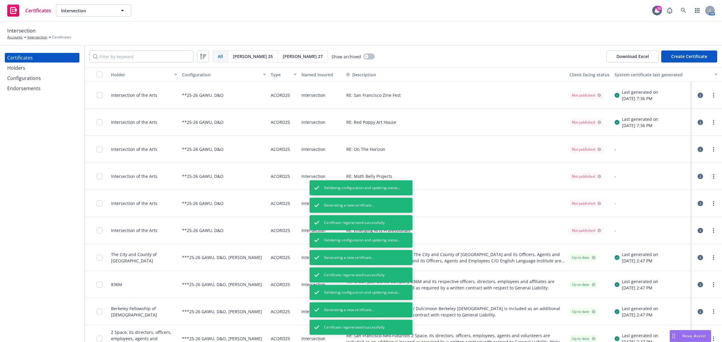
click at [710, 177] on link "more" at bounding box center [713, 176] width 7 height 7
click at [659, 211] on div "-" at bounding box center [666, 203] width 108 height 27
click at [710, 202] on link "more" at bounding box center [713, 203] width 7 height 7
click at [666, 239] on link "Regenerate" at bounding box center [662, 240] width 96 height 12
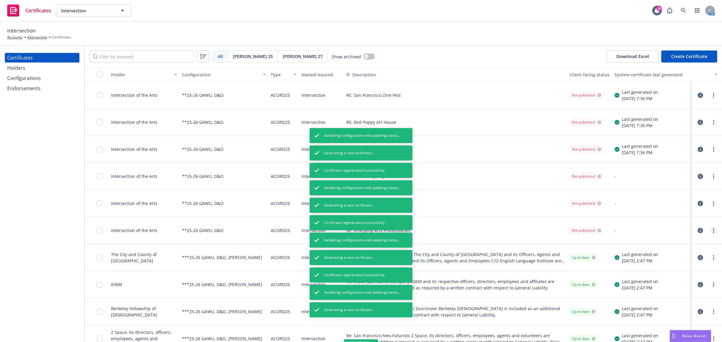
click at [710, 227] on link "more" at bounding box center [713, 230] width 7 height 7
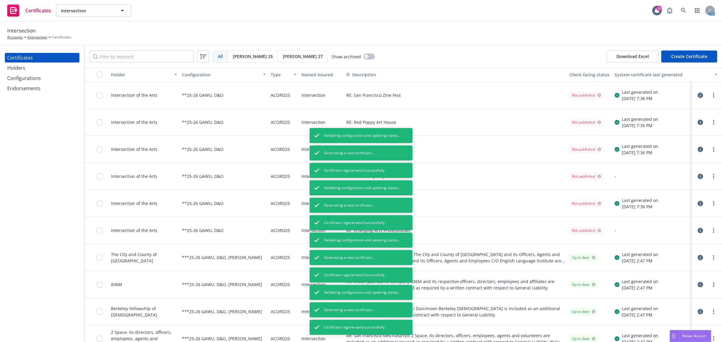
click at [643, 152] on div "08/15/2025, 7:36 PM" at bounding box center [639, 152] width 36 height 6
click at [707, 234] on div at bounding box center [706, 231] width 25 height 12
click at [713, 230] on circle "more" at bounding box center [713, 230] width 1 height 1
click at [651, 151] on link "Regenerate" at bounding box center [668, 151] width 96 height 12
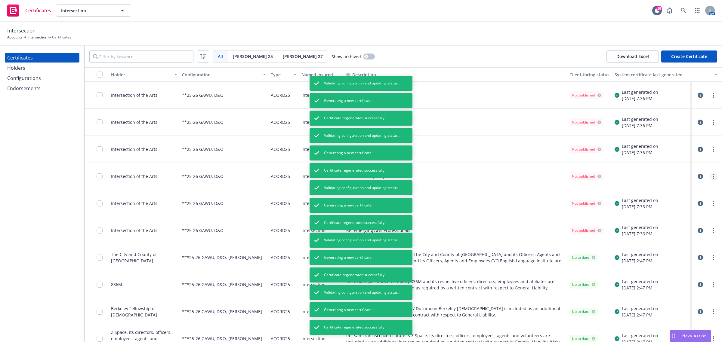
click at [713, 177] on icon "more" at bounding box center [713, 176] width 1 height 5
click at [680, 211] on link "Regenerate" at bounding box center [662, 213] width 96 height 12
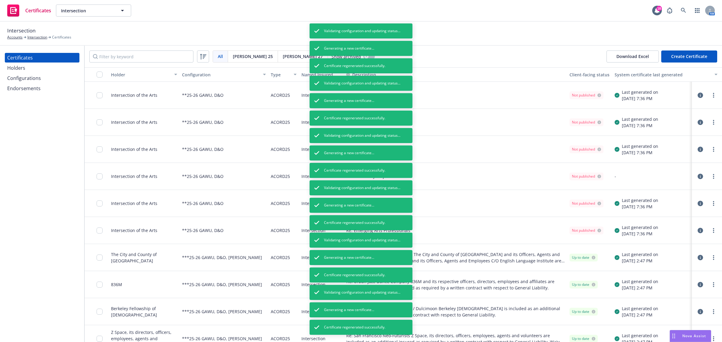
click at [205, 131] on div "**25-26 GAWU, D&O" at bounding box center [202, 122] width 41 height 20
click at [33, 70] on div "Holders" at bounding box center [42, 68] width 70 height 10
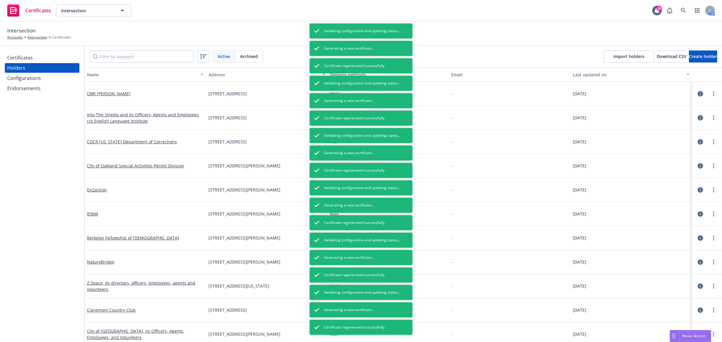
click at [38, 60] on div "Certificates" at bounding box center [42, 58] width 70 height 10
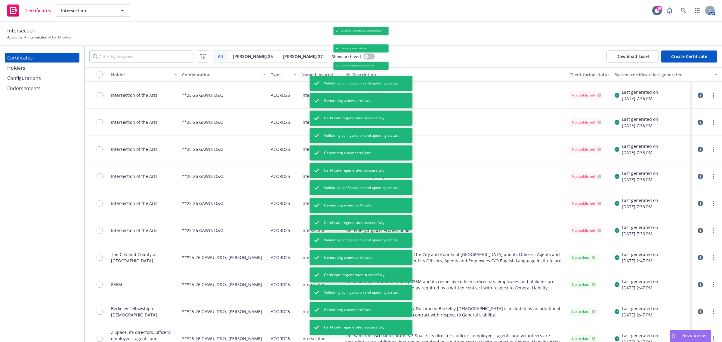
click at [643, 74] on div "System certificate last generated" at bounding box center [662, 75] width 96 height 6
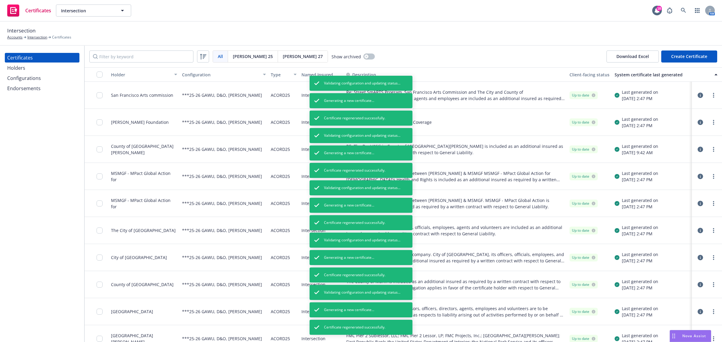
click at [642, 74] on div "System certificate last generated" at bounding box center [662, 75] width 96 height 6
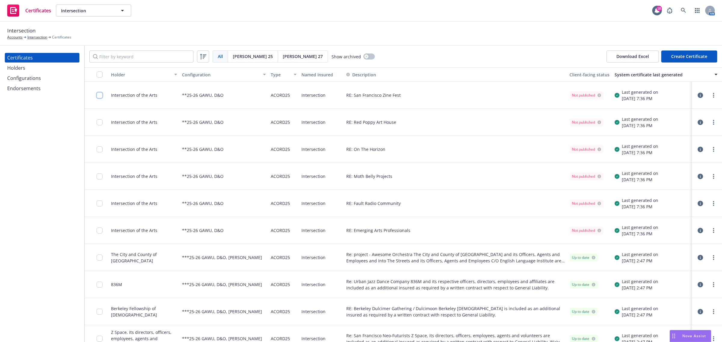
click at [100, 96] on input "checkbox" at bounding box center [100, 95] width 6 height 6
click at [99, 121] on input "checkbox" at bounding box center [100, 122] width 6 height 6
click at [101, 149] on input "checkbox" at bounding box center [100, 149] width 6 height 6
click at [101, 175] on input "checkbox" at bounding box center [100, 176] width 6 height 6
click at [99, 204] on input "checkbox" at bounding box center [100, 204] width 6 height 6
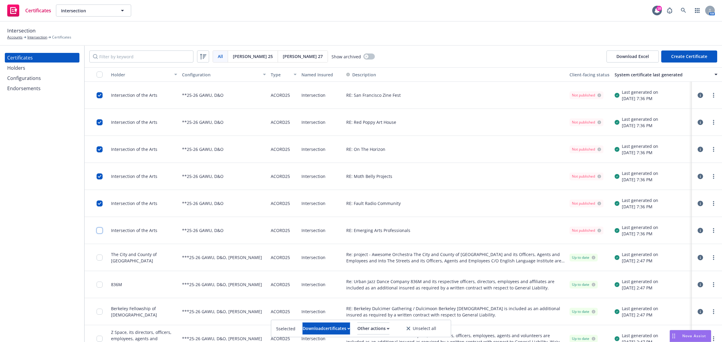
click at [99, 232] on input "checkbox" at bounding box center [100, 231] width 6 height 6
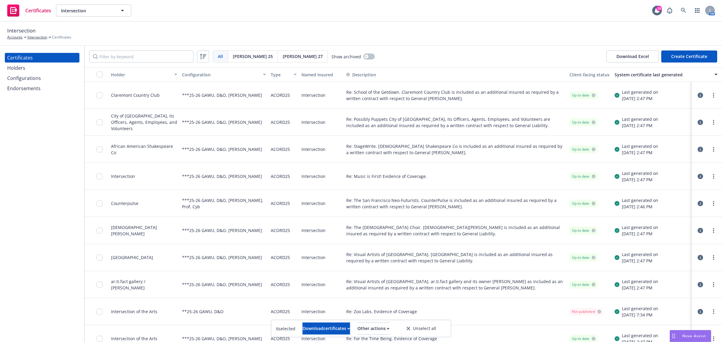
scroll to position [338, 0]
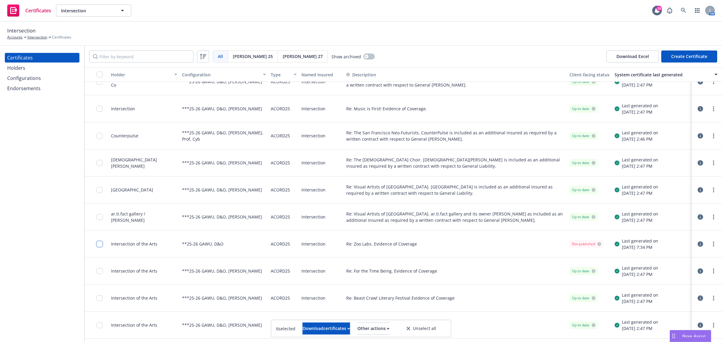
click at [100, 244] on input "checkbox" at bounding box center [100, 244] width 6 height 6
click at [326, 330] on div "Download certificates" at bounding box center [326, 328] width 48 height 11
click at [321, 312] on link "Download uneditable files" at bounding box center [295, 314] width 72 height 12
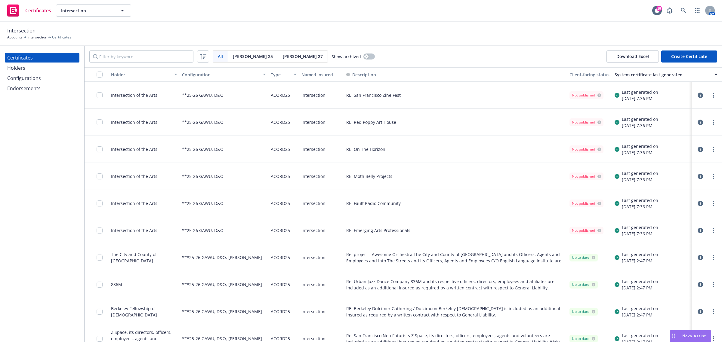
click at [697, 97] on icon "button" at bounding box center [699, 95] width 5 height 5
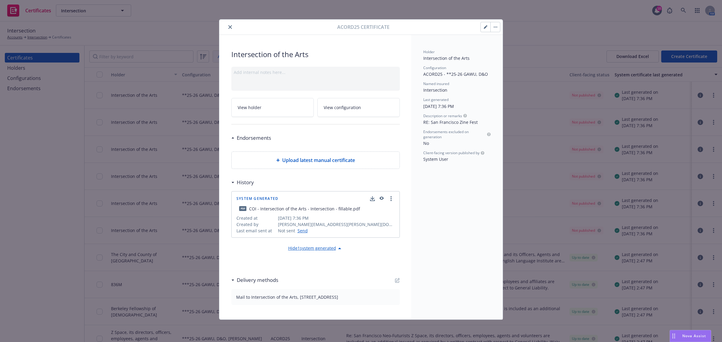
click at [484, 28] on icon "button" at bounding box center [484, 27] width 3 height 3
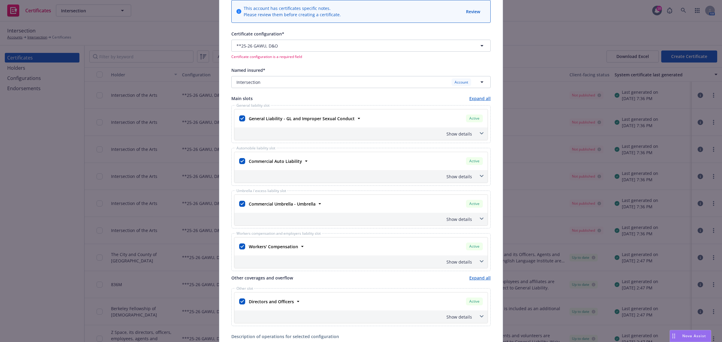
scroll to position [188, 0]
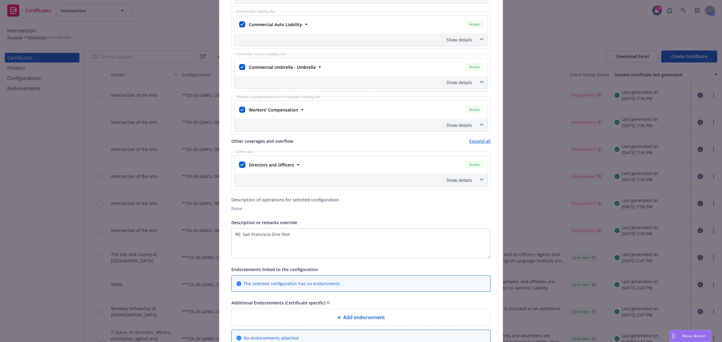
click at [239, 165] on input "checkbox" at bounding box center [242, 165] width 6 height 6
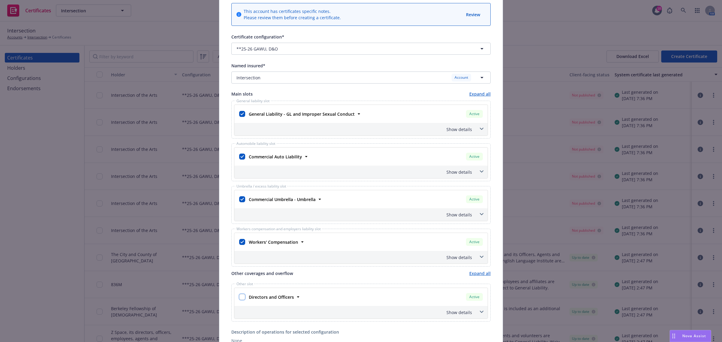
scroll to position [0, 0]
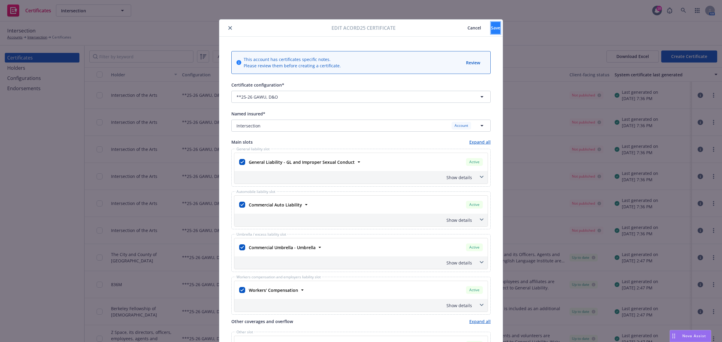
click at [491, 29] on span "Save" at bounding box center [495, 28] width 9 height 6
checkbox input "true"
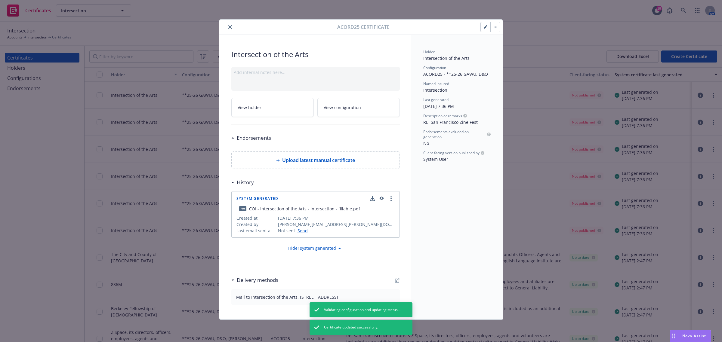
click at [496, 28] on button "button" at bounding box center [495, 27] width 10 height 10
click at [504, 53] on link "Regenerate" at bounding box center [543, 56] width 106 height 12
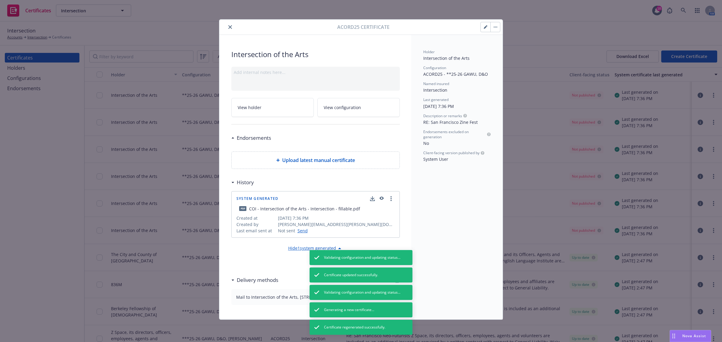
click at [226, 26] on button "close" at bounding box center [229, 26] width 7 height 7
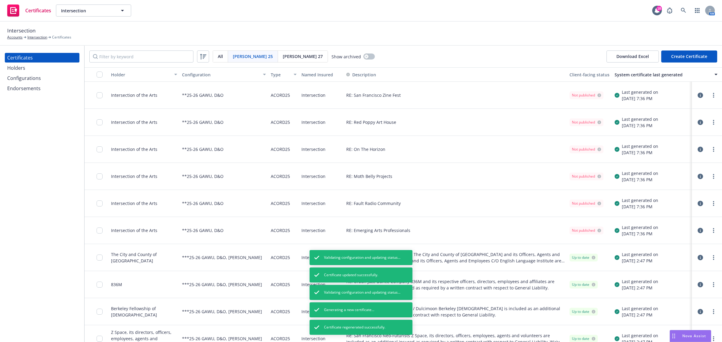
click at [420, 122] on div "RE: Red Poppy Art House" at bounding box center [455, 122] width 223 height 27
click at [697, 121] on icon "button" at bounding box center [699, 122] width 5 height 5
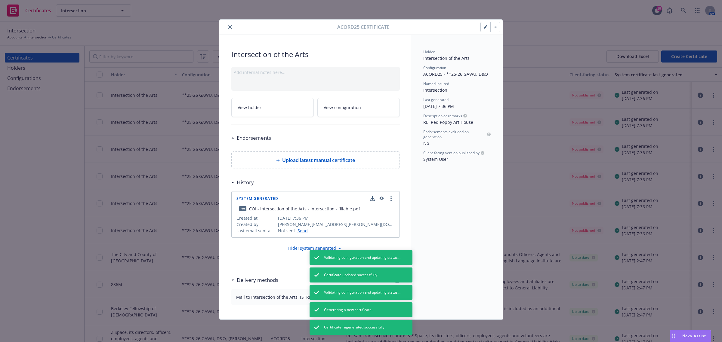
click at [483, 27] on button "button" at bounding box center [485, 27] width 10 height 10
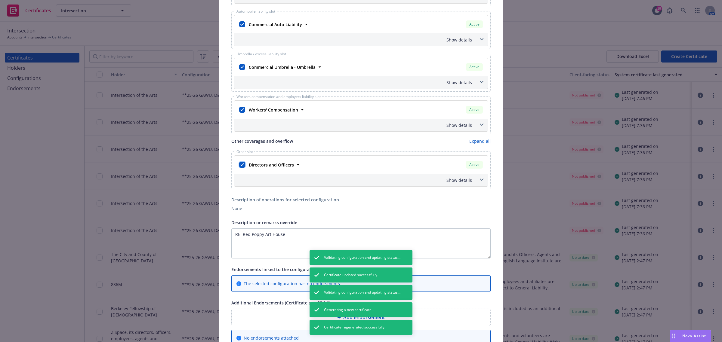
click at [239, 164] on input "checkbox" at bounding box center [242, 165] width 6 height 6
checkbox input "false"
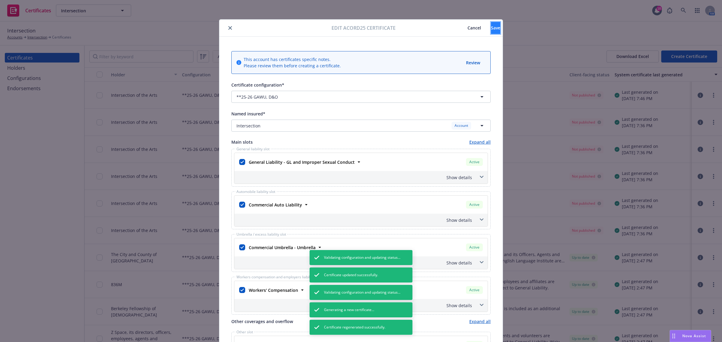
click at [491, 33] on button "Save" at bounding box center [495, 28] width 9 height 12
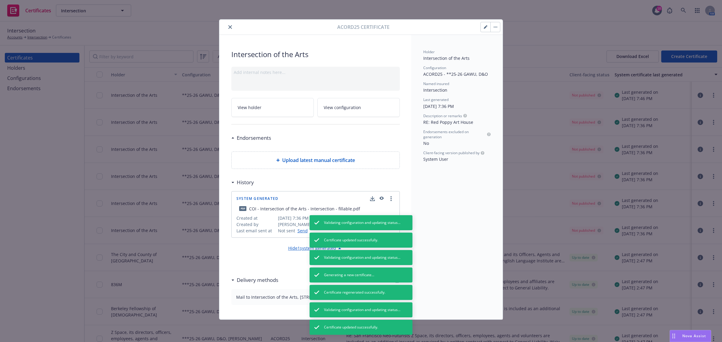
click at [493, 29] on button "button" at bounding box center [495, 27] width 10 height 10
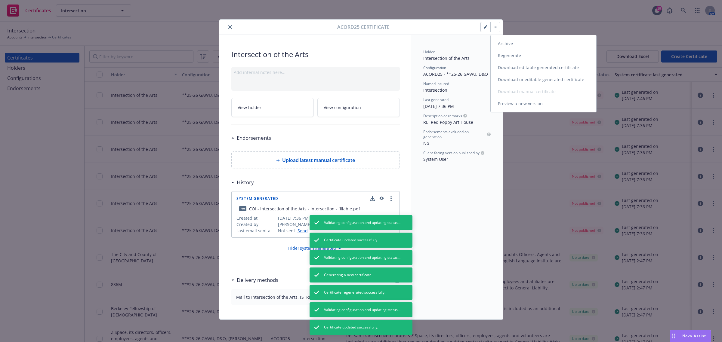
click at [496, 54] on link "Regenerate" at bounding box center [543, 56] width 106 height 12
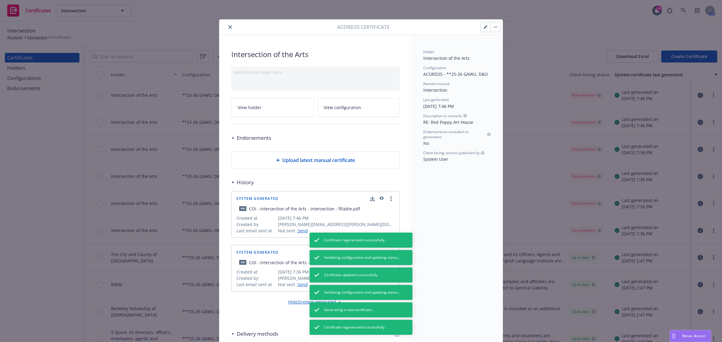
click at [494, 26] on button "button" at bounding box center [495, 27] width 10 height 10
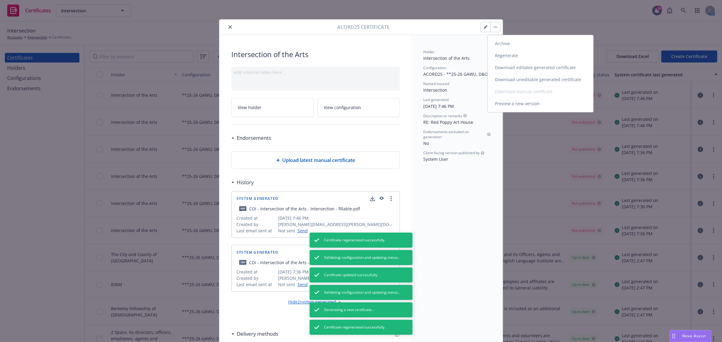
click at [503, 103] on link "Preview a new version" at bounding box center [540, 104] width 106 height 12
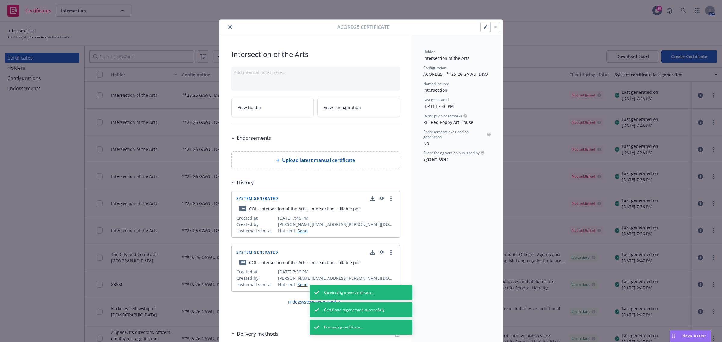
click at [228, 28] on icon "close" at bounding box center [230, 27] width 4 height 4
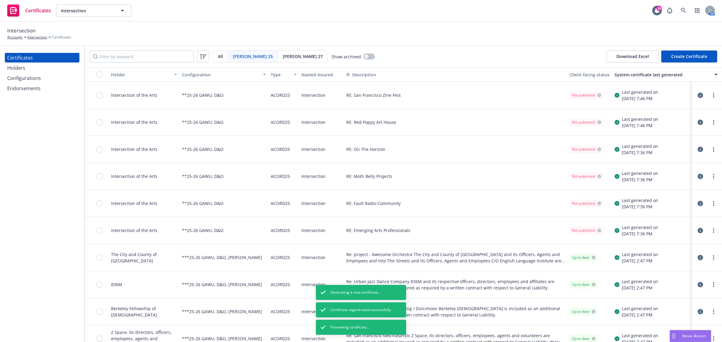
click at [697, 148] on button "button" at bounding box center [699, 149] width 7 height 7
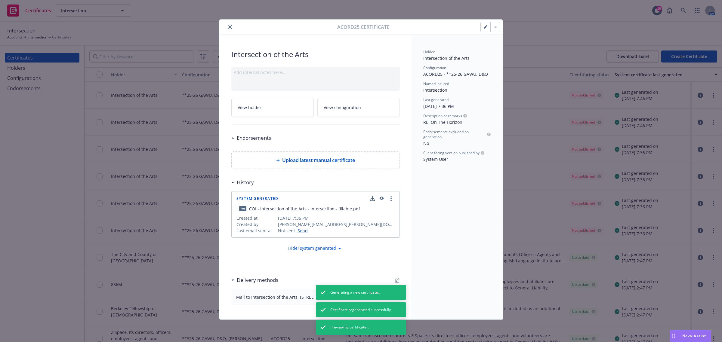
click at [481, 31] on button "button" at bounding box center [485, 27] width 10 height 10
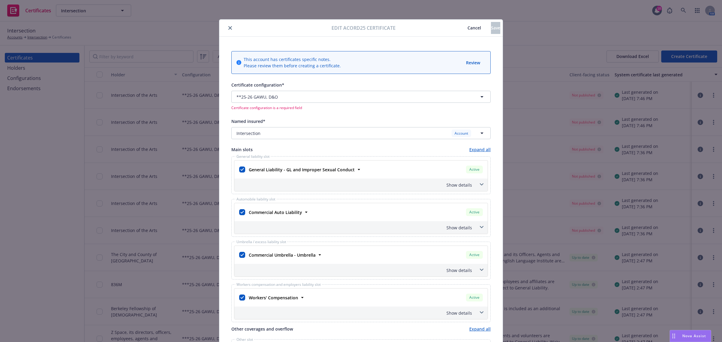
scroll to position [113, 0]
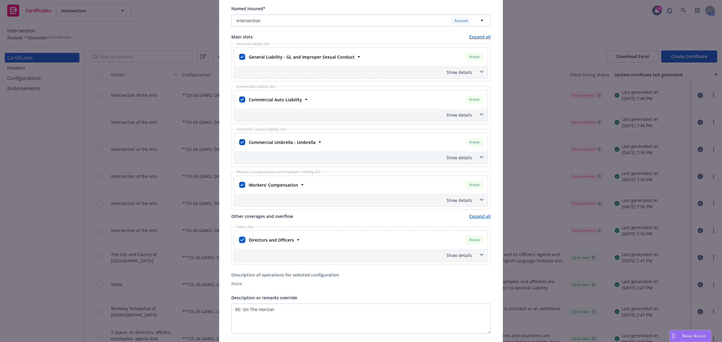
click at [241, 242] on input "checkbox" at bounding box center [242, 240] width 6 height 6
checkbox input "false"
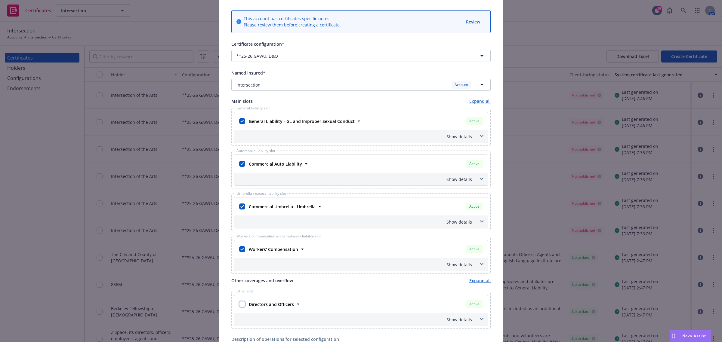
scroll to position [0, 0]
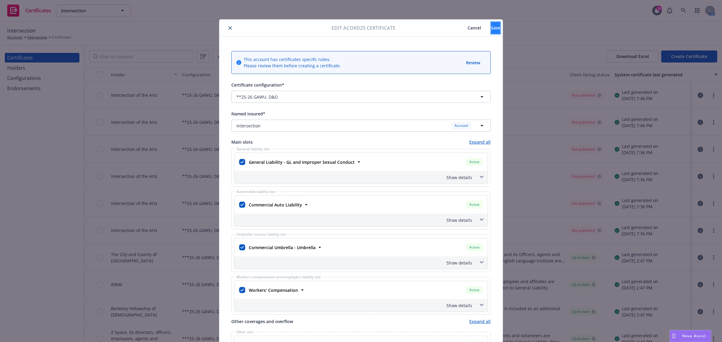
click at [491, 29] on span "Save" at bounding box center [495, 28] width 9 height 6
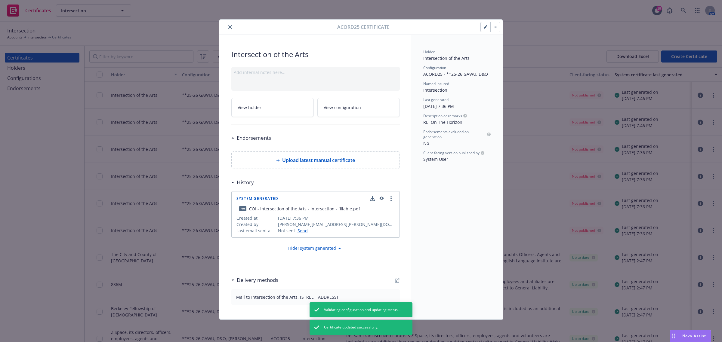
click at [495, 26] on button "button" at bounding box center [495, 27] width 10 height 10
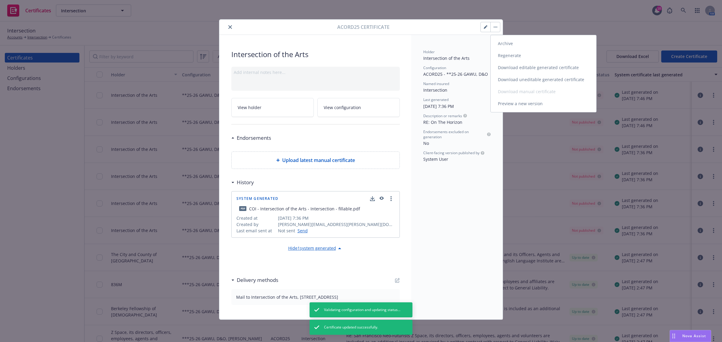
drag, startPoint x: 499, startPoint y: 54, endPoint x: 461, endPoint y: 56, distance: 37.6
click at [499, 55] on link "Regenerate" at bounding box center [543, 56] width 106 height 12
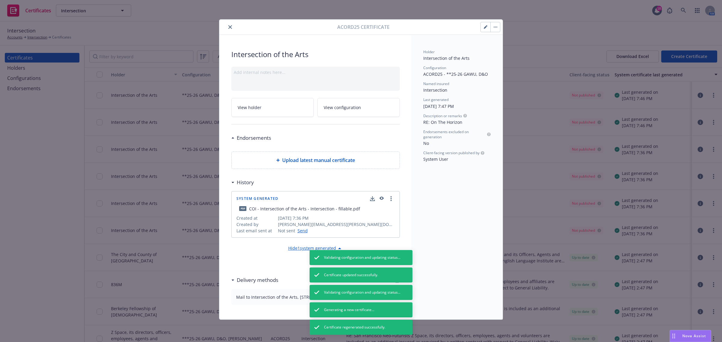
click at [227, 28] on button "close" at bounding box center [229, 26] width 7 height 7
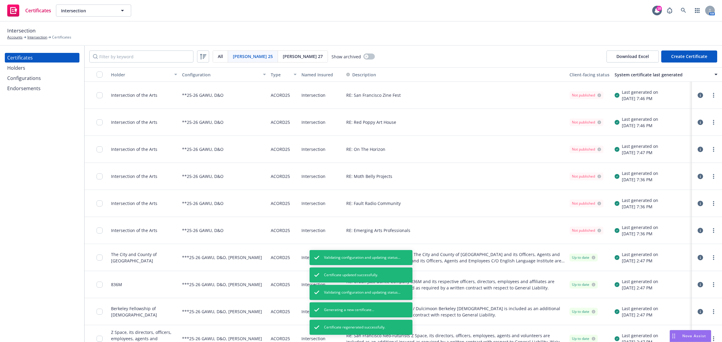
click at [406, 148] on div "RE: On The Horizon" at bounding box center [455, 149] width 223 height 27
click at [406, 177] on div "RE: Moth Belly Projects" at bounding box center [455, 176] width 223 height 27
click at [697, 176] on icon "button" at bounding box center [699, 176] width 5 height 5
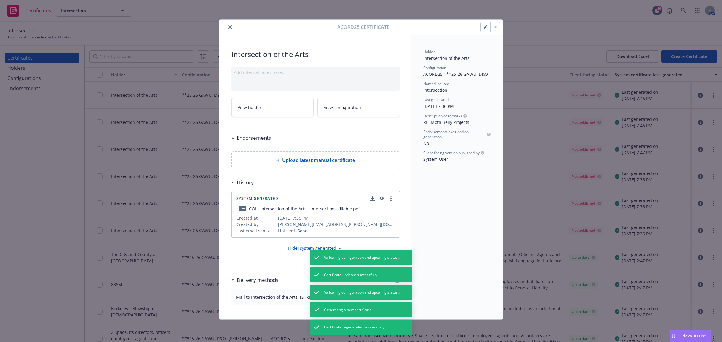
click at [484, 28] on icon "button" at bounding box center [484, 27] width 3 height 3
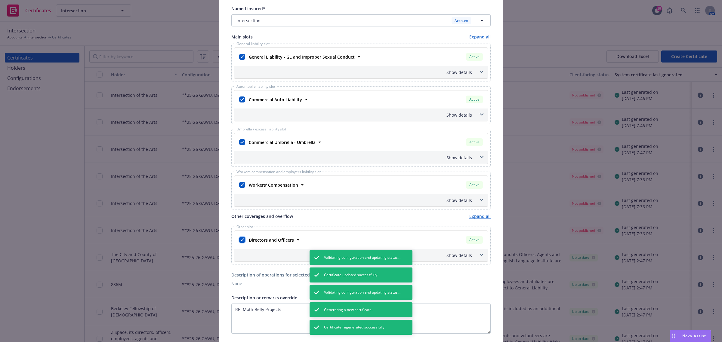
click at [240, 238] on input "checkbox" at bounding box center [242, 240] width 6 height 6
checkbox input "false"
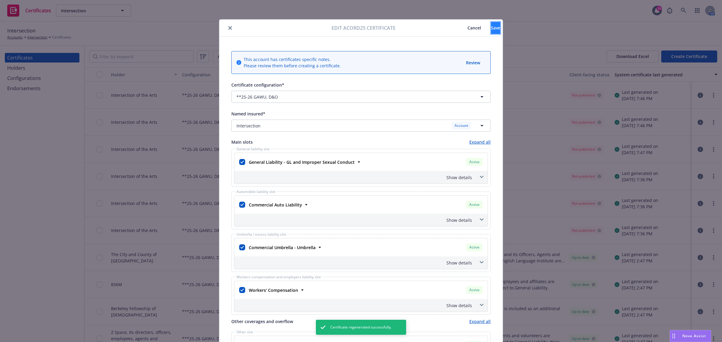
click at [491, 28] on span "Save" at bounding box center [495, 28] width 9 height 6
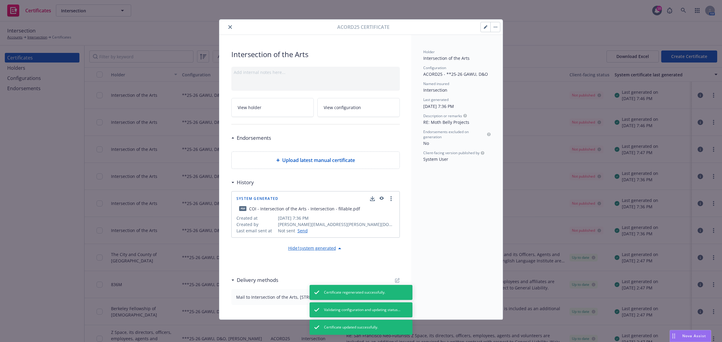
click at [497, 31] on button "button" at bounding box center [495, 27] width 10 height 10
click at [500, 58] on link "Regenerate" at bounding box center [543, 56] width 106 height 12
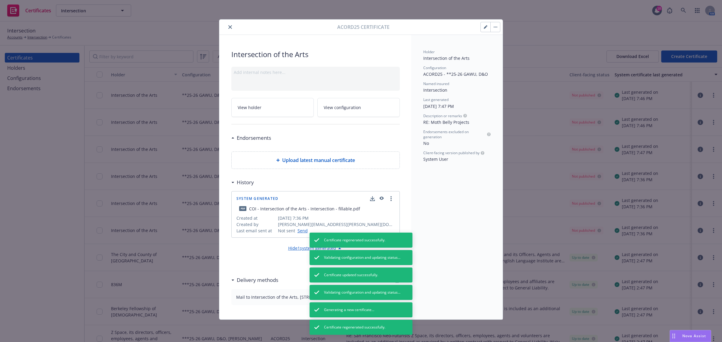
click at [232, 25] on button "close" at bounding box center [229, 26] width 7 height 7
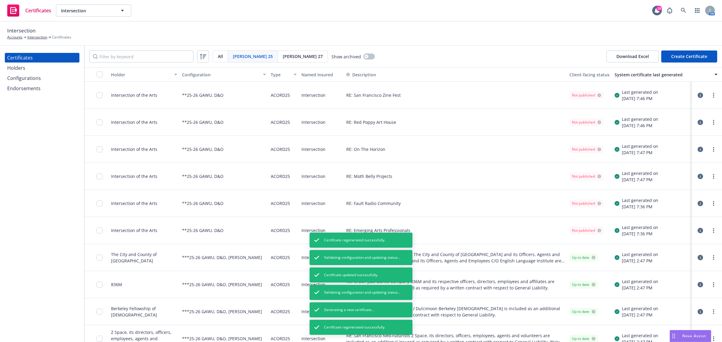
click at [408, 191] on div "RE: Fault Radio Community" at bounding box center [455, 203] width 223 height 27
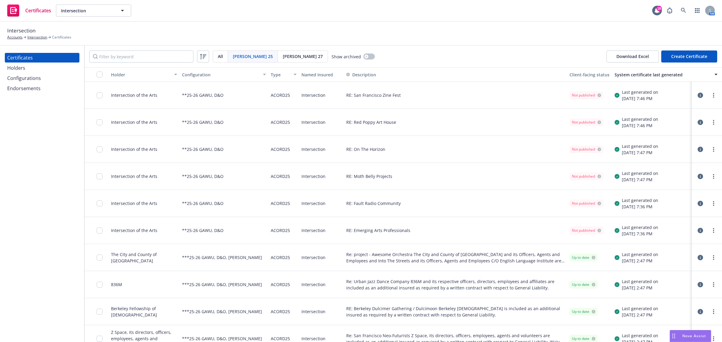
click at [408, 204] on div "RE: Fault Radio Community" at bounding box center [455, 203] width 223 height 27
click at [697, 204] on icon "button" at bounding box center [699, 203] width 5 height 5
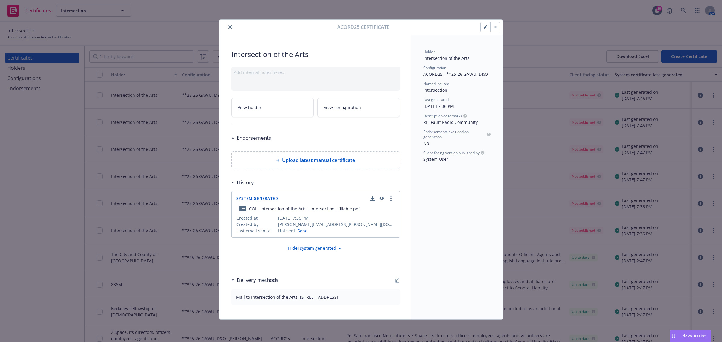
click at [486, 27] on icon "button" at bounding box center [485, 27] width 4 height 4
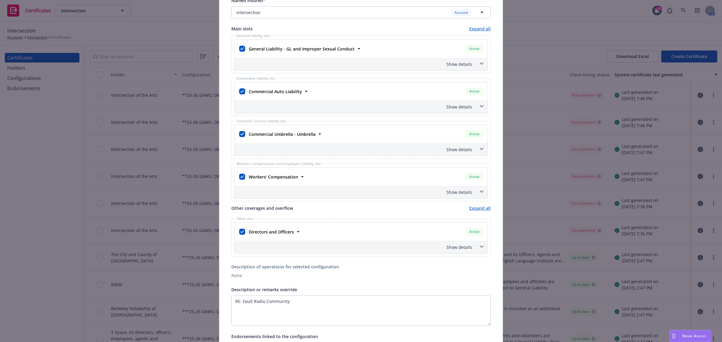
scroll to position [188, 0]
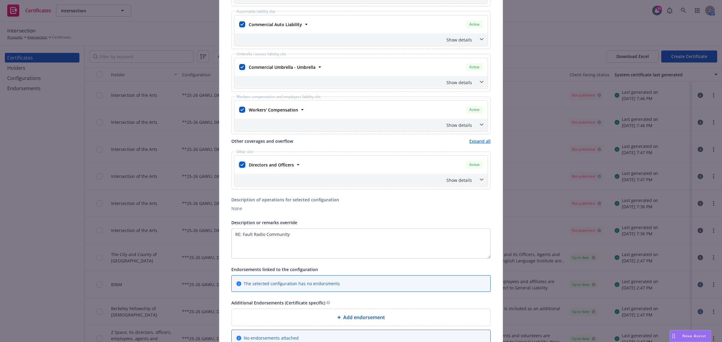
click at [239, 167] on input "checkbox" at bounding box center [242, 165] width 6 height 6
checkbox input "false"
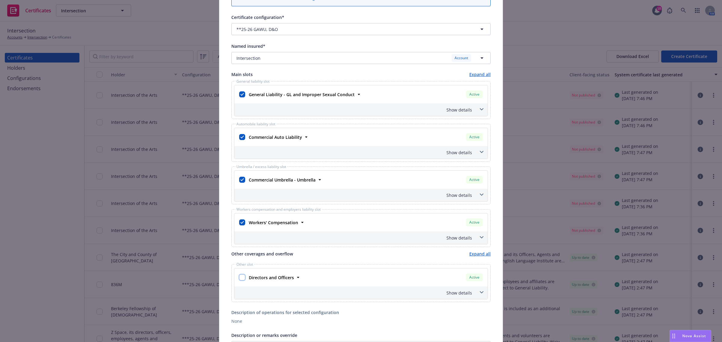
scroll to position [0, 0]
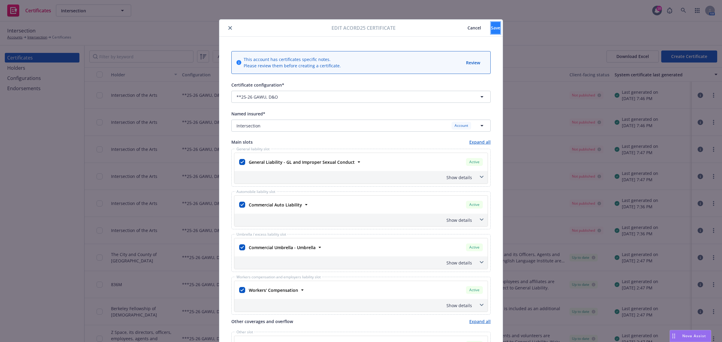
click at [491, 29] on span "Save" at bounding box center [495, 28] width 9 height 6
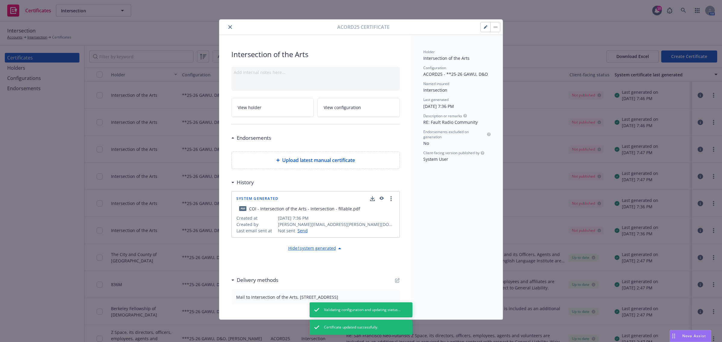
click at [496, 28] on button "button" at bounding box center [495, 27] width 10 height 10
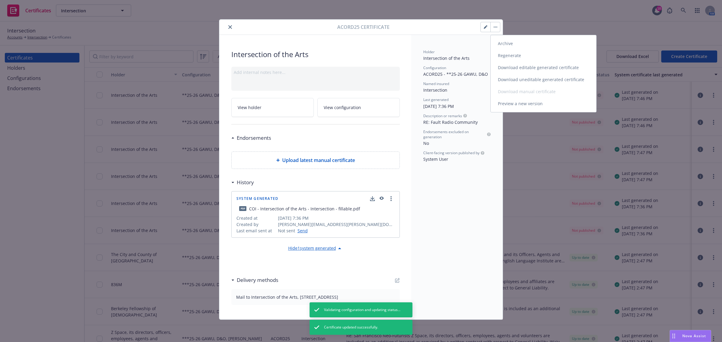
click at [496, 54] on link "Regenerate" at bounding box center [543, 56] width 106 height 12
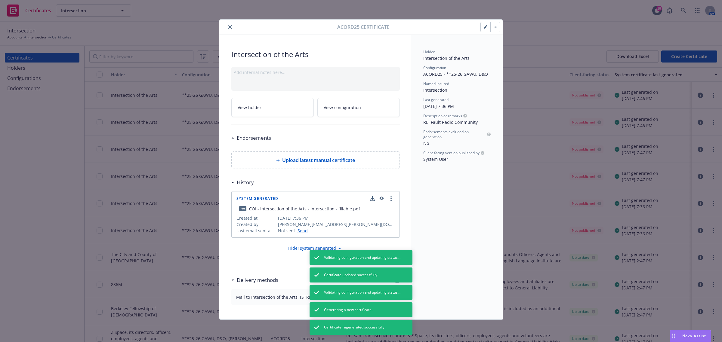
click at [229, 26] on icon "close" at bounding box center [230, 27] width 4 height 4
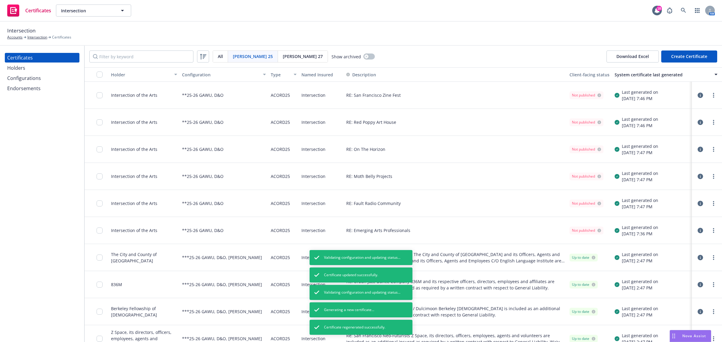
click at [468, 212] on div "RE: Fault Radio Community" at bounding box center [455, 203] width 223 height 27
click at [467, 232] on div "RE: Emerging Arts Professionals" at bounding box center [455, 230] width 223 height 27
click at [697, 229] on icon "button" at bounding box center [699, 230] width 5 height 5
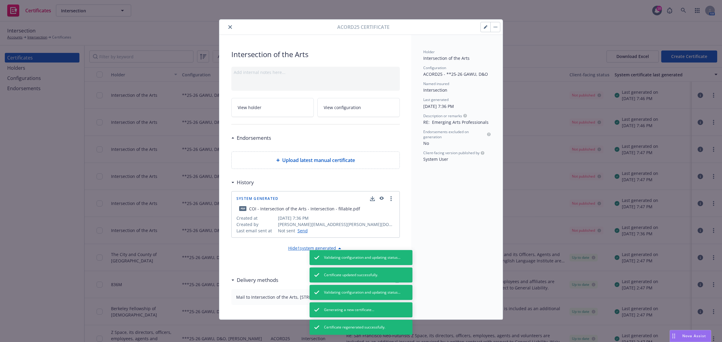
click at [483, 29] on icon "button" at bounding box center [485, 27] width 4 height 4
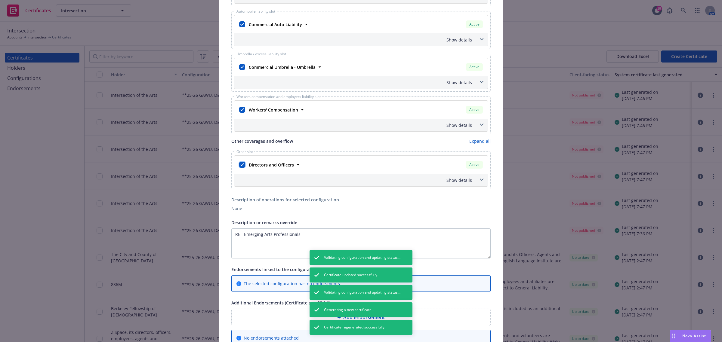
click at [239, 167] on input "checkbox" at bounding box center [242, 165] width 6 height 6
checkbox input "false"
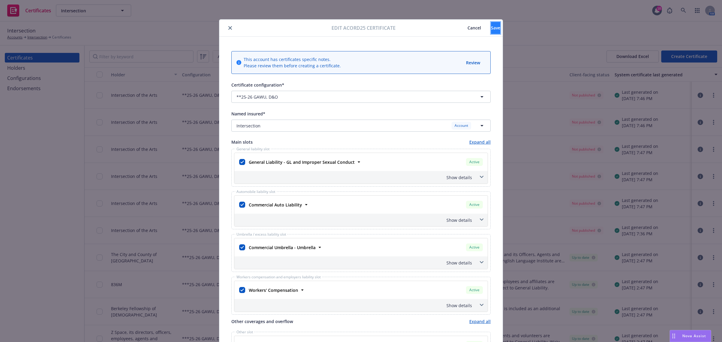
click at [491, 29] on span "Save" at bounding box center [495, 28] width 9 height 6
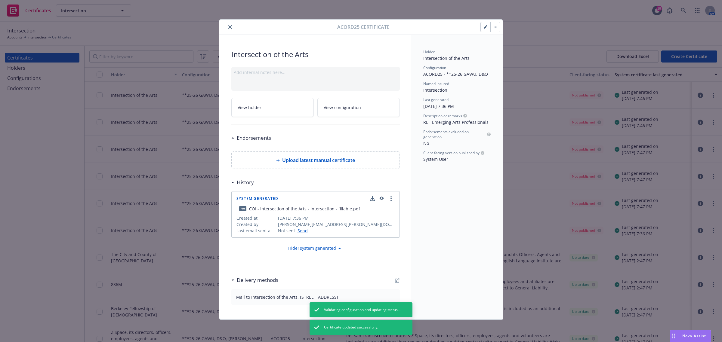
click at [495, 29] on button "button" at bounding box center [495, 27] width 10 height 10
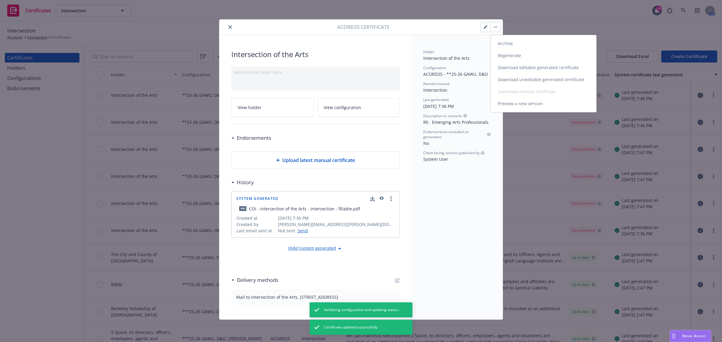
click at [499, 55] on link "Regenerate" at bounding box center [543, 56] width 106 height 12
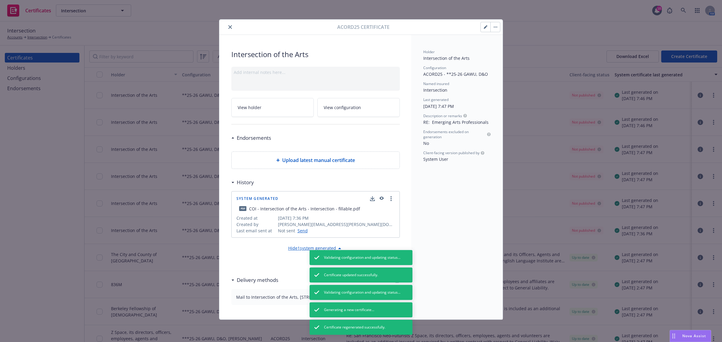
click at [226, 26] on button "close" at bounding box center [229, 26] width 7 height 7
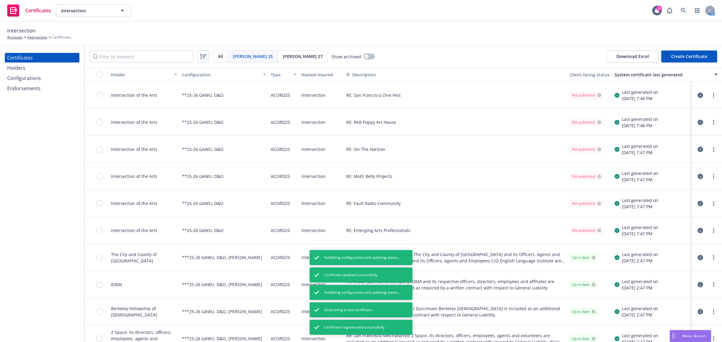
click at [21, 64] on div "Holders" at bounding box center [16, 68] width 18 height 10
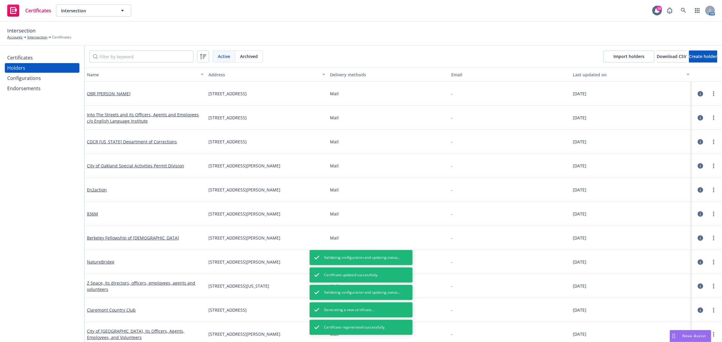
click at [31, 56] on div "Certificates" at bounding box center [20, 58] width 26 height 10
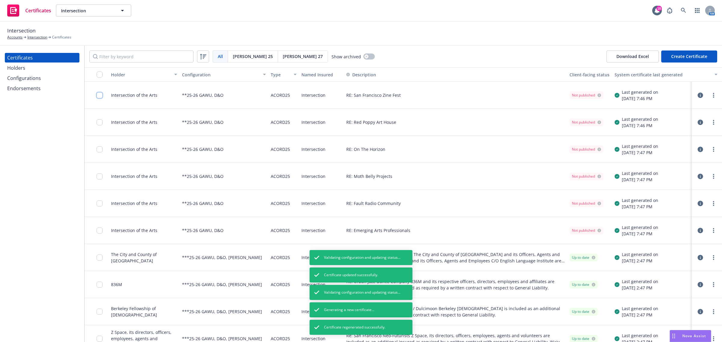
click at [100, 95] on input "checkbox" at bounding box center [100, 95] width 6 height 6
click at [100, 122] on input "checkbox" at bounding box center [100, 122] width 6 height 6
click at [99, 148] on input "checkbox" at bounding box center [100, 149] width 6 height 6
click at [99, 175] on input "checkbox" at bounding box center [100, 176] width 6 height 6
click at [98, 201] on input "checkbox" at bounding box center [100, 204] width 6 height 6
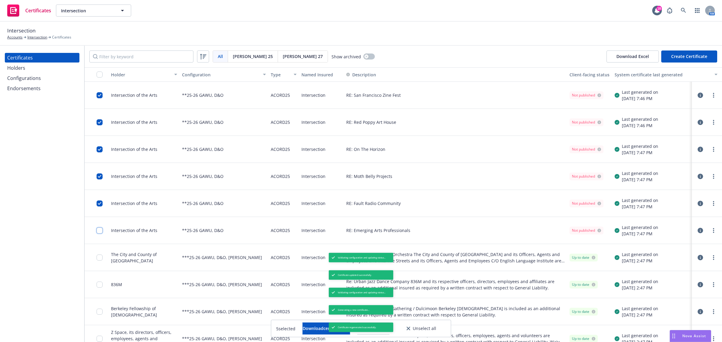
click at [101, 233] on input "checkbox" at bounding box center [100, 231] width 6 height 6
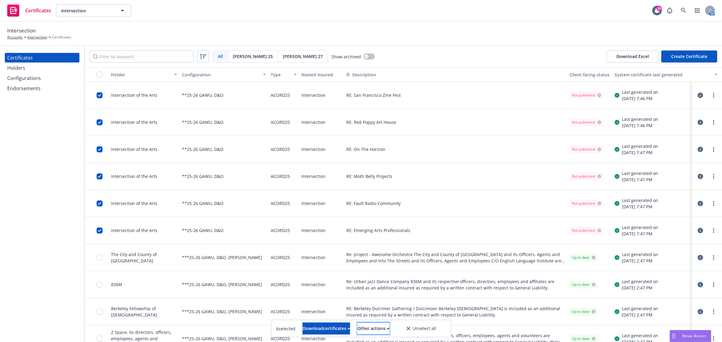
click at [376, 333] on div "Other actions" at bounding box center [373, 328] width 32 height 11
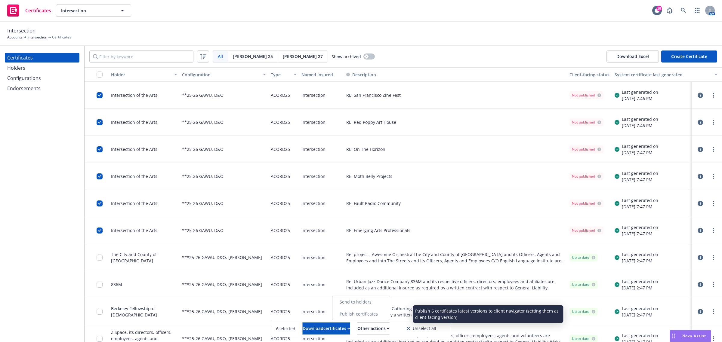
click at [377, 312] on link "Publish certificates" at bounding box center [360, 314] width 57 height 12
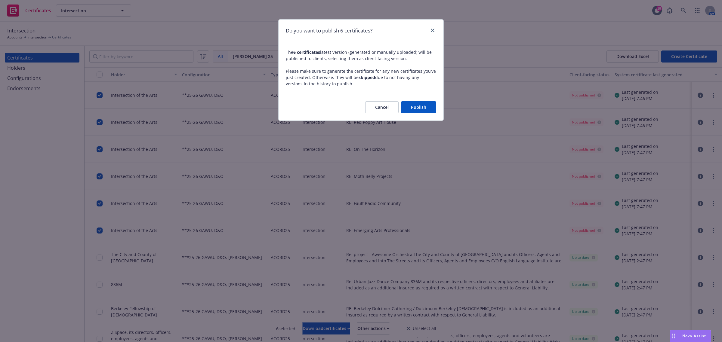
click at [426, 108] on button "Publish" at bounding box center [418, 107] width 35 height 12
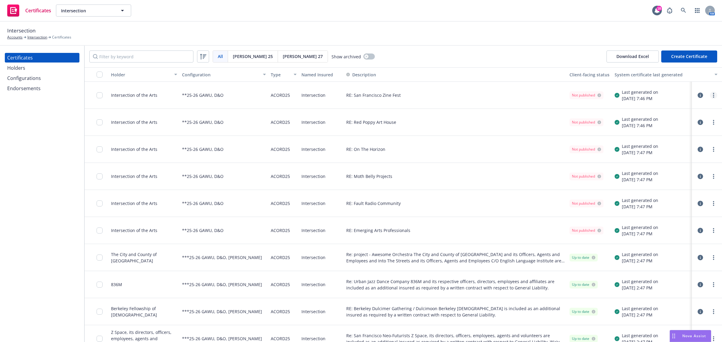
click at [713, 95] on icon "more" at bounding box center [713, 95] width 1 height 5
click at [648, 181] on link "Download uneditable generated certificate" at bounding box center [662, 179] width 96 height 12
click at [713, 122] on circle "more" at bounding box center [713, 122] width 1 height 1
click at [679, 208] on link "Download uneditable generated certificate" at bounding box center [662, 207] width 96 height 12
click at [473, 152] on div "RE: On The Horizon" at bounding box center [455, 149] width 223 height 27
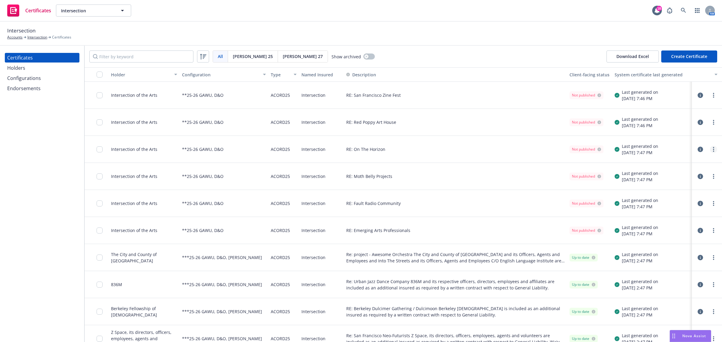
click at [710, 148] on link "more" at bounding box center [713, 149] width 7 height 7
click at [683, 231] on link "Download uneditable generated certificate" at bounding box center [662, 234] width 96 height 12
click at [710, 178] on link "more" at bounding box center [713, 176] width 7 height 7
click at [667, 263] on link "Download uneditable generated certificate" at bounding box center [662, 261] width 96 height 12
click at [474, 198] on div "RE: Fault Radio Community" at bounding box center [455, 203] width 223 height 27
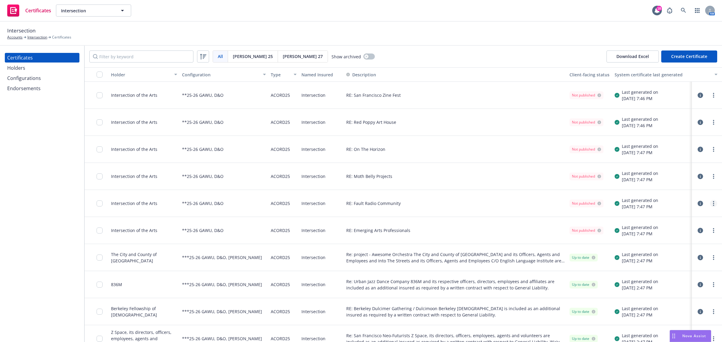
click at [713, 203] on icon "more" at bounding box center [713, 203] width 1 height 5
click at [669, 288] on link "Download uneditable generated certificate" at bounding box center [662, 288] width 96 height 12
click at [444, 204] on div "RE: Fault Radio Community" at bounding box center [455, 203] width 223 height 27
click at [447, 240] on div "RE: Emerging Arts Professionals" at bounding box center [455, 230] width 223 height 27
click at [710, 232] on link "more" at bounding box center [713, 230] width 7 height 7
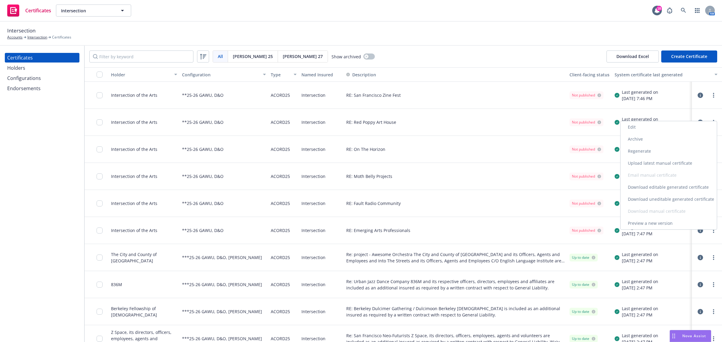
click at [660, 196] on link "Download uneditable generated certificate" at bounding box center [668, 199] width 96 height 12
